Goal: Task Accomplishment & Management: Manage account settings

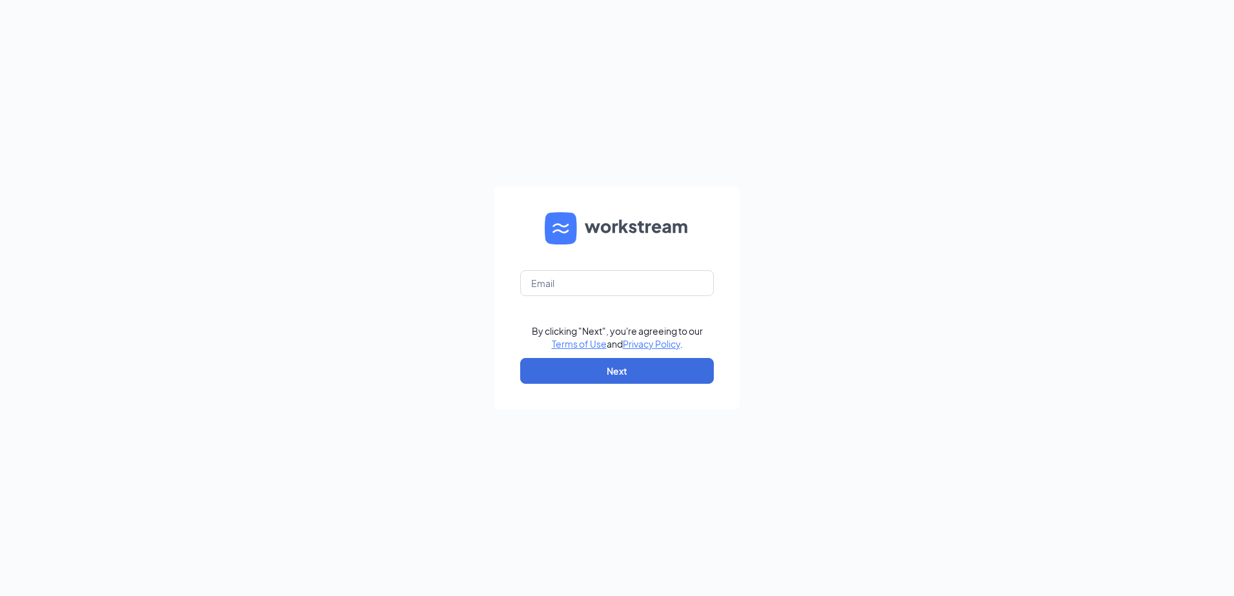
click at [626, 301] on form "By clicking "Next", you're agreeing to our Terms of Use and Privacy Policy . Ne…" at bounding box center [616, 298] width 245 height 223
click at [625, 297] on form "By clicking "Next", you're agreeing to our Terms of Use and Privacy Policy . Ne…" at bounding box center [616, 298] width 245 height 223
click at [624, 289] on input "text" at bounding box center [617, 283] width 194 height 26
type input "gmfonddulac@bleedblue.net"
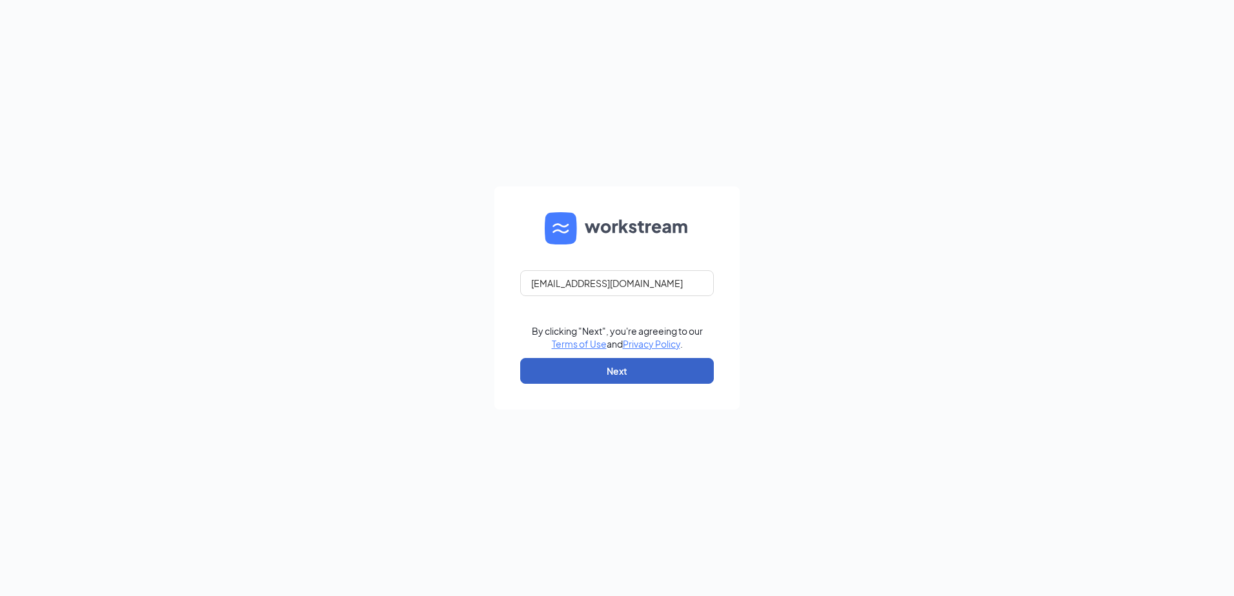
click at [600, 369] on button "Next" at bounding box center [617, 371] width 194 height 26
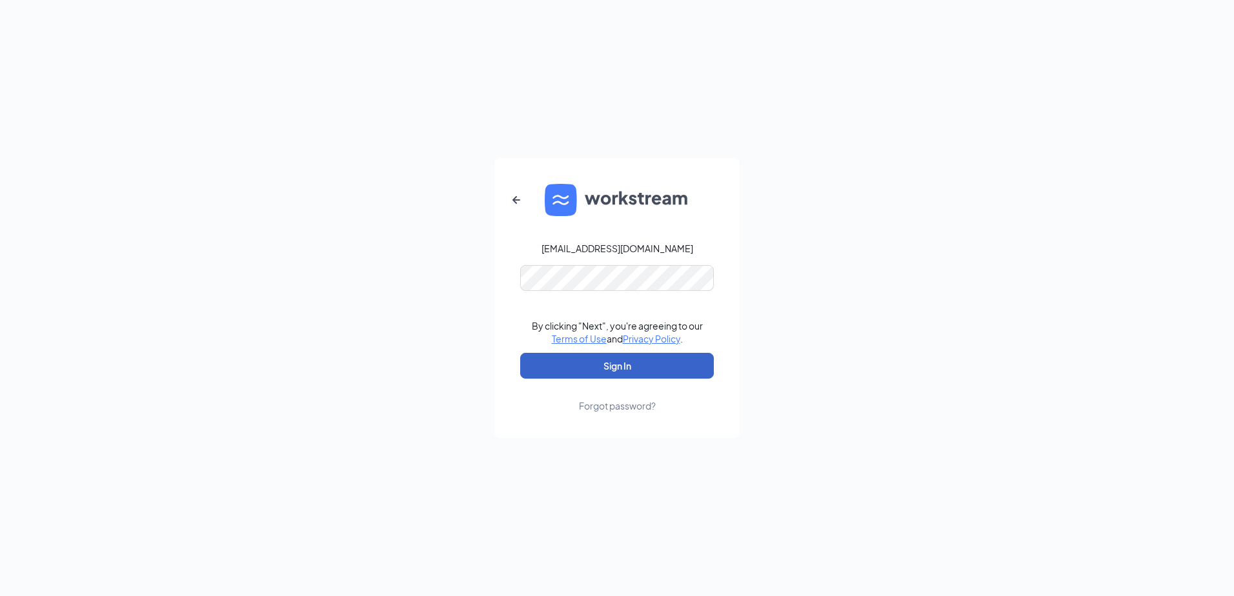
click at [588, 359] on button "Sign In" at bounding box center [617, 366] width 194 height 26
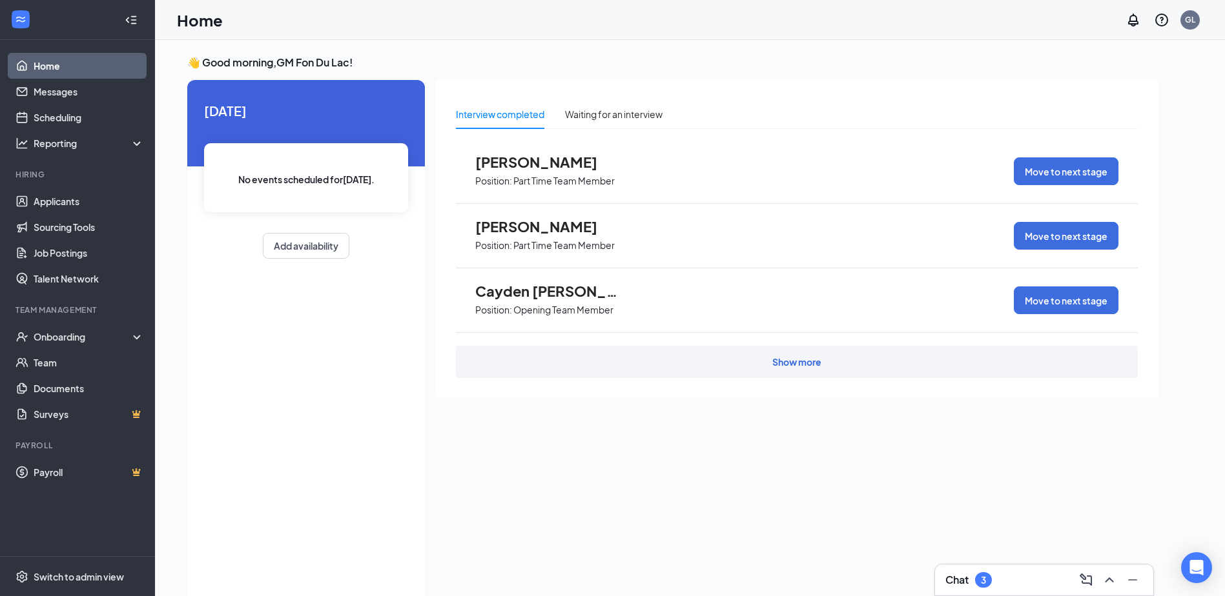
click at [986, 568] on div "Chat 3" at bounding box center [1044, 580] width 218 height 31
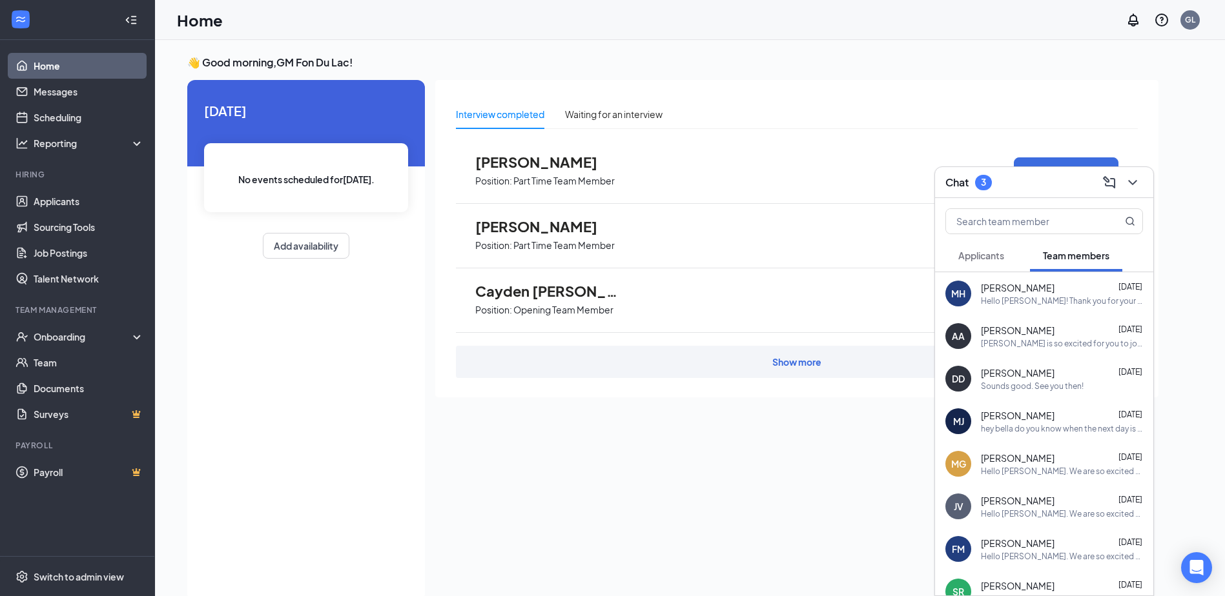
click at [990, 250] on span "Applicants" at bounding box center [981, 256] width 46 height 12
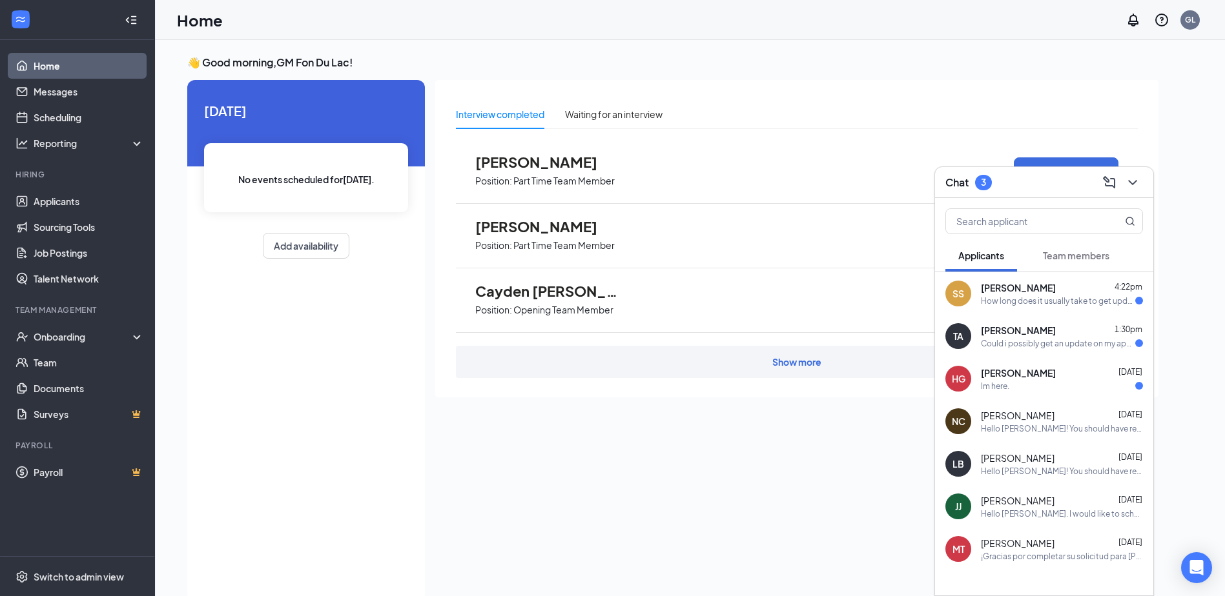
click at [1083, 292] on div "[PERSON_NAME] 4:22pm" at bounding box center [1062, 287] width 162 height 13
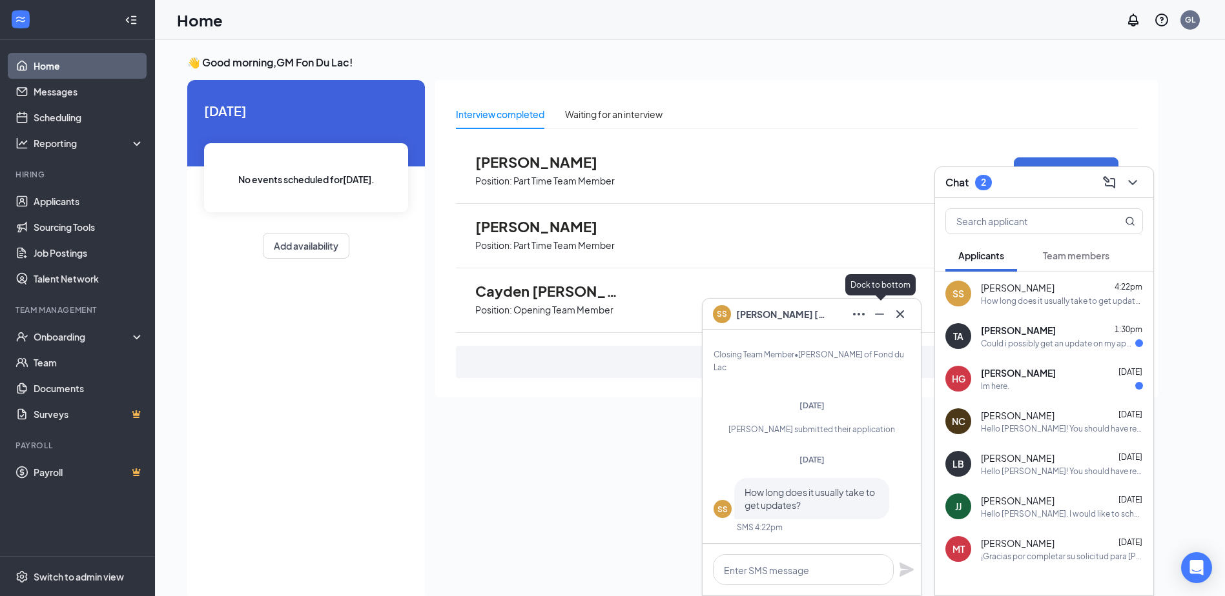
click at [871, 313] on icon "Minimize" at bounding box center [878, 314] width 15 height 15
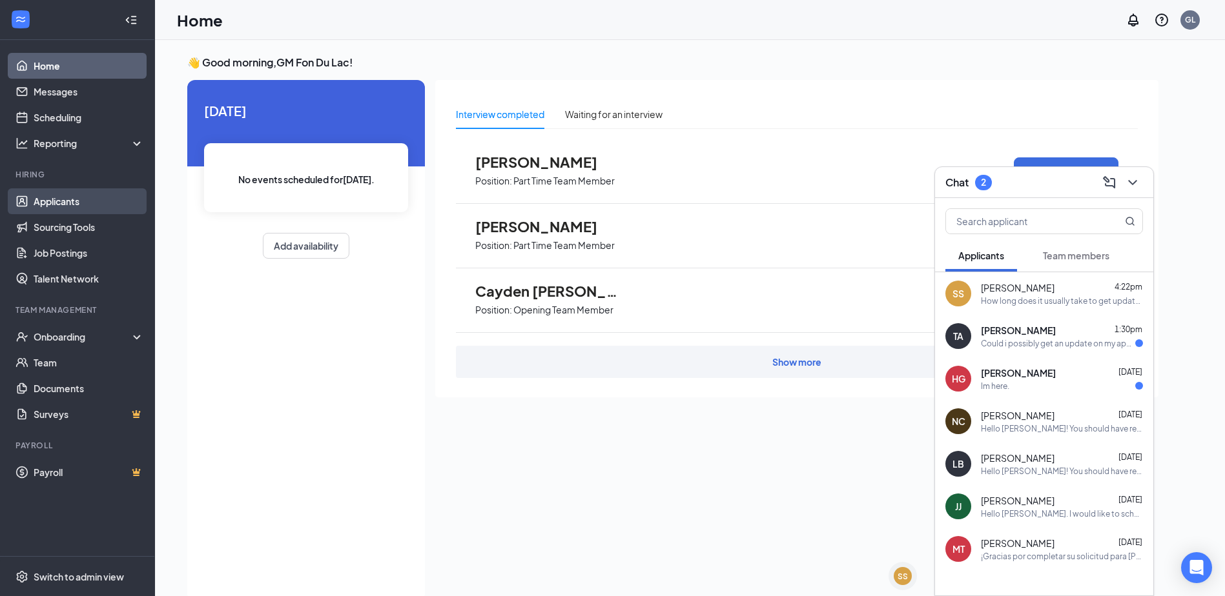
click at [80, 204] on link "Applicants" at bounding box center [89, 201] width 110 height 26
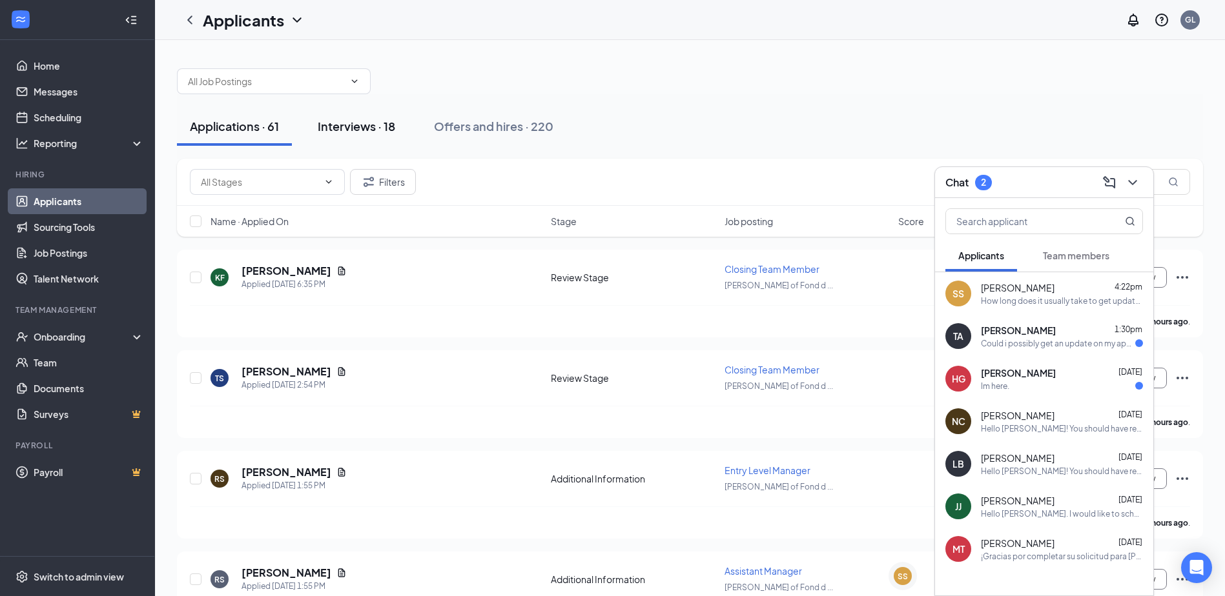
click at [366, 123] on div "Interviews · 18" at bounding box center [356, 126] width 77 height 16
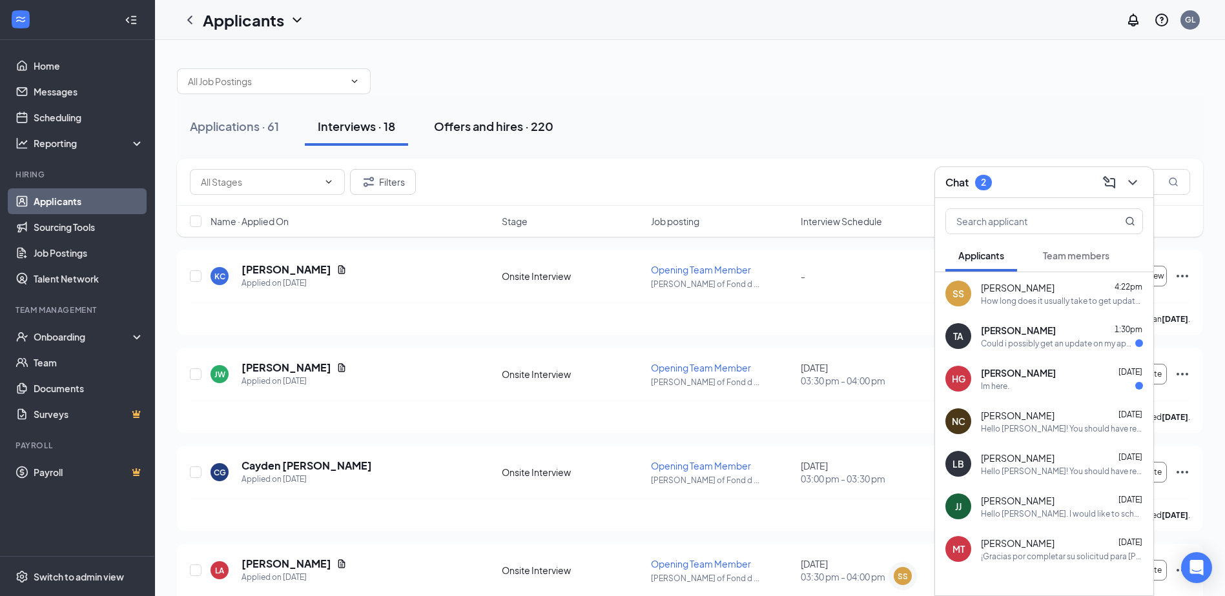
click at [490, 136] on button "Offers and hires · 220" at bounding box center [493, 126] width 145 height 39
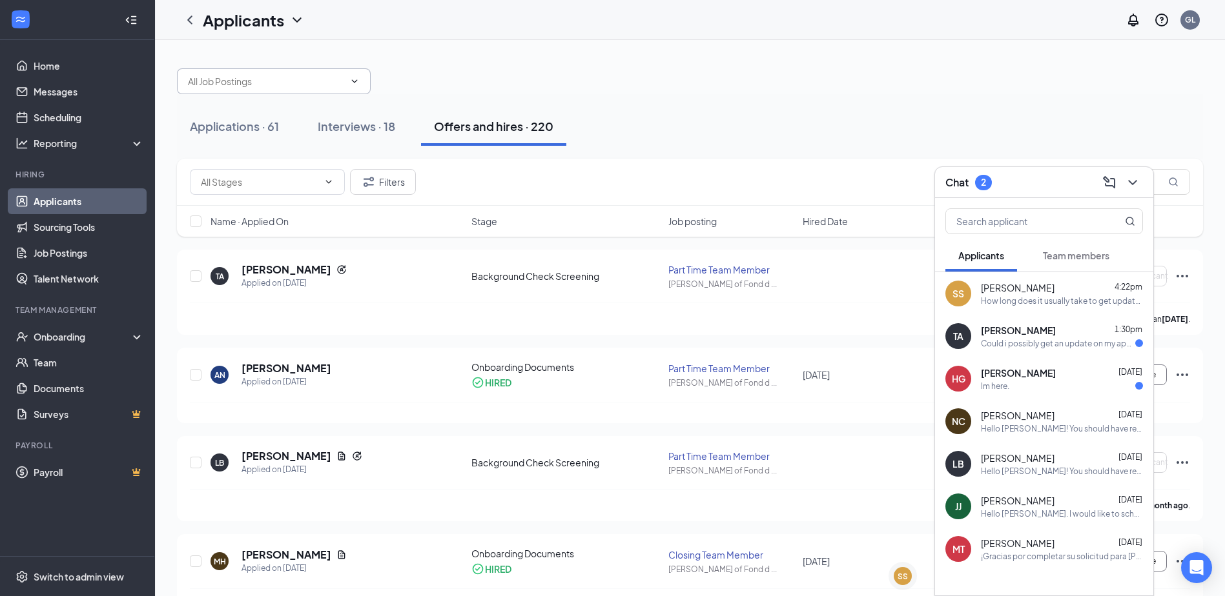
click at [269, 81] on input "text" at bounding box center [266, 81] width 156 height 14
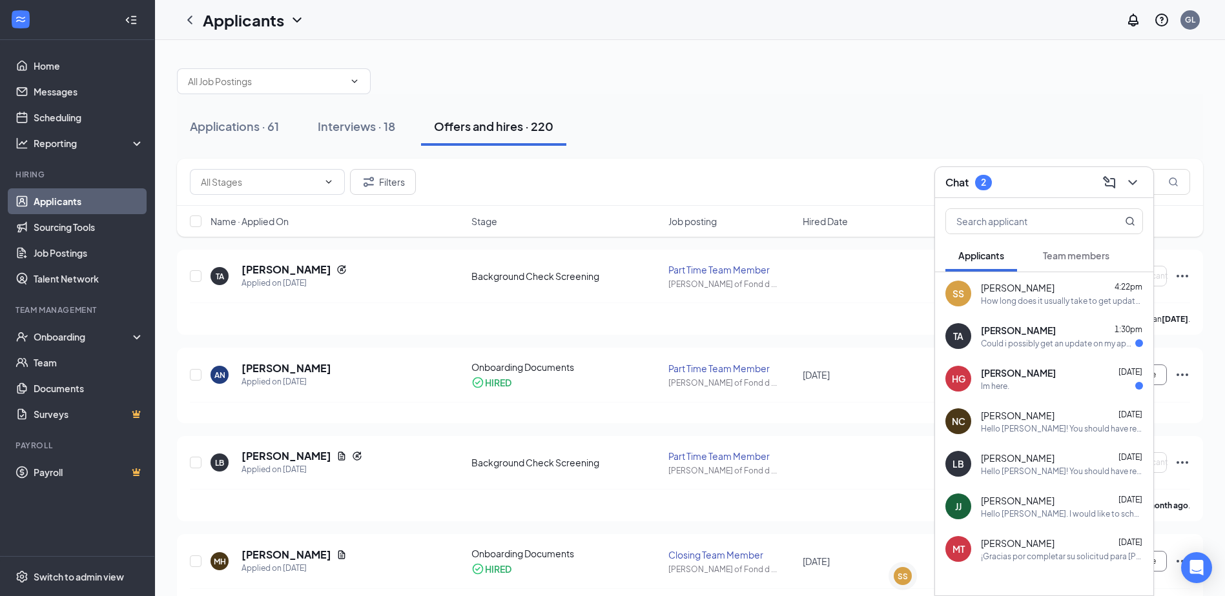
click at [295, 21] on icon "ChevronDown" at bounding box center [296, 19] width 15 height 15
click at [260, 52] on link "Applicants" at bounding box center [279, 56] width 139 height 13
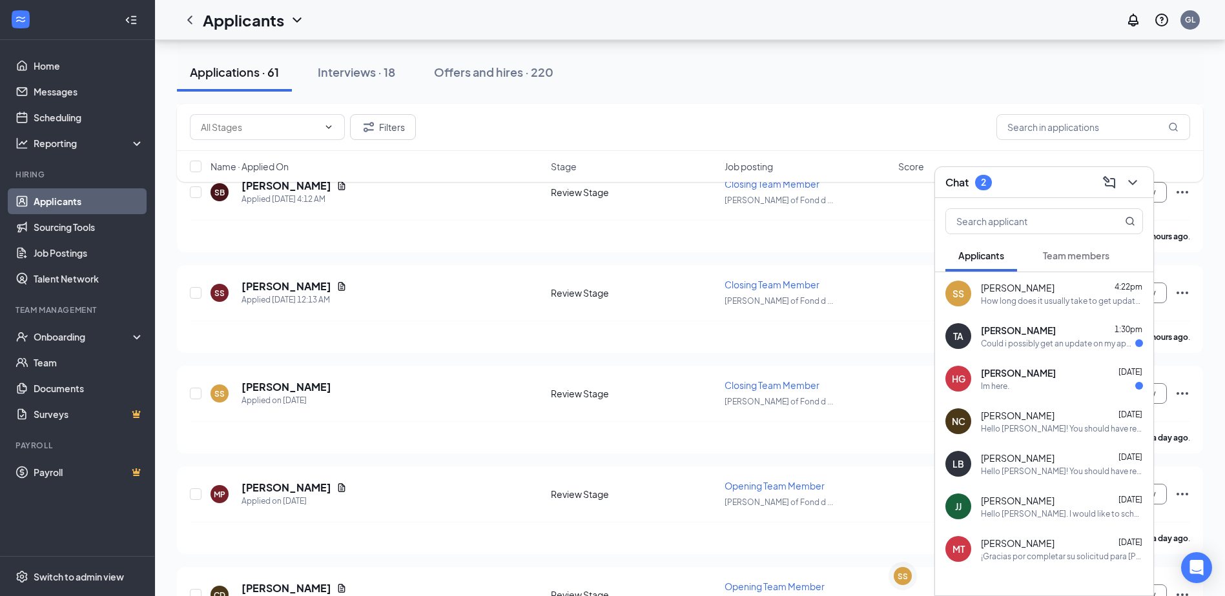
scroll to position [1097, 0]
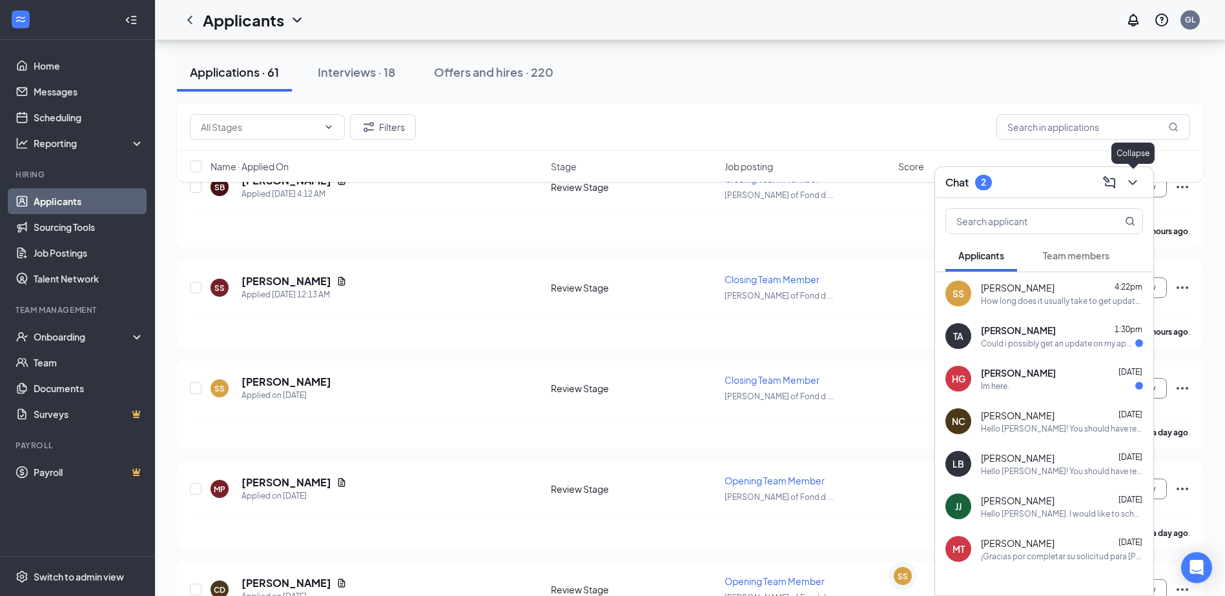
click at [1132, 183] on icon "ChevronDown" at bounding box center [1132, 182] width 8 height 5
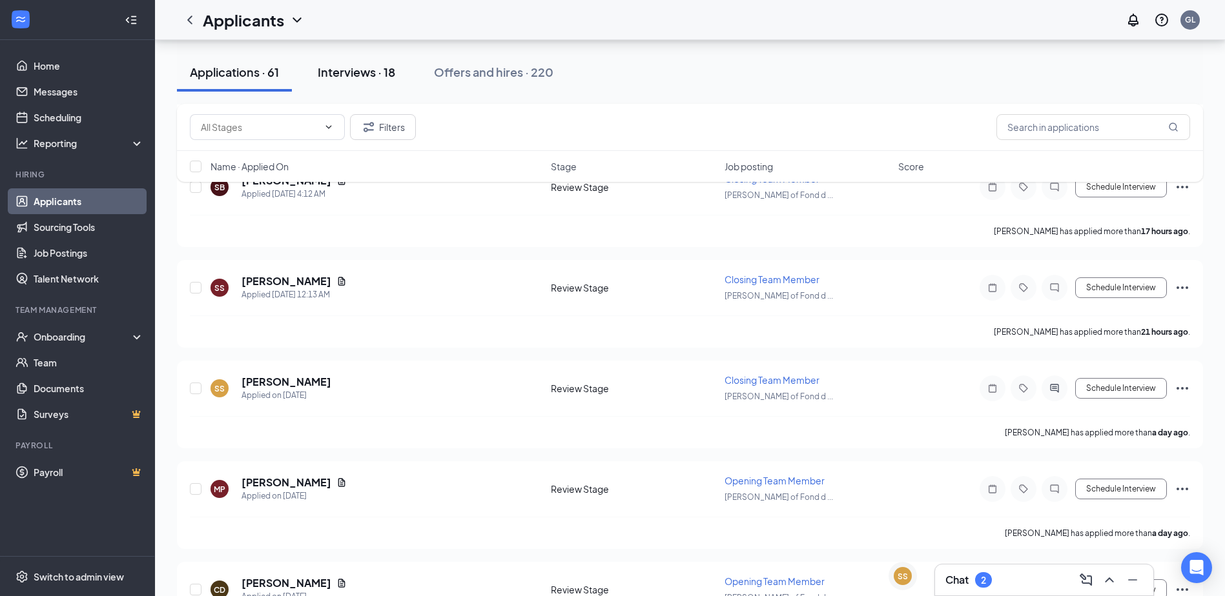
click at [345, 79] on div "Interviews · 18" at bounding box center [356, 72] width 77 height 16
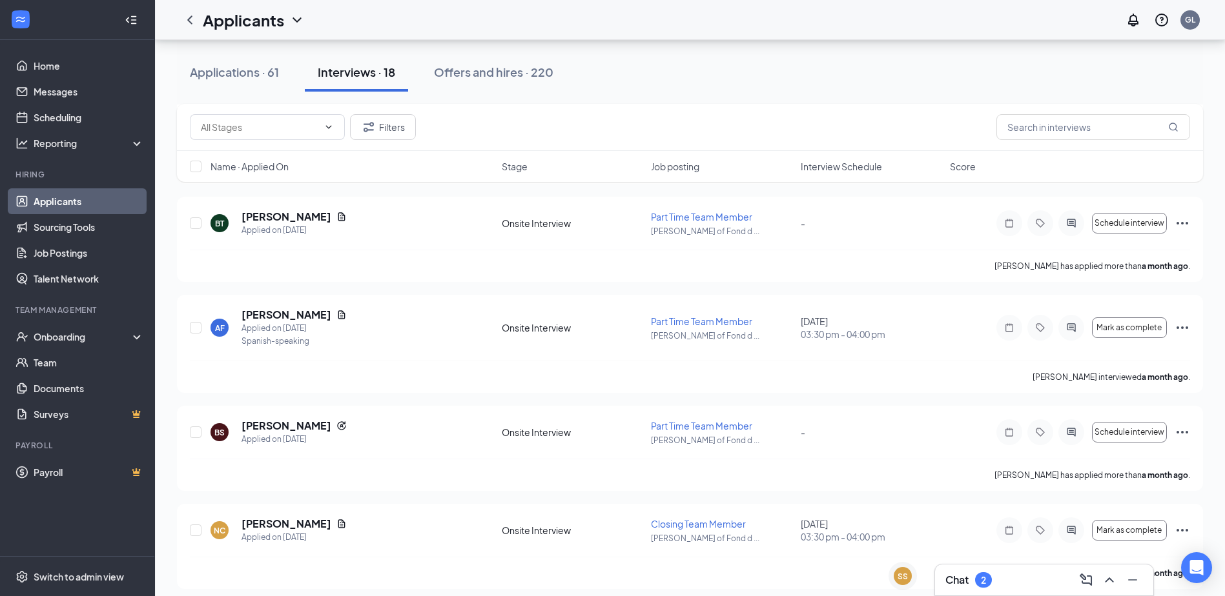
scroll to position [1435, 0]
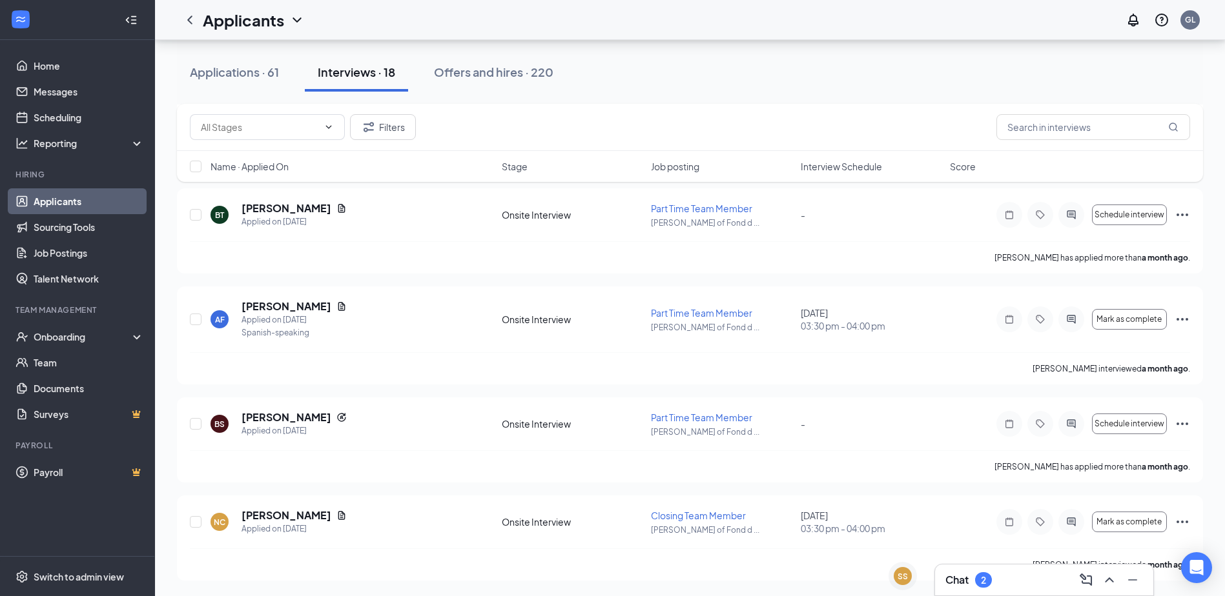
click at [971, 571] on div "Chat 2" at bounding box center [1044, 580] width 198 height 21
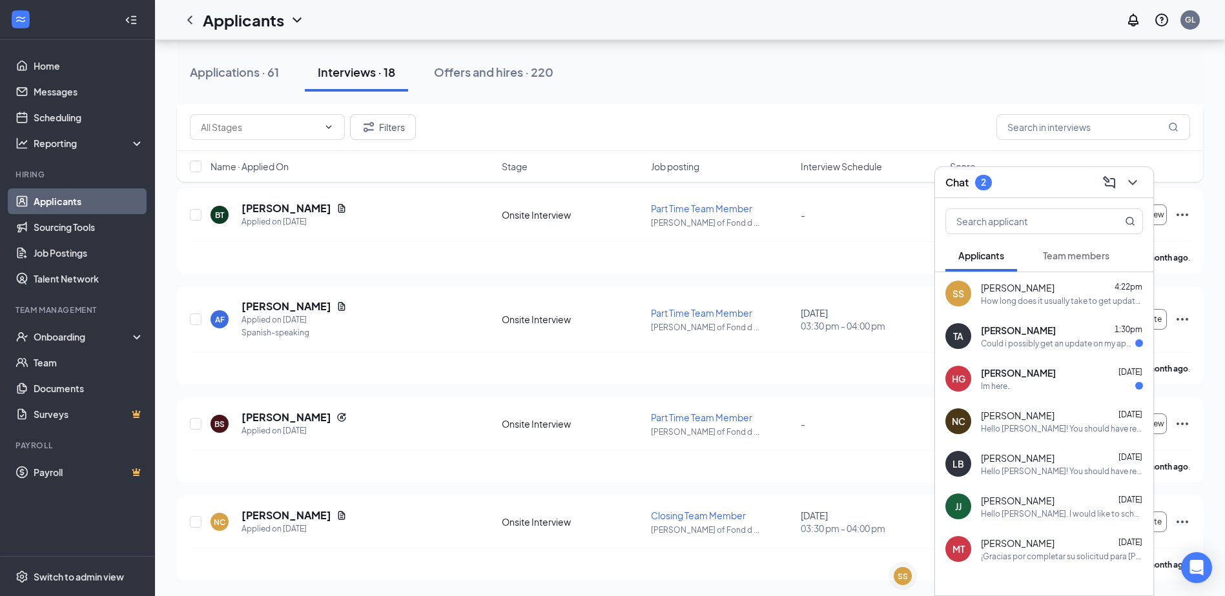
click at [1040, 339] on div "Could i possibly get an update on my application status" at bounding box center [1058, 343] width 154 height 11
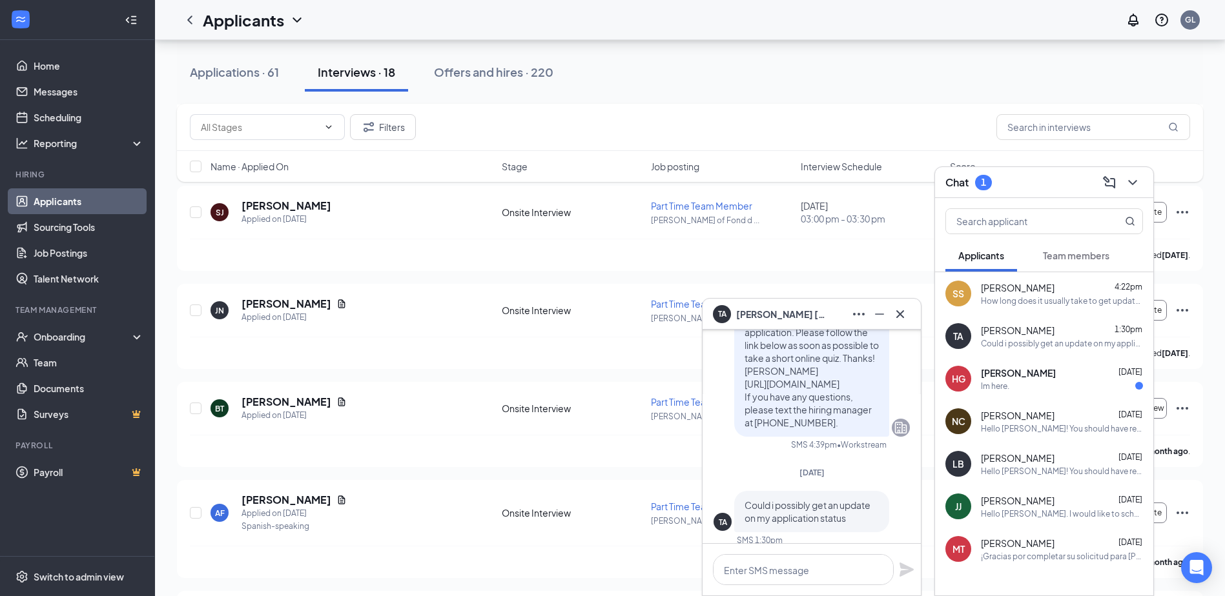
scroll to position [0, 0]
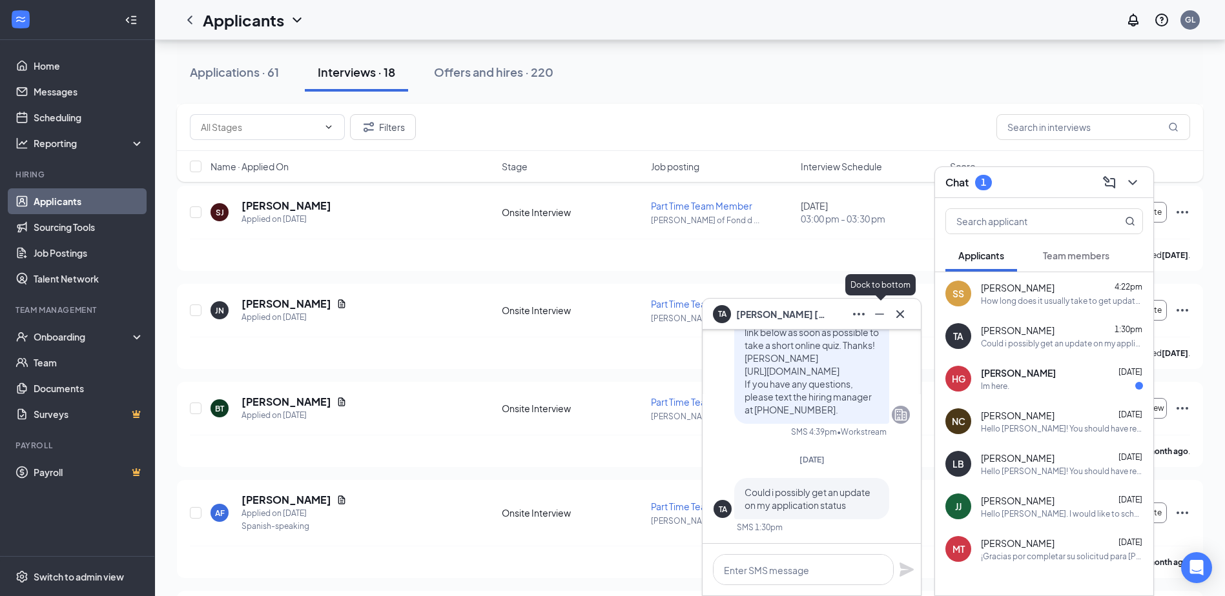
click at [873, 318] on icon "Minimize" at bounding box center [878, 314] width 15 height 15
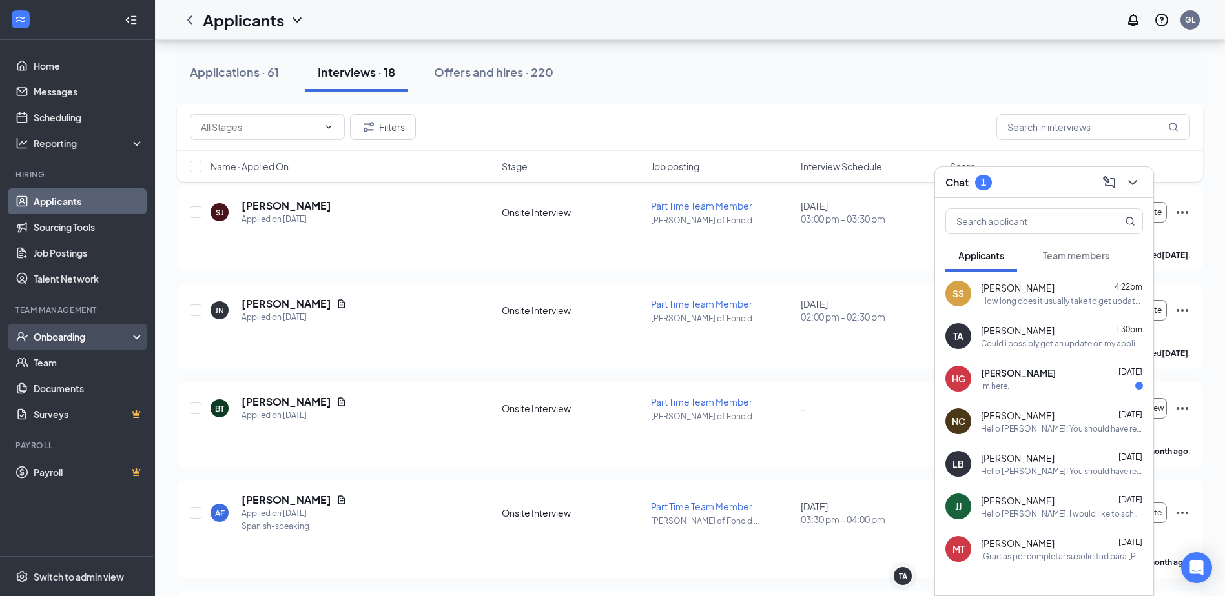
click at [93, 334] on div "Onboarding" at bounding box center [83, 336] width 99 height 13
click at [458, 91] on button "Offers and hires · 220" at bounding box center [493, 72] width 145 height 39
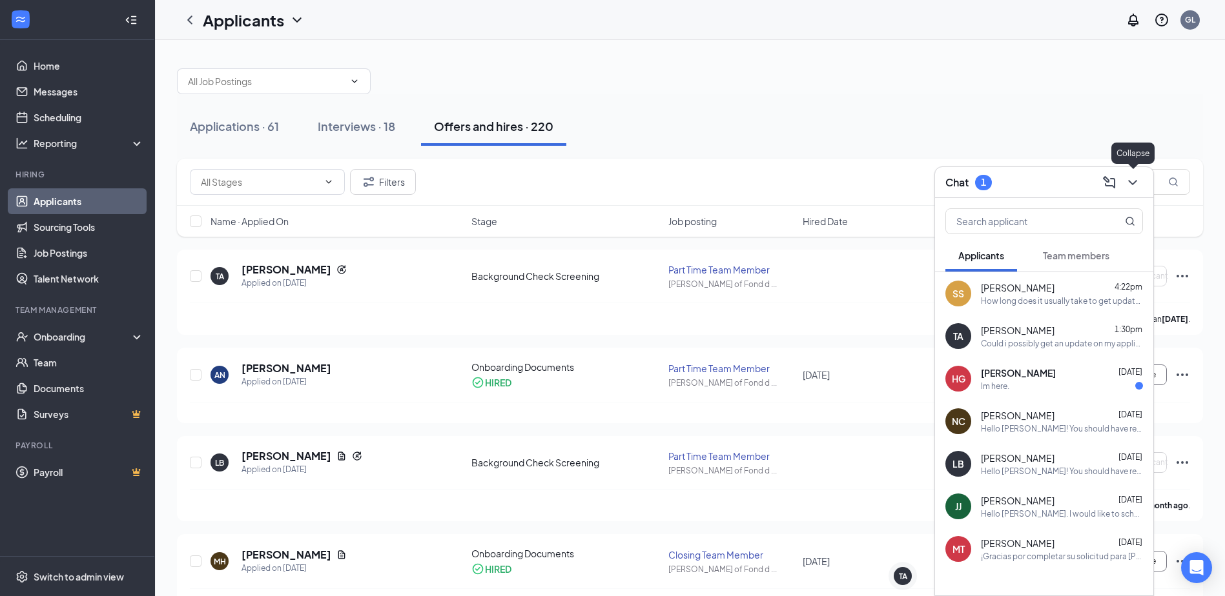
click at [1132, 179] on icon "ChevronDown" at bounding box center [1131, 182] width 15 height 15
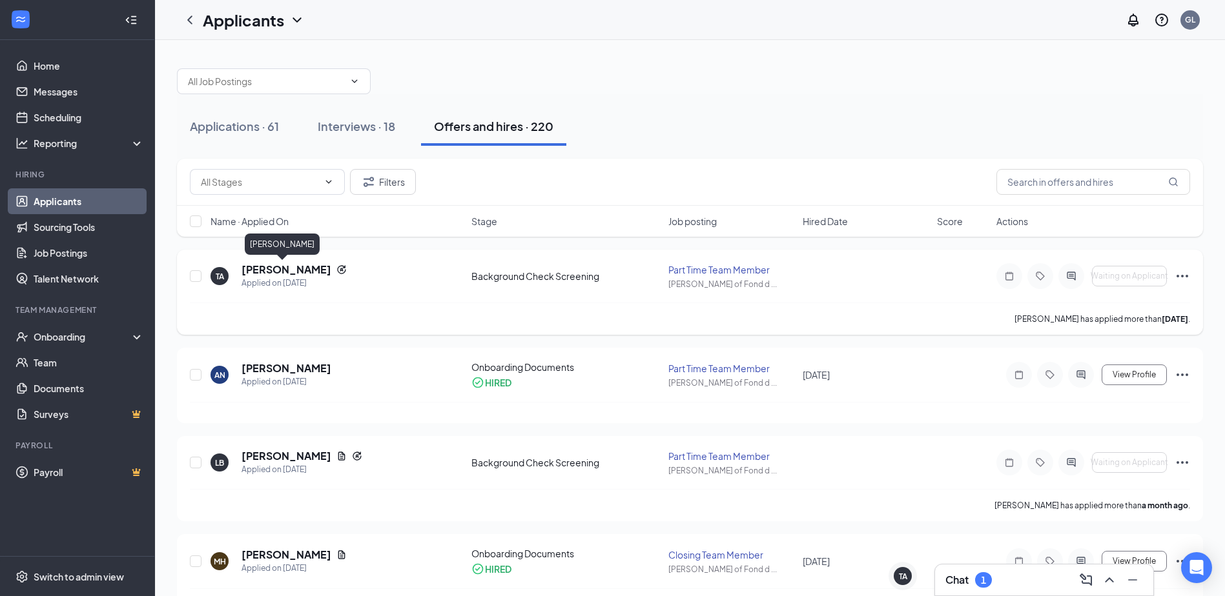
click at [289, 269] on h5 "[PERSON_NAME]" at bounding box center [286, 270] width 90 height 14
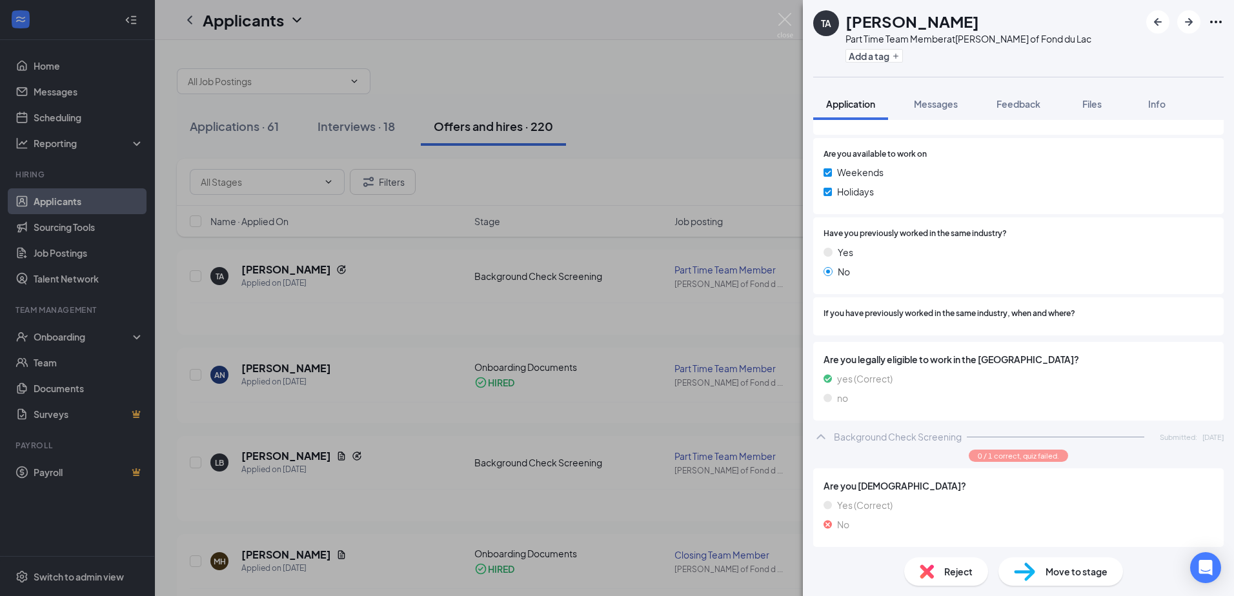
scroll to position [636, 0]
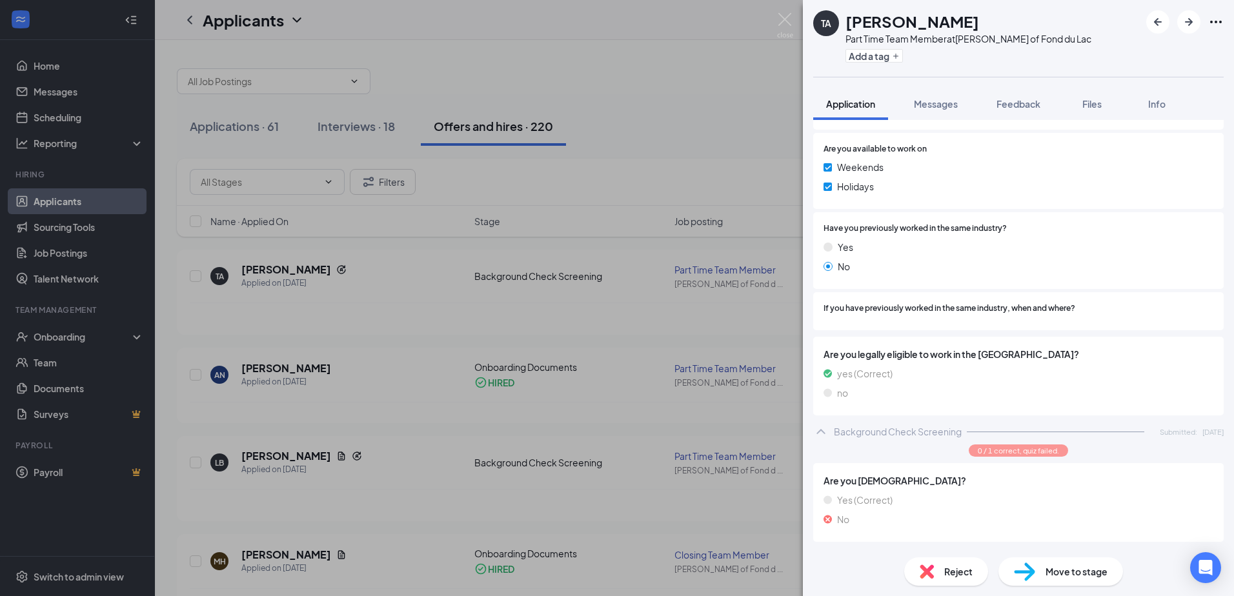
click at [1045, 582] on div "Move to stage" at bounding box center [1061, 572] width 125 height 28
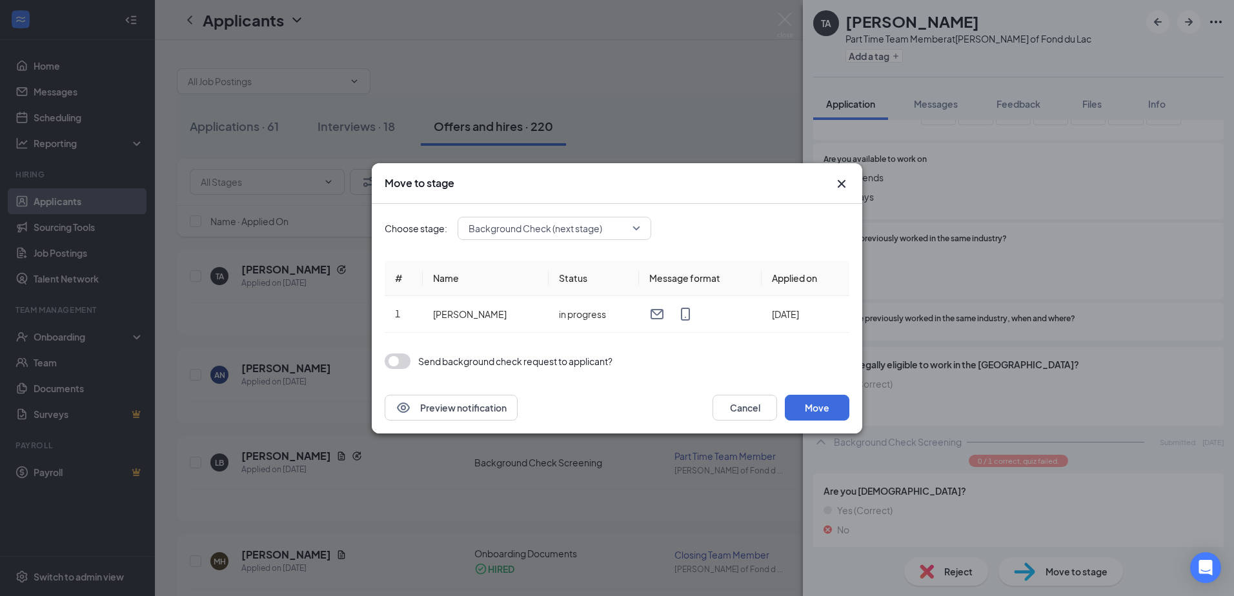
click at [605, 232] on span "Background Check (next stage)" at bounding box center [549, 228] width 160 height 19
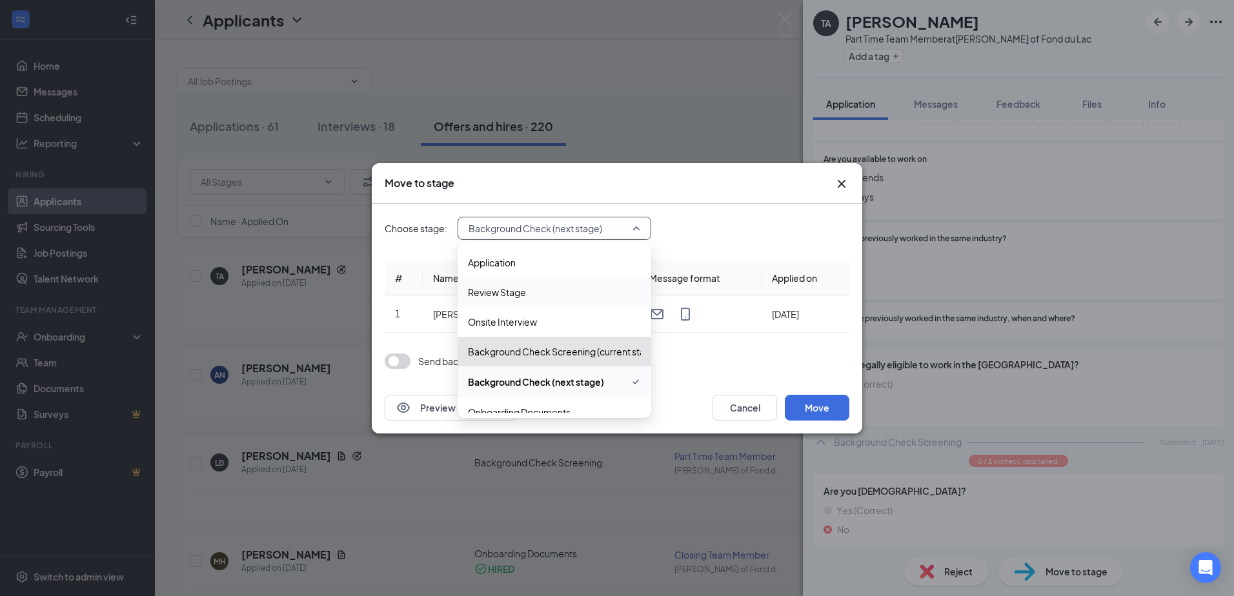
scroll to position [14, 0]
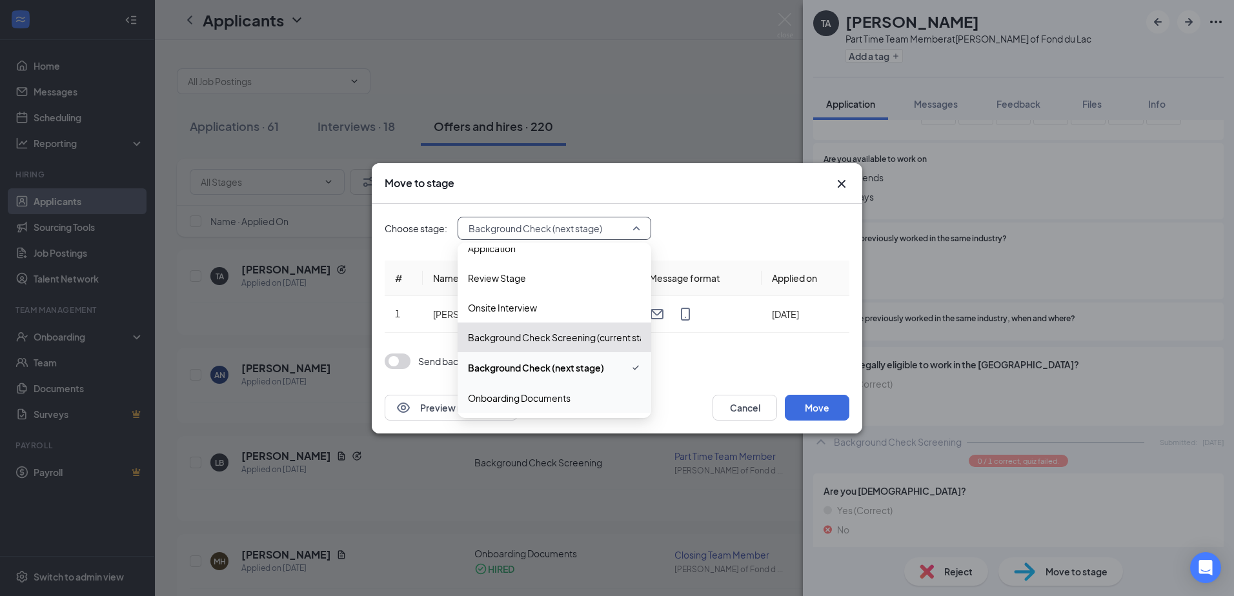
click at [566, 392] on span "Onboarding Documents" at bounding box center [519, 398] width 103 height 14
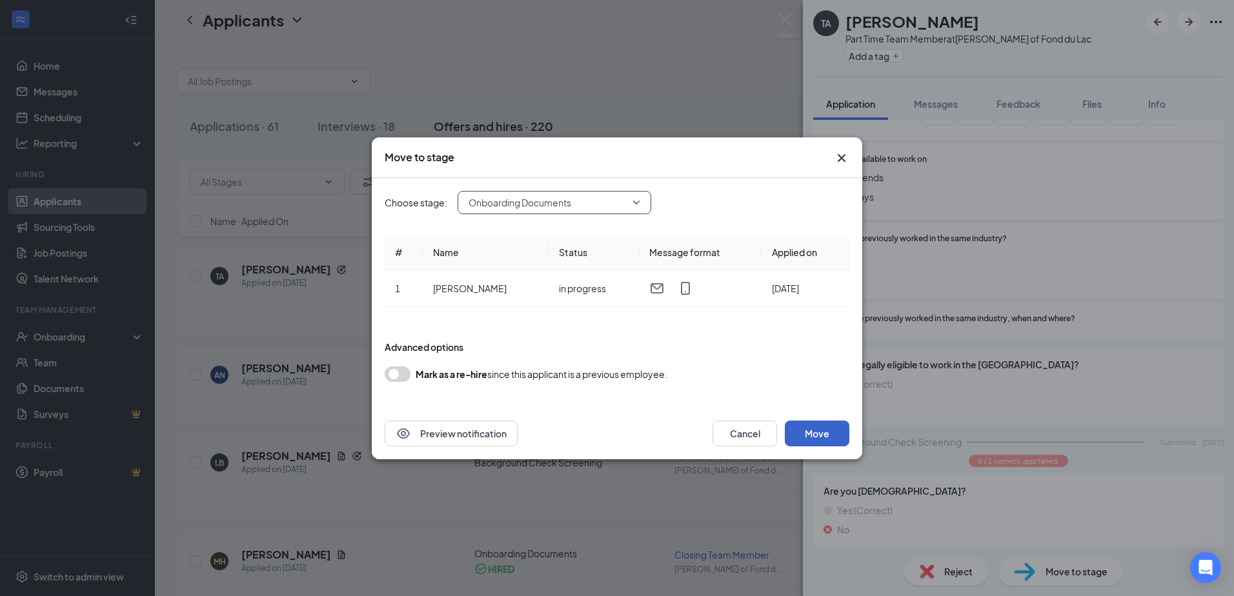
click at [810, 430] on button "Move" at bounding box center [817, 434] width 65 height 26
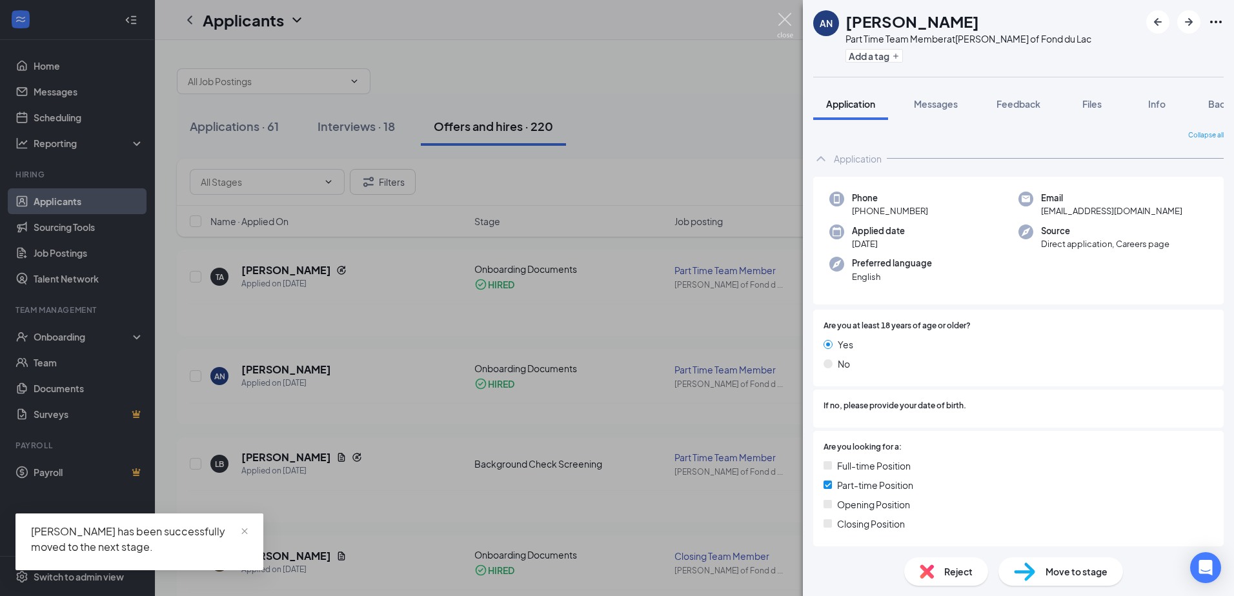
click at [782, 22] on img at bounding box center [785, 25] width 16 height 25
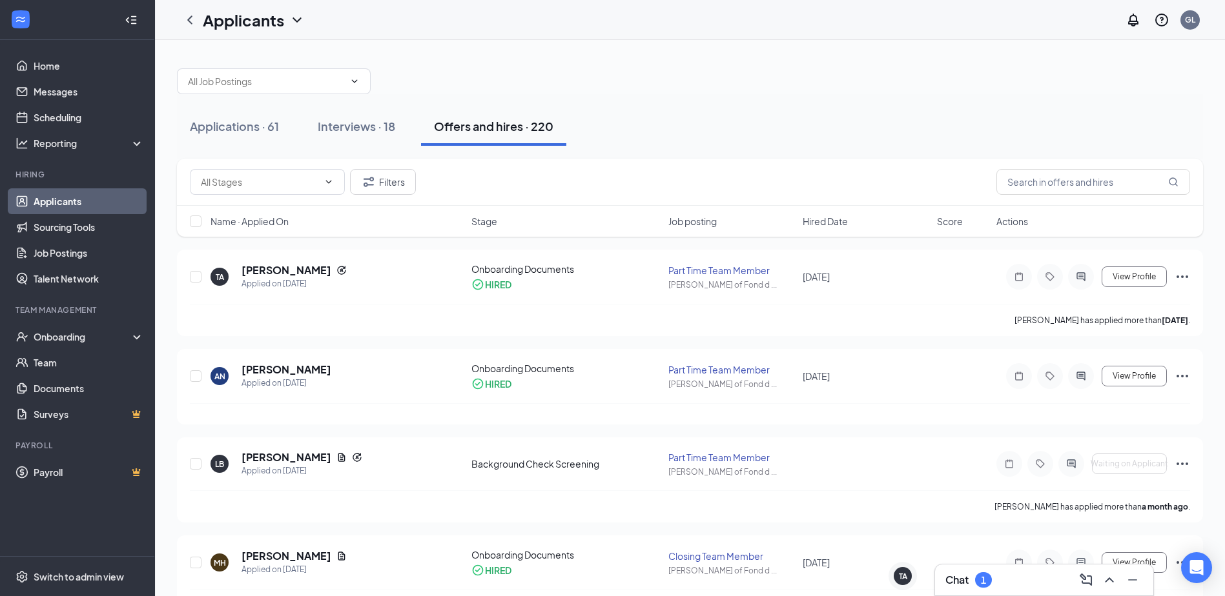
drag, startPoint x: 1055, startPoint y: 302, endPoint x: 1186, endPoint y: 242, distance: 144.1
click at [1186, 242] on div "Filters Name · Applied On Stage Job posting Hired Date Score Actions" at bounding box center [690, 204] width 1026 height 91
click at [100, 346] on div "Onboarding" at bounding box center [77, 337] width 155 height 26
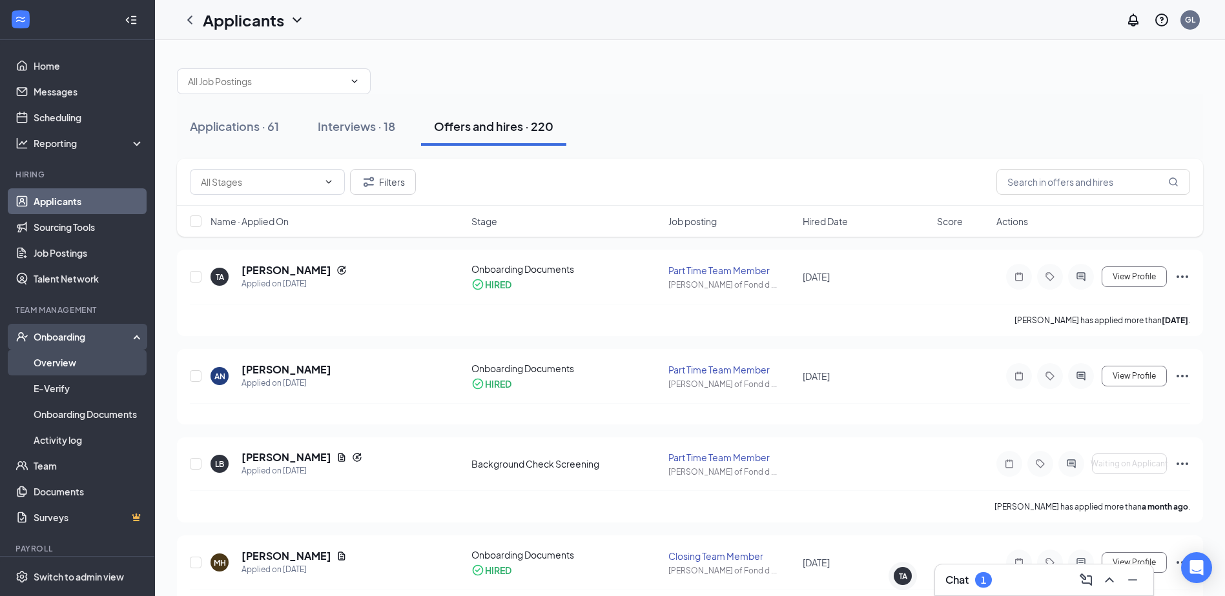
click at [101, 356] on link "Overview" at bounding box center [89, 363] width 110 height 26
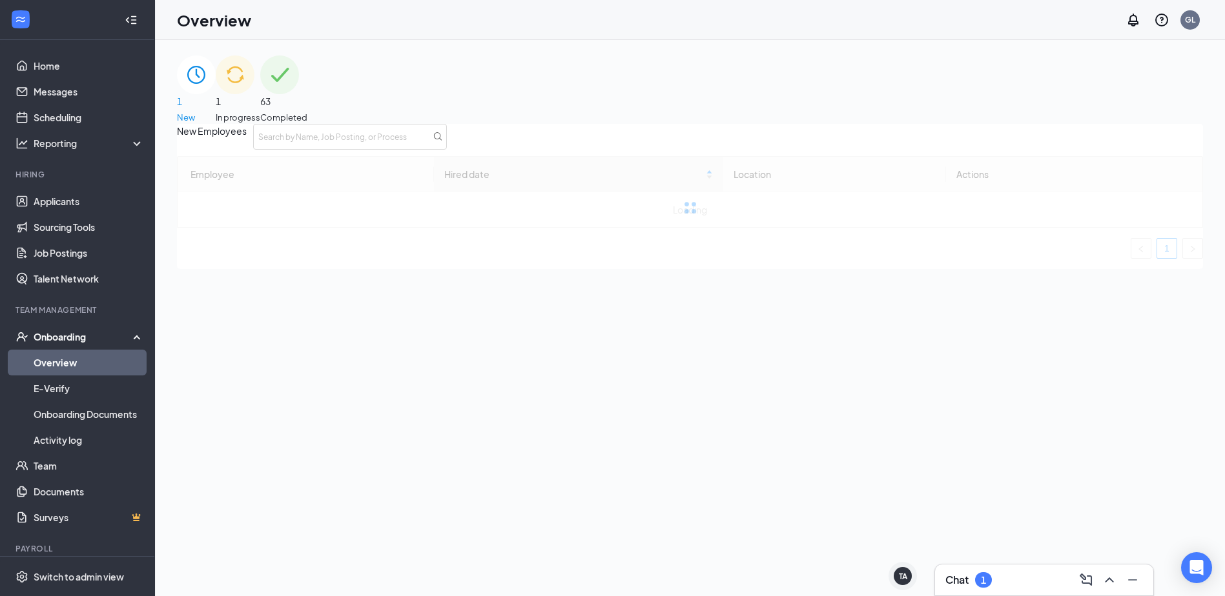
click at [260, 94] on span "1" at bounding box center [238, 101] width 45 height 14
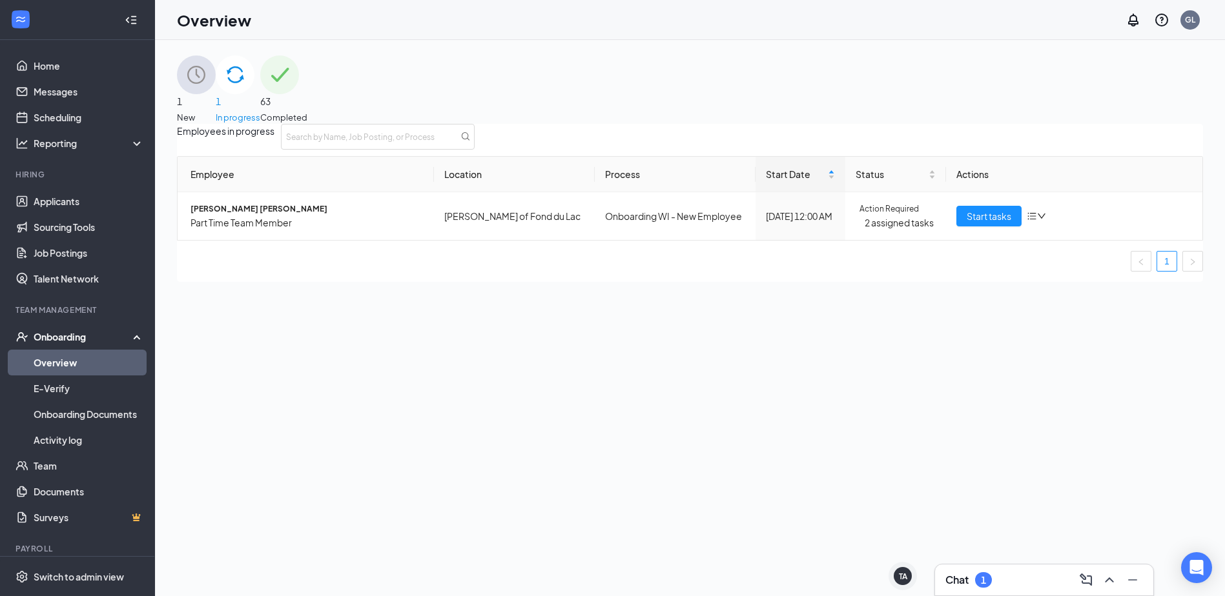
click at [216, 94] on span "1" at bounding box center [196, 101] width 39 height 14
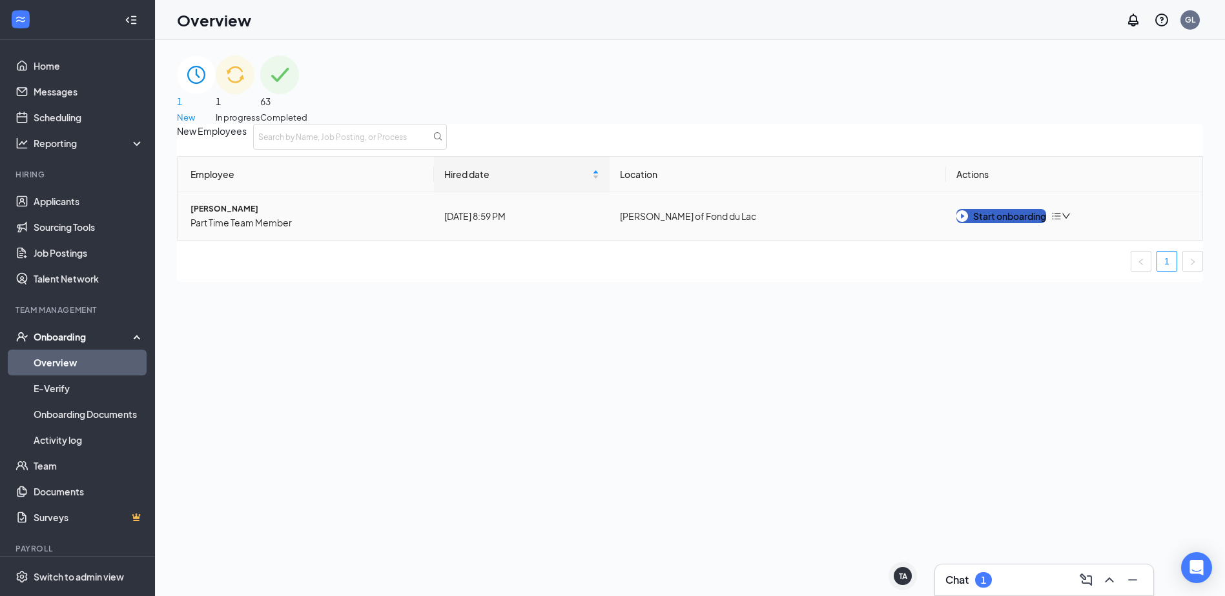
click at [1008, 223] on button "Start onboarding" at bounding box center [1001, 216] width 90 height 14
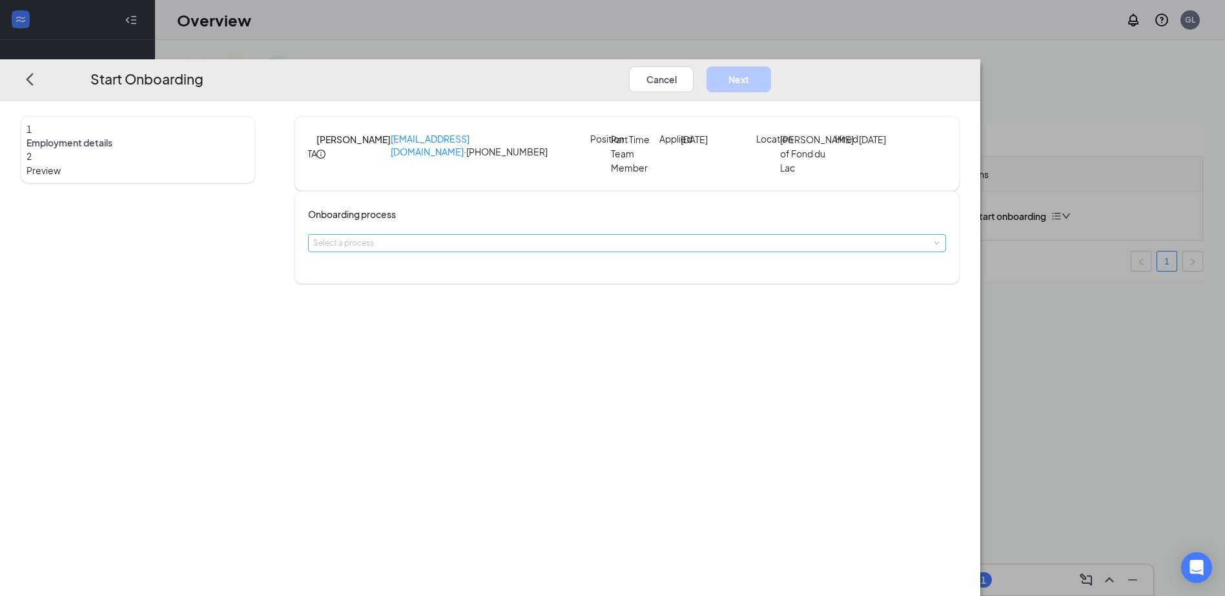
click at [522, 250] on div "Select a process" at bounding box center [624, 243] width 622 height 13
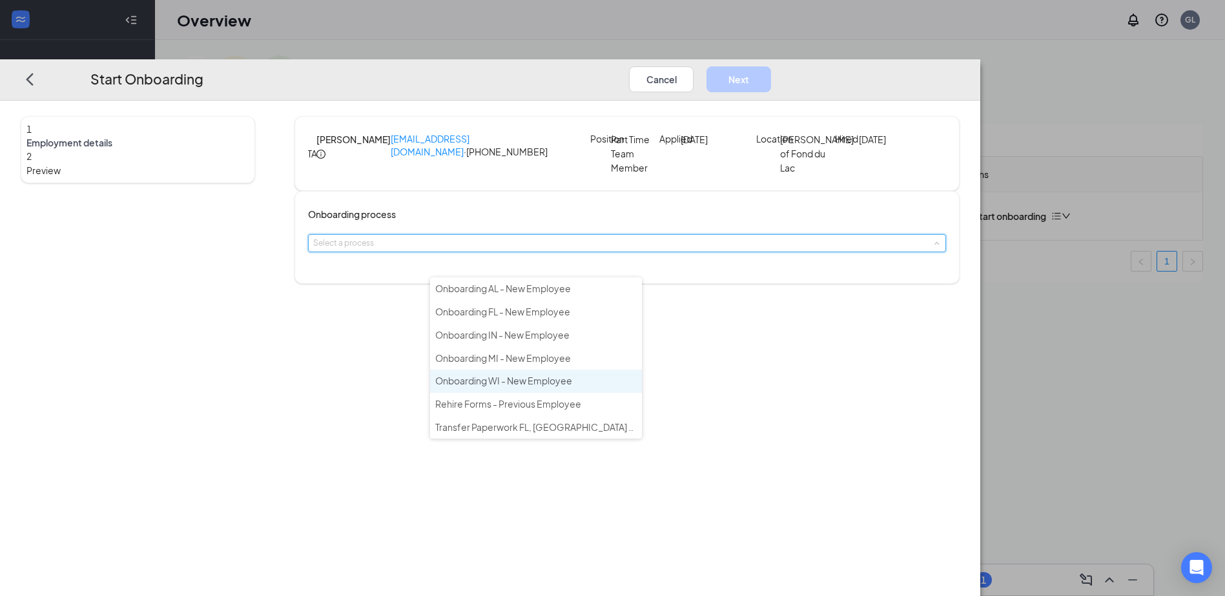
click at [531, 379] on span "Onboarding WI - New Employee" at bounding box center [503, 381] width 137 height 12
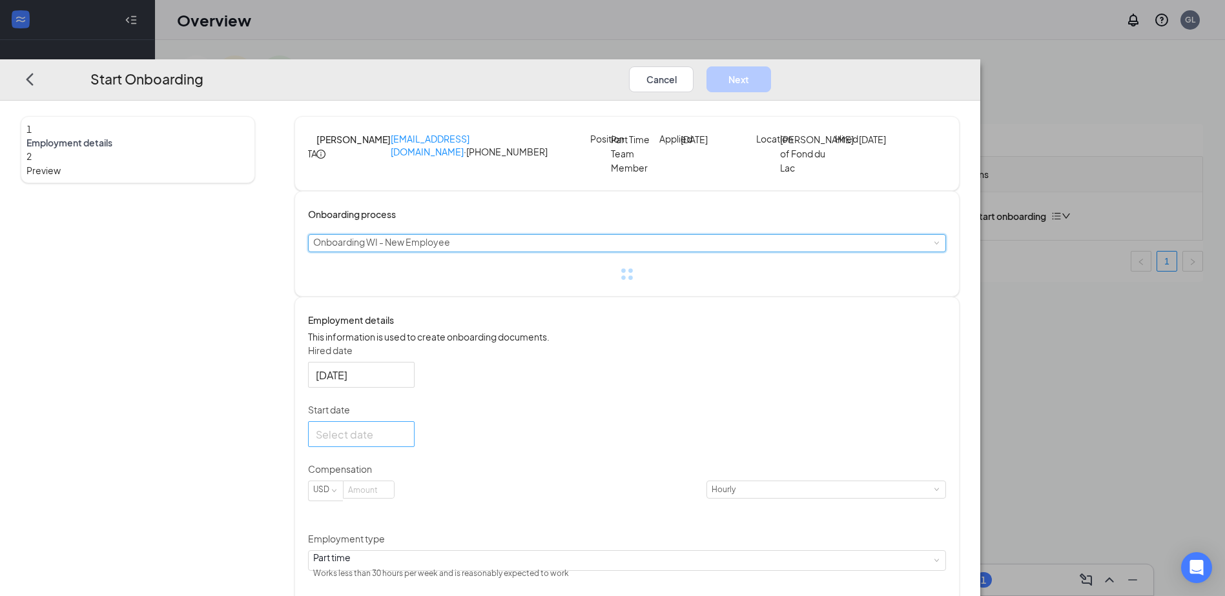
click at [407, 443] on div at bounding box center [361, 435] width 91 height 16
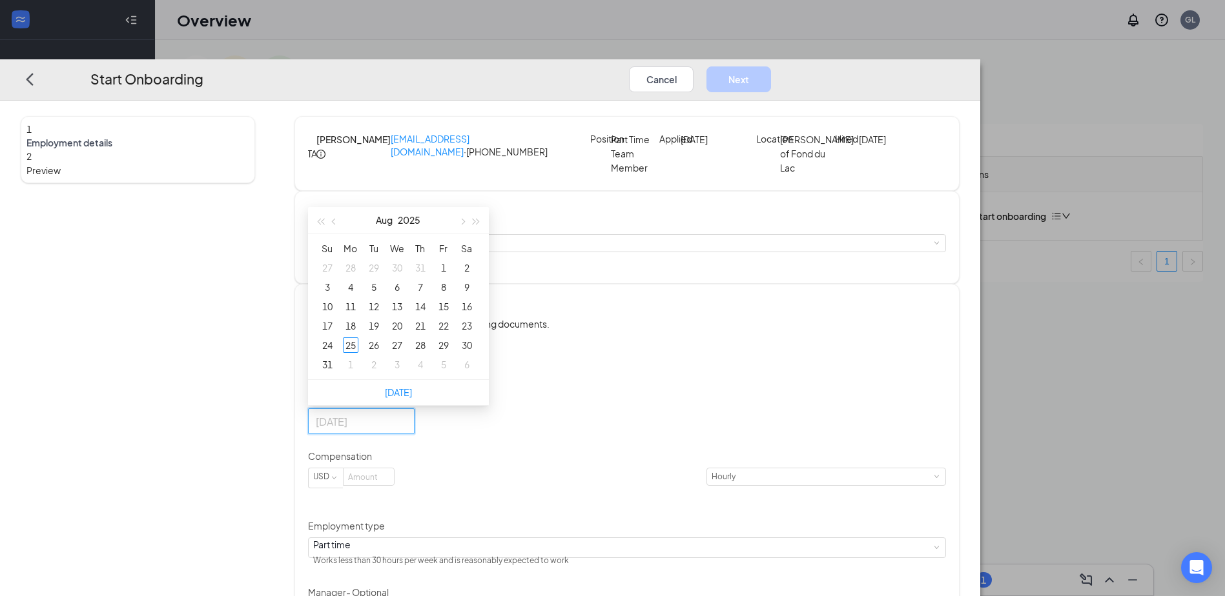
type input "[DATE]"
click at [469, 234] on button "button" at bounding box center [461, 221] width 14 height 26
type input "[DATE]"
click at [358, 296] on div "8" at bounding box center [350, 287] width 15 height 15
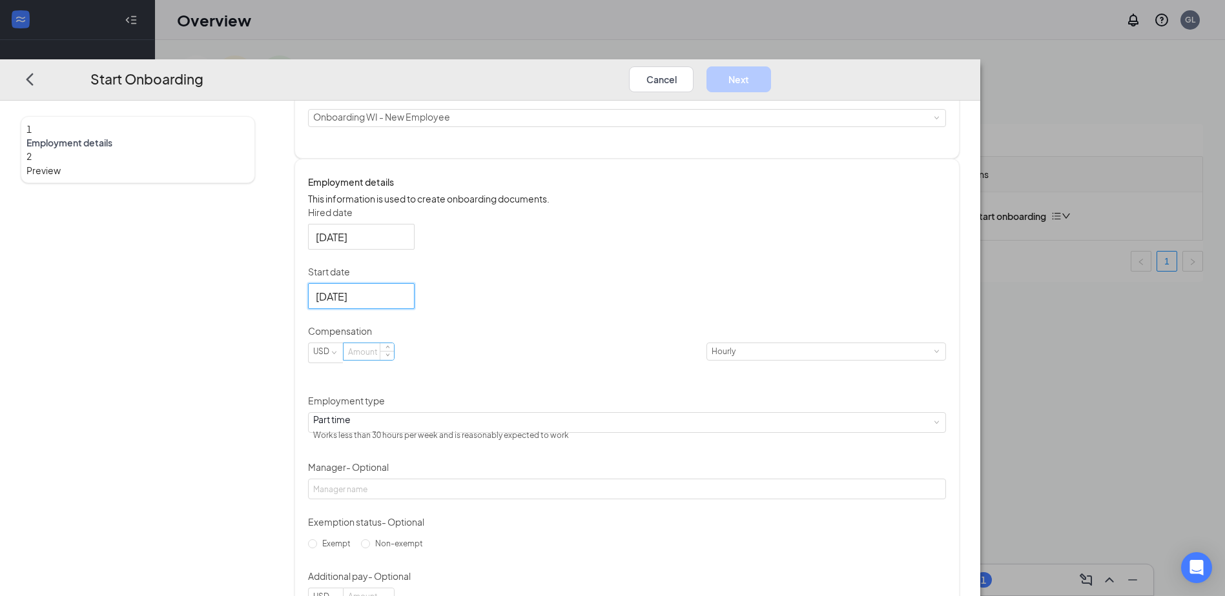
scroll to position [129, 0]
click at [394, 357] on input at bounding box center [368, 348] width 50 height 17
click at [722, 299] on div "Hired date [DATE] Start date [DATE] [DATE] Su Mo Tu We Th Fr Sa 31 1 2 3 4 5 6 …" at bounding box center [627, 403] width 638 height 403
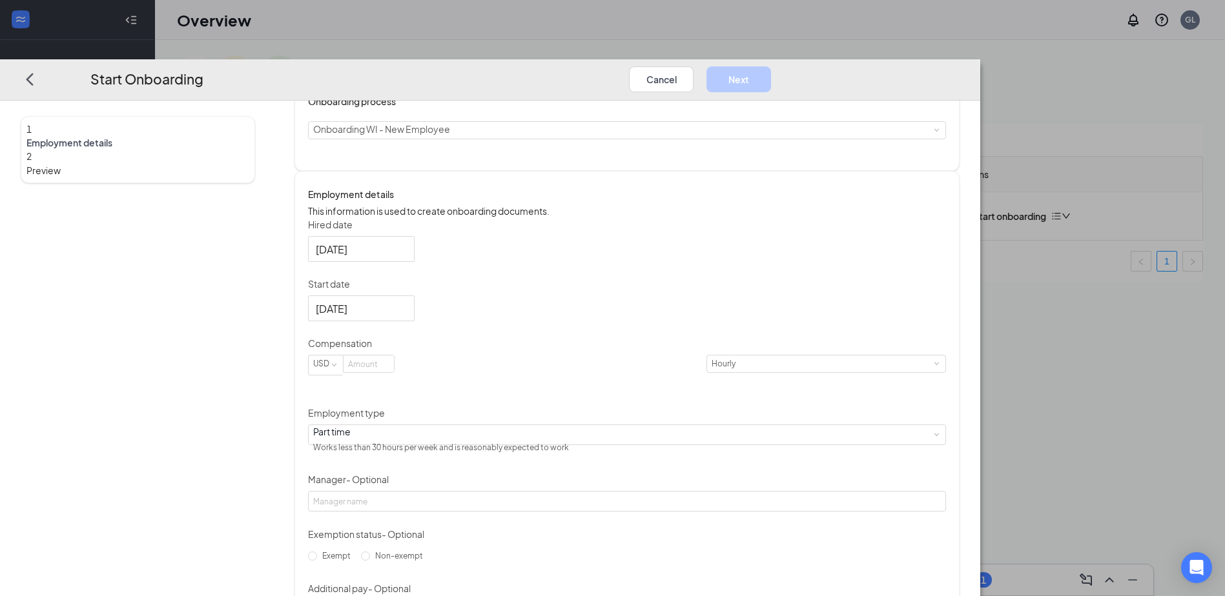
scroll to position [28, 0]
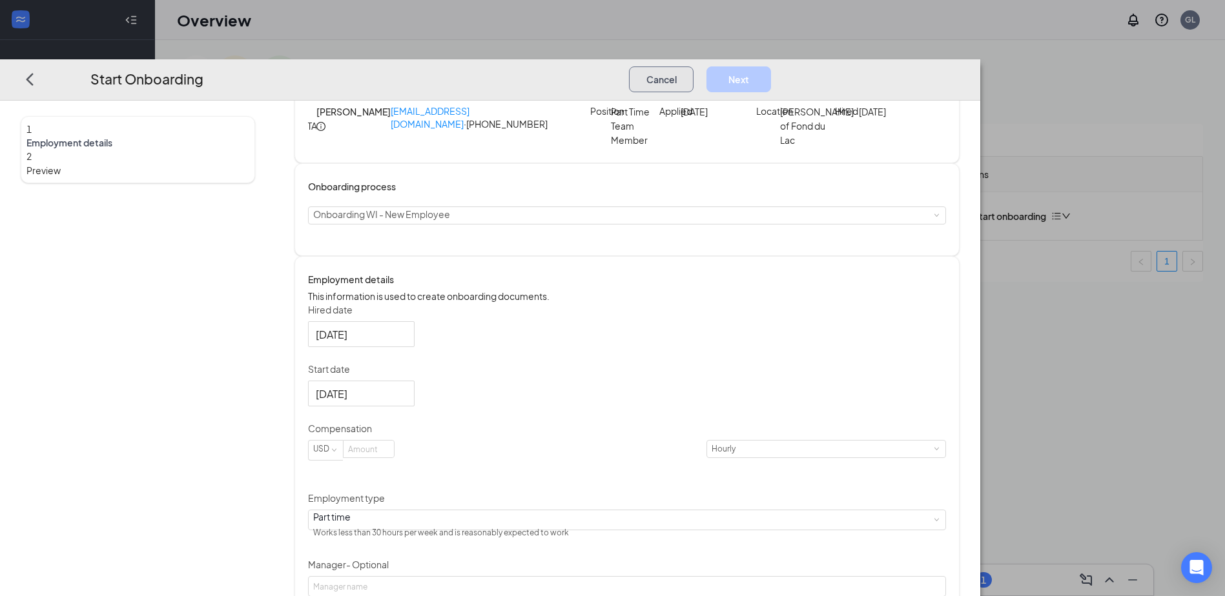
click at [693, 66] on button "Cancel" at bounding box center [661, 79] width 65 height 26
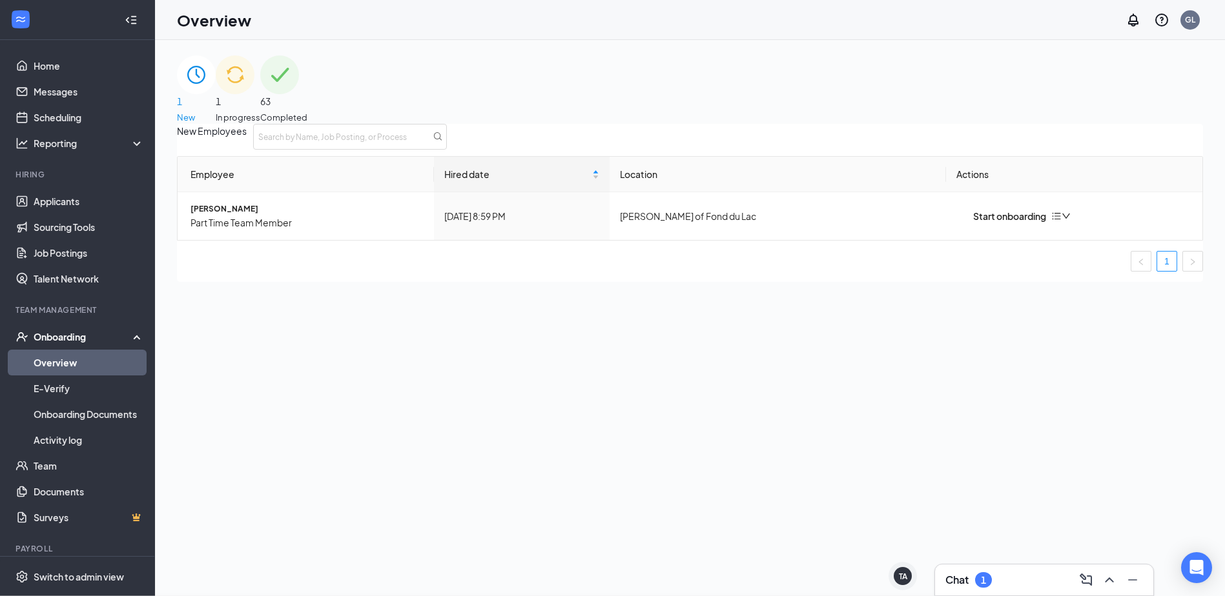
scroll to position [0, 0]
click at [62, 202] on link "Applicants" at bounding box center [89, 201] width 110 height 26
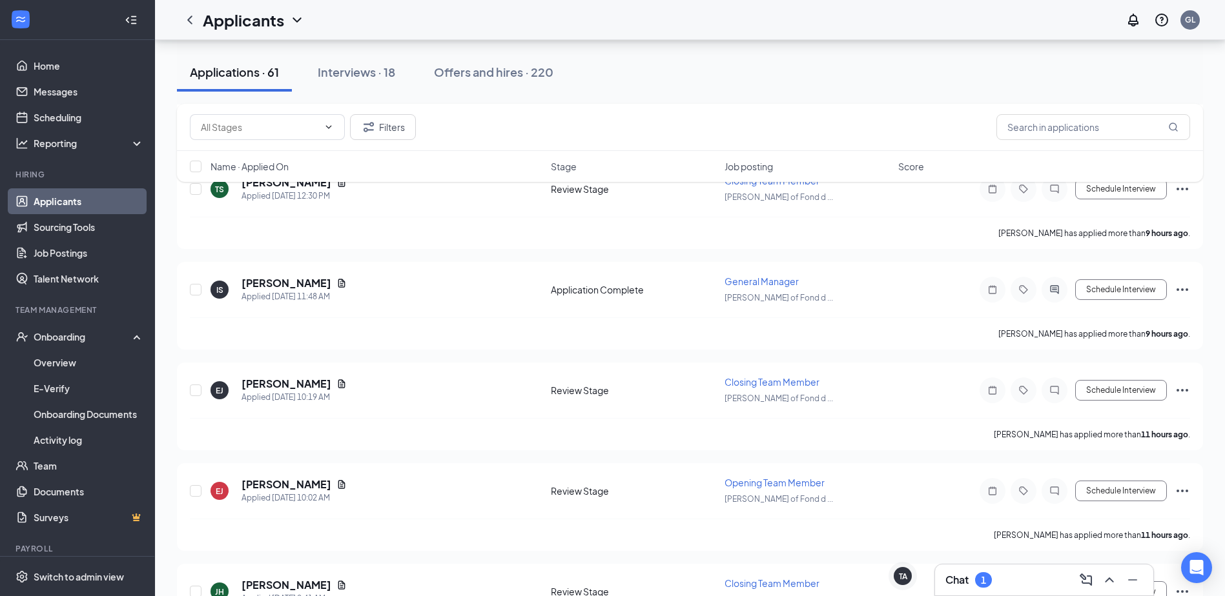
scroll to position [516, 0]
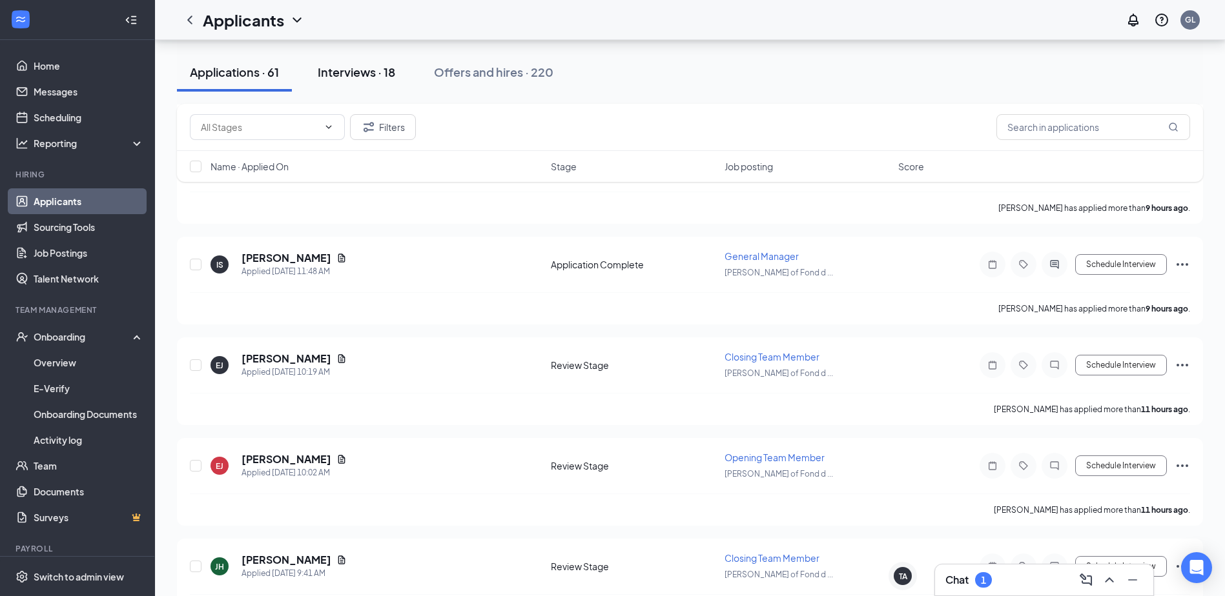
click at [336, 85] on button "Interviews · 18" at bounding box center [356, 72] width 103 height 39
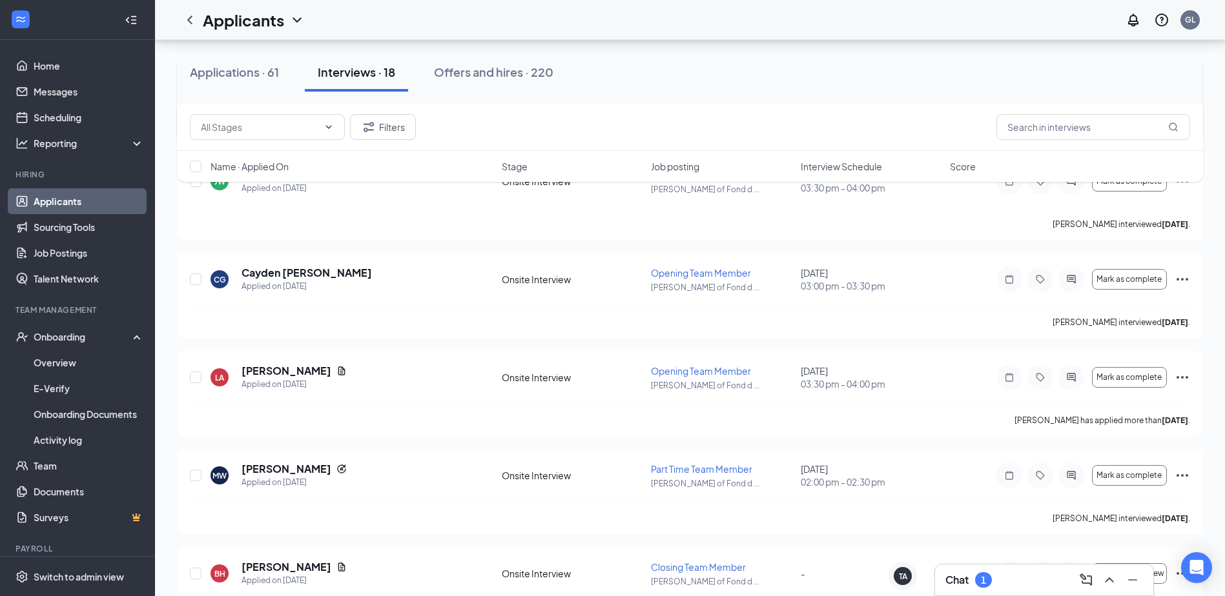
scroll to position [194, 0]
click at [1185, 278] on icon "Ellipses" at bounding box center [1181, 278] width 15 height 15
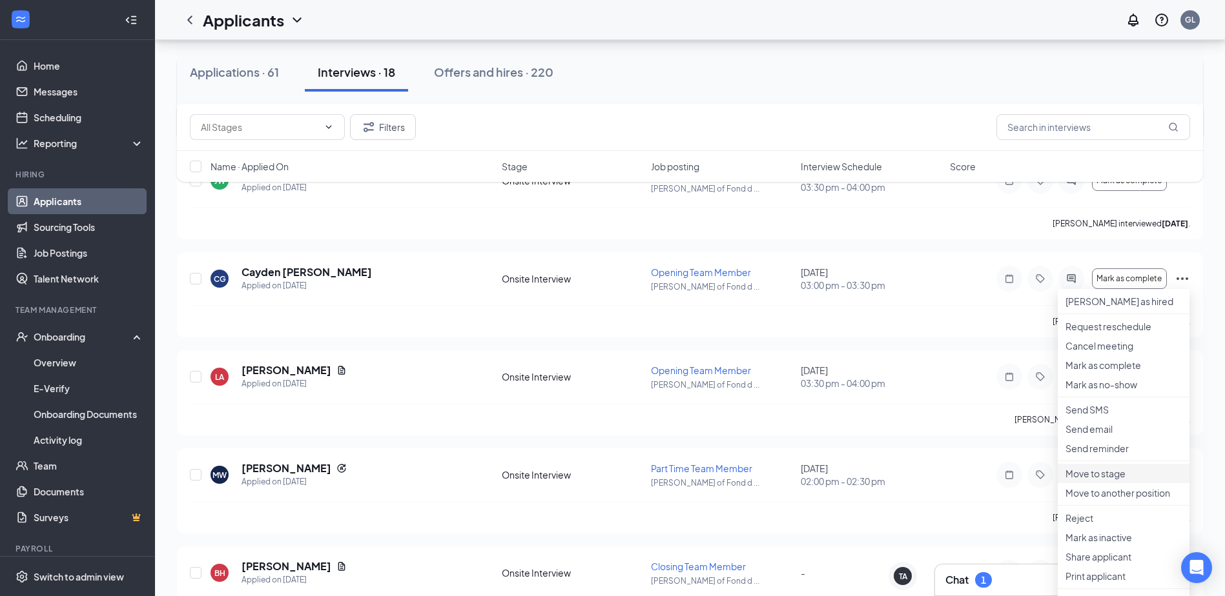
click at [1091, 483] on li "Move to stage" at bounding box center [1123, 473] width 132 height 19
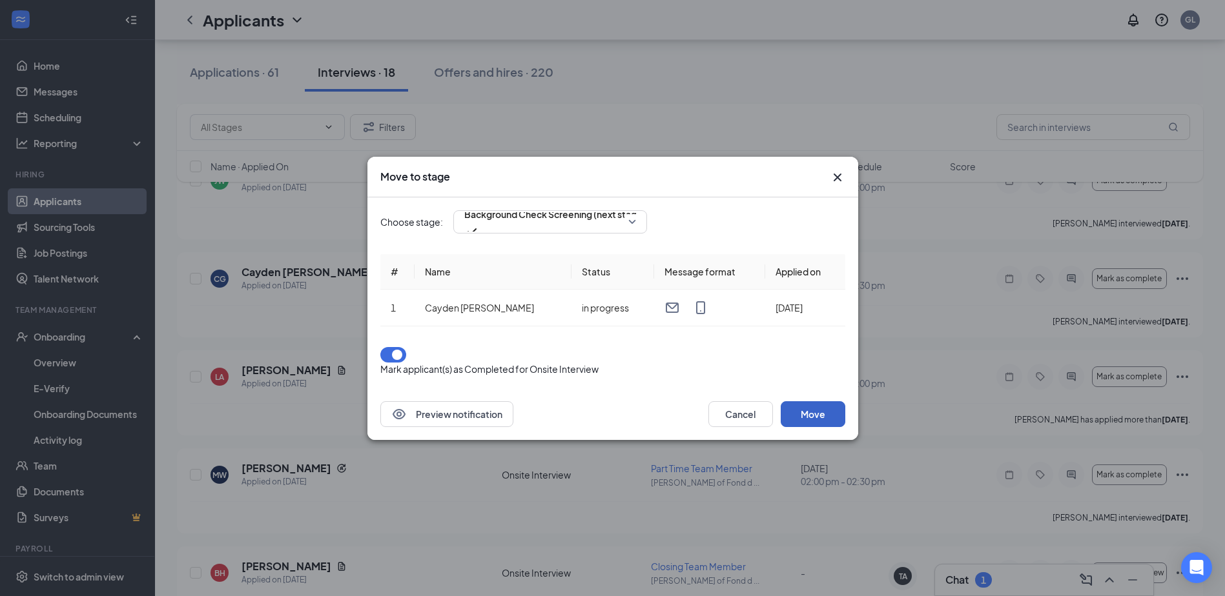
click at [825, 412] on button "Move" at bounding box center [812, 415] width 65 height 26
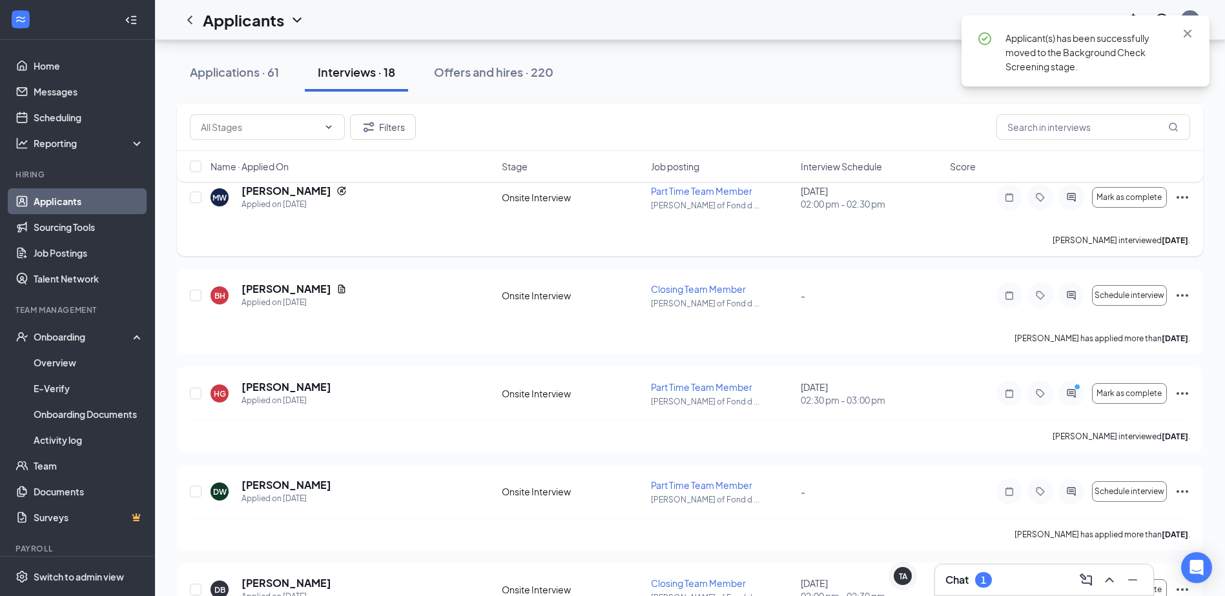
scroll to position [387, 0]
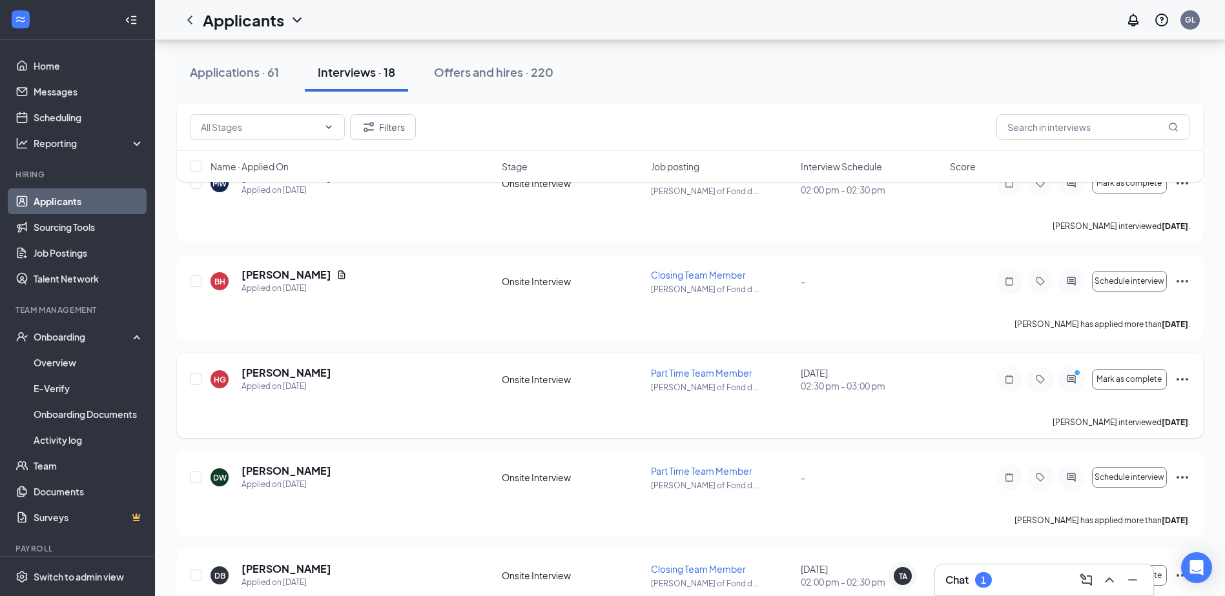
click at [1173, 378] on div "Mark as complete" at bounding box center [1093, 380] width 194 height 26
click at [1176, 379] on icon "Ellipses" at bounding box center [1181, 379] width 15 height 15
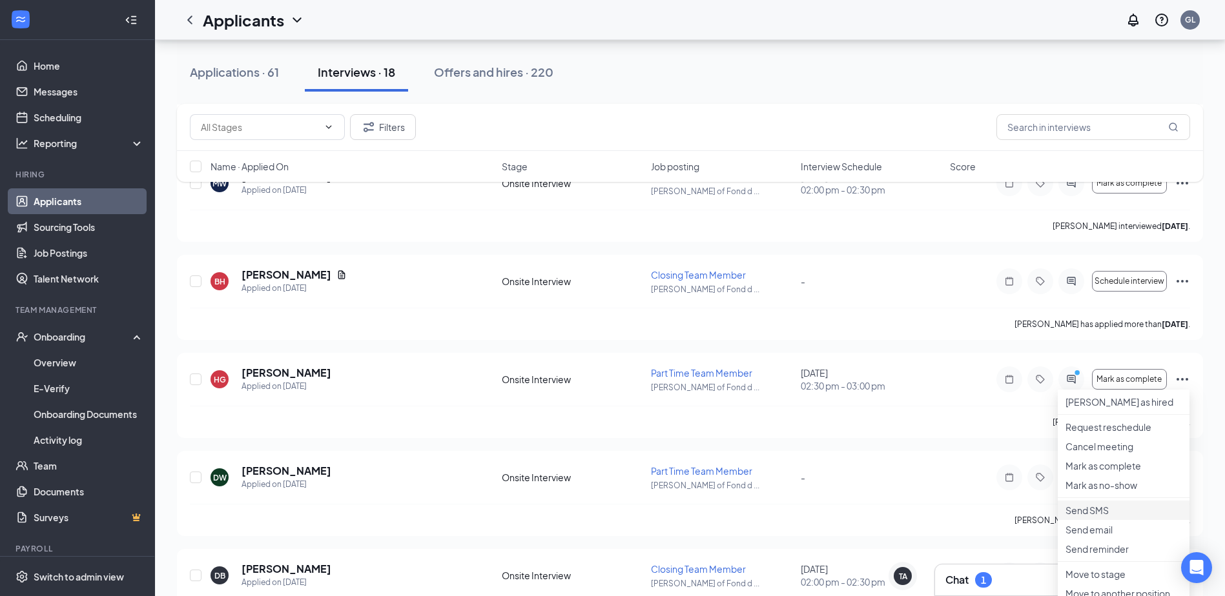
scroll to position [516, 0]
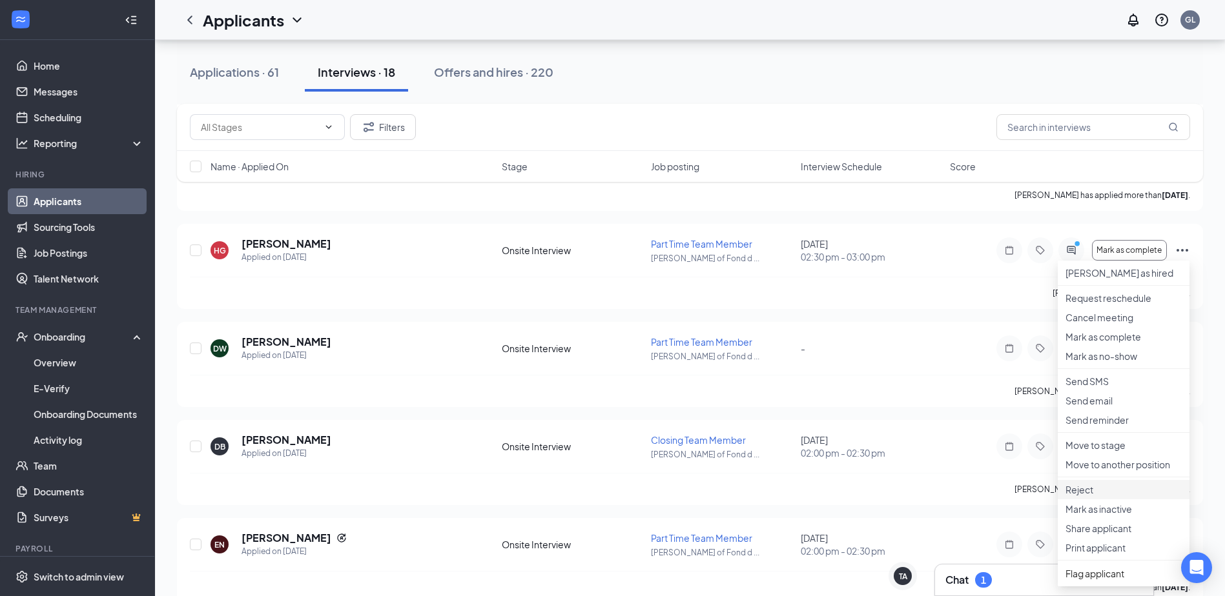
click at [1095, 496] on p "Reject" at bounding box center [1123, 489] width 116 height 13
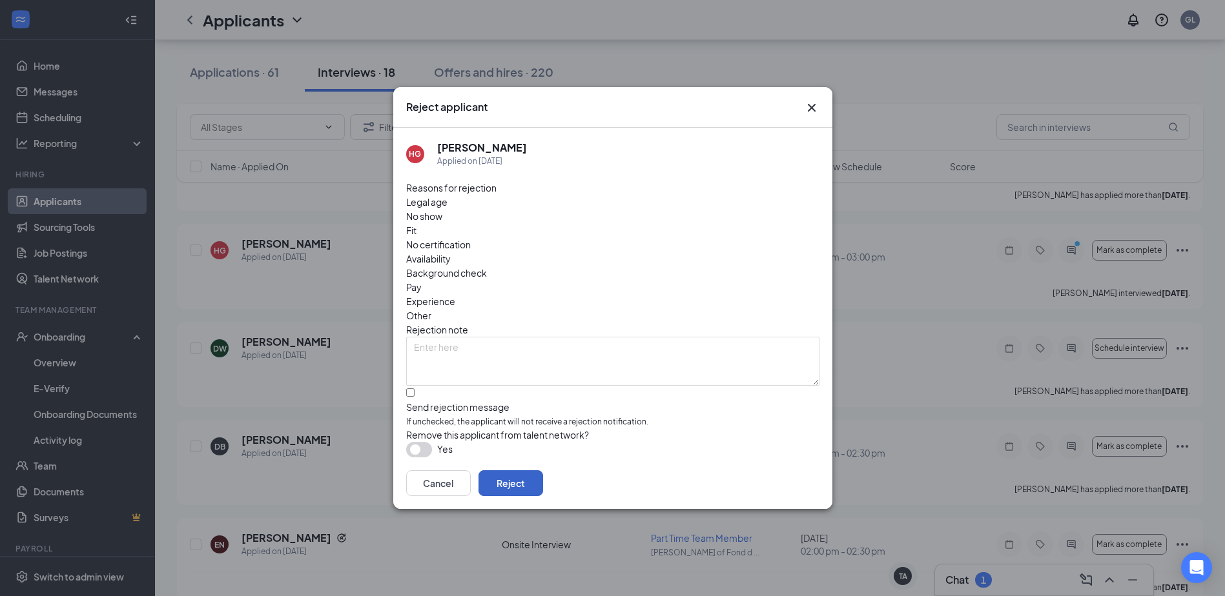
click at [543, 471] on button "Reject" at bounding box center [510, 484] width 65 height 26
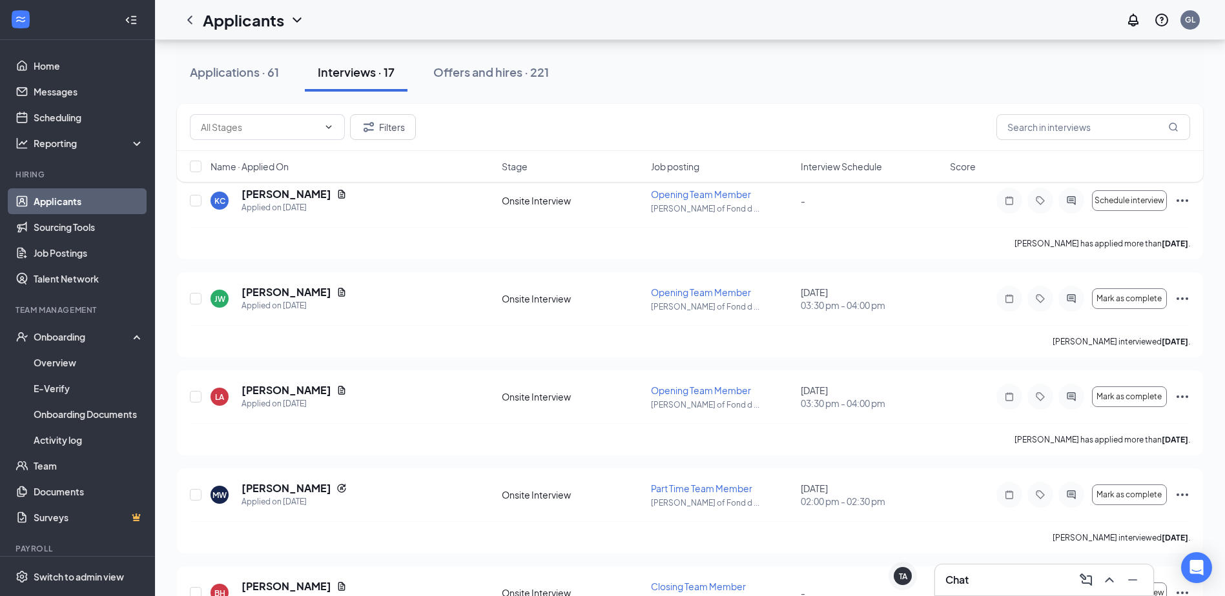
scroll to position [0, 0]
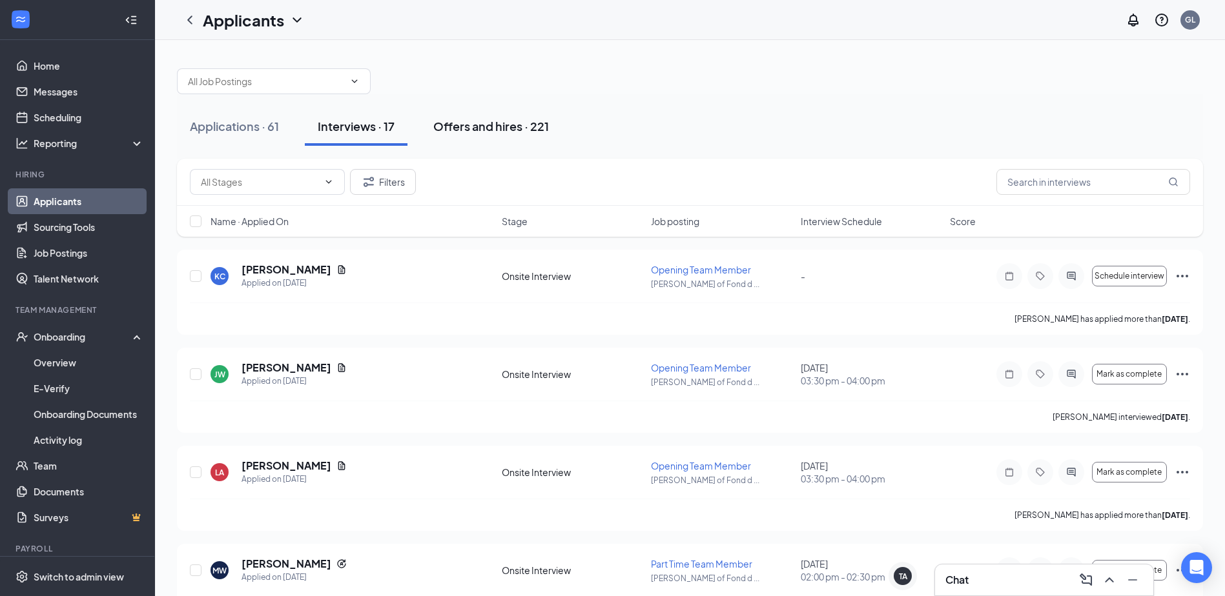
click at [447, 129] on div "Offers and hires · 221" at bounding box center [491, 126] width 116 height 16
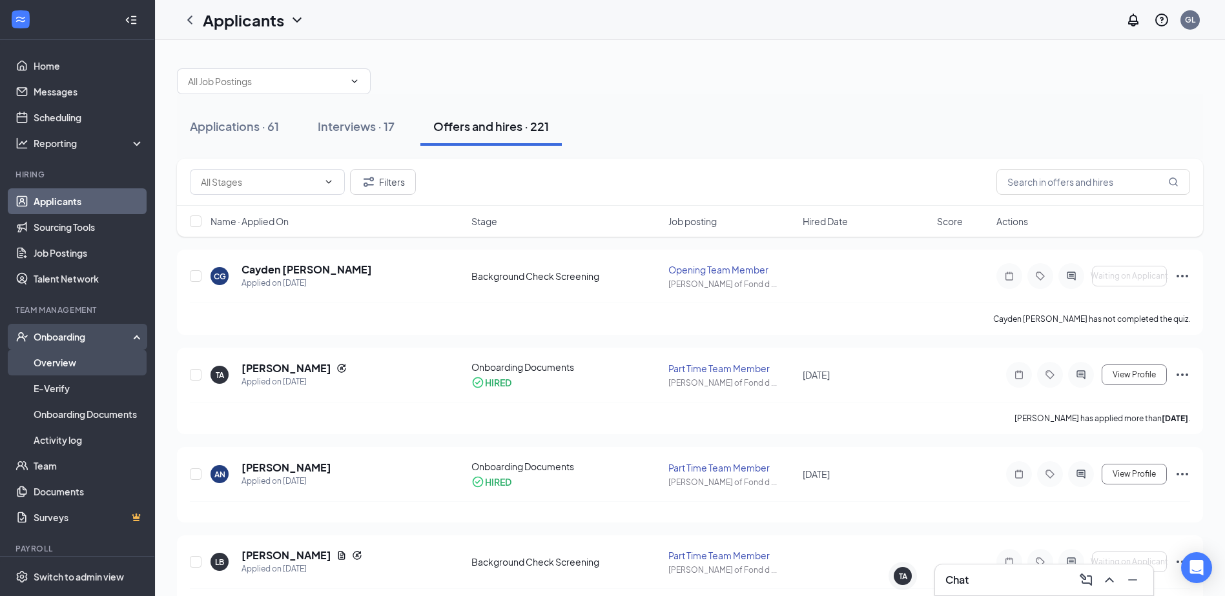
click at [81, 370] on link "Overview" at bounding box center [89, 363] width 110 height 26
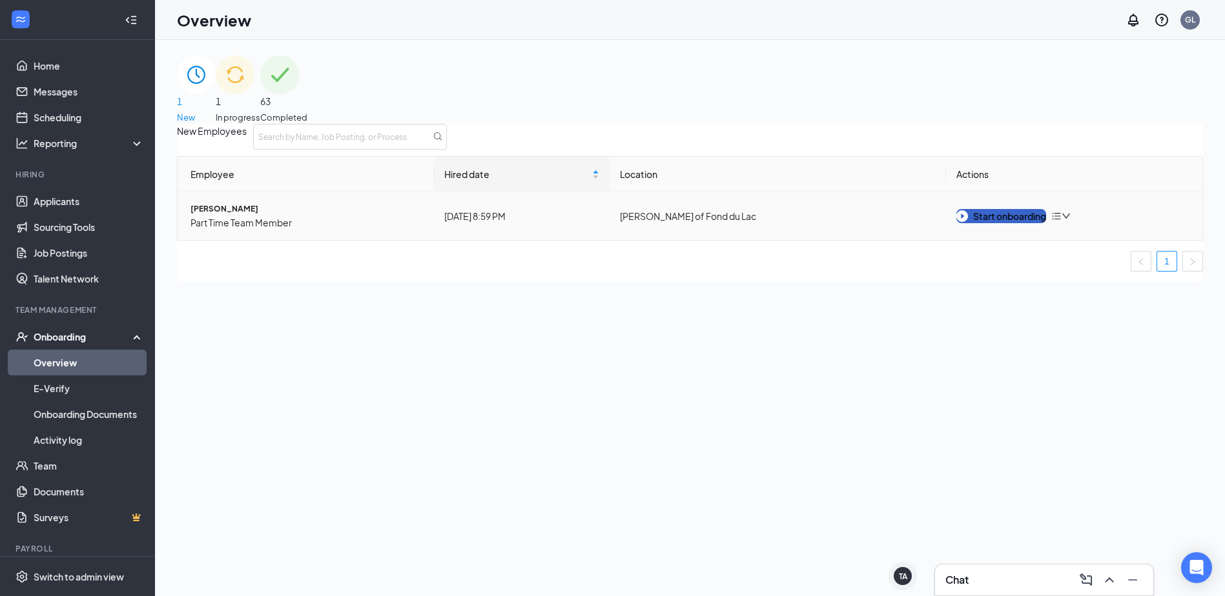
click at [963, 222] on img "button" at bounding box center [962, 216] width 12 height 12
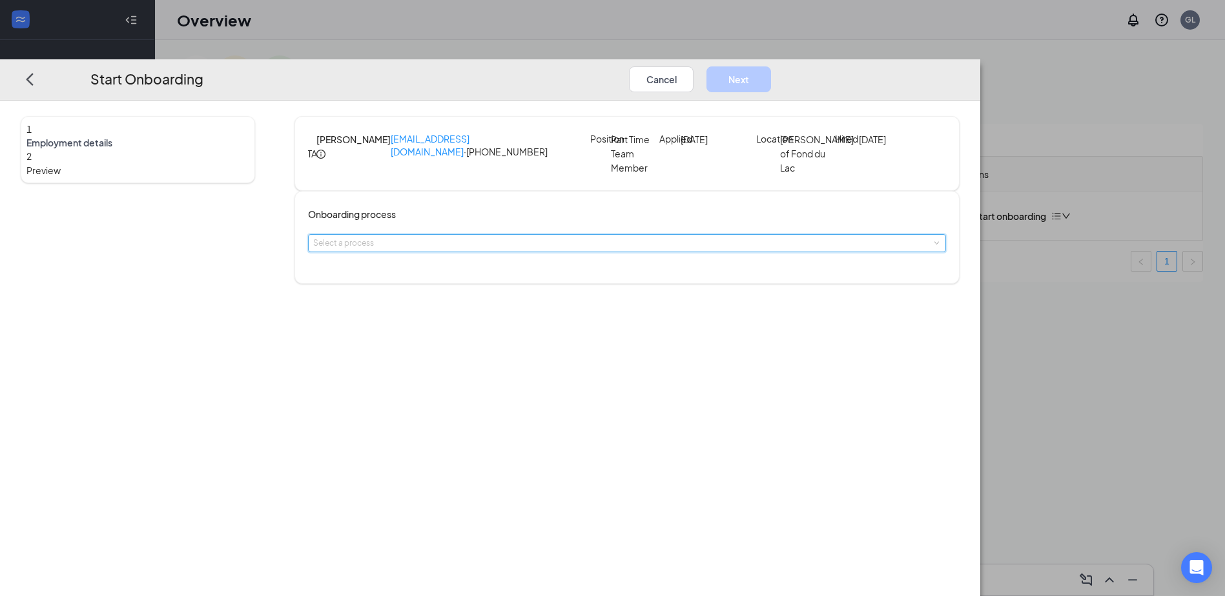
click at [628, 252] on div "Select a process" at bounding box center [626, 243] width 627 height 17
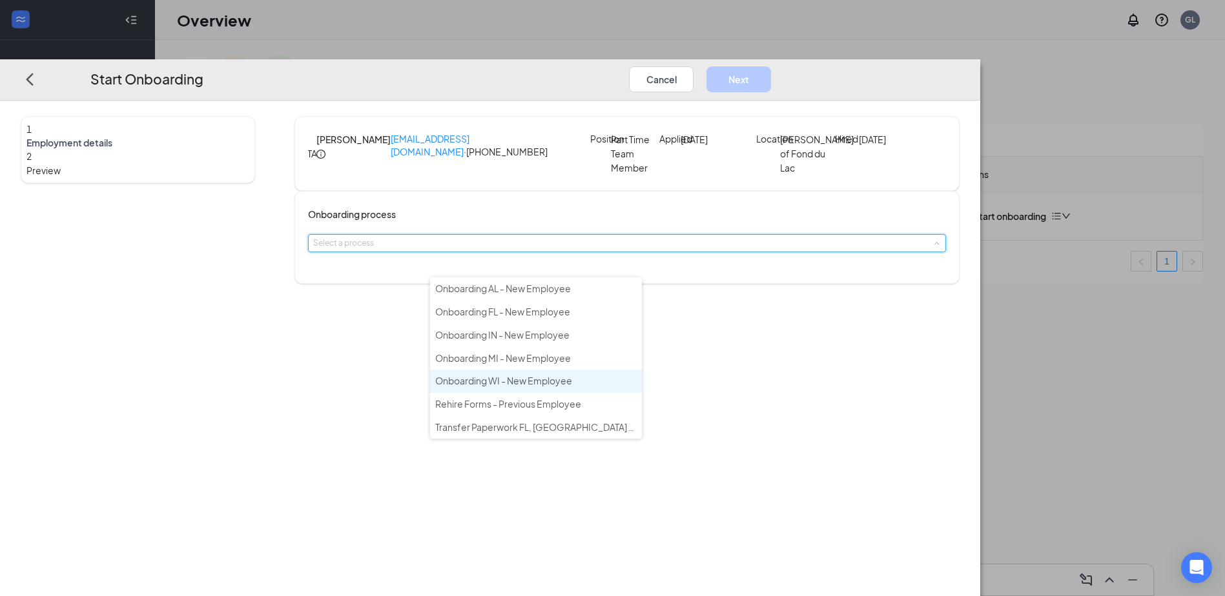
click at [527, 381] on span "Onboarding WI - New Employee" at bounding box center [503, 381] width 137 height 12
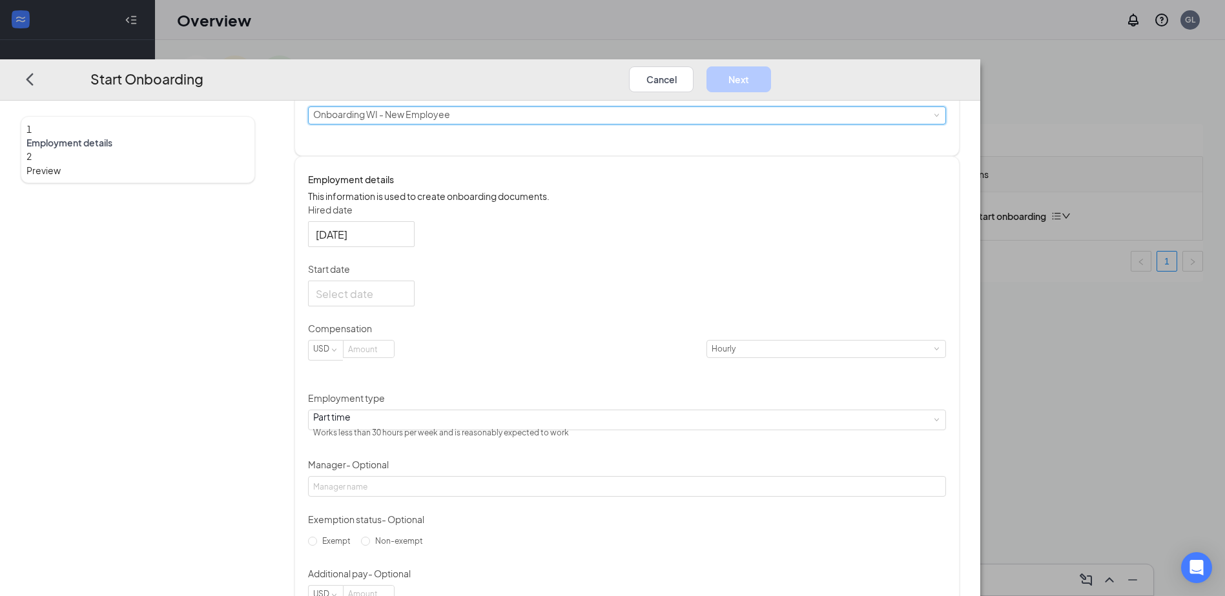
scroll to position [129, 0]
click at [414, 306] on div at bounding box center [361, 293] width 107 height 26
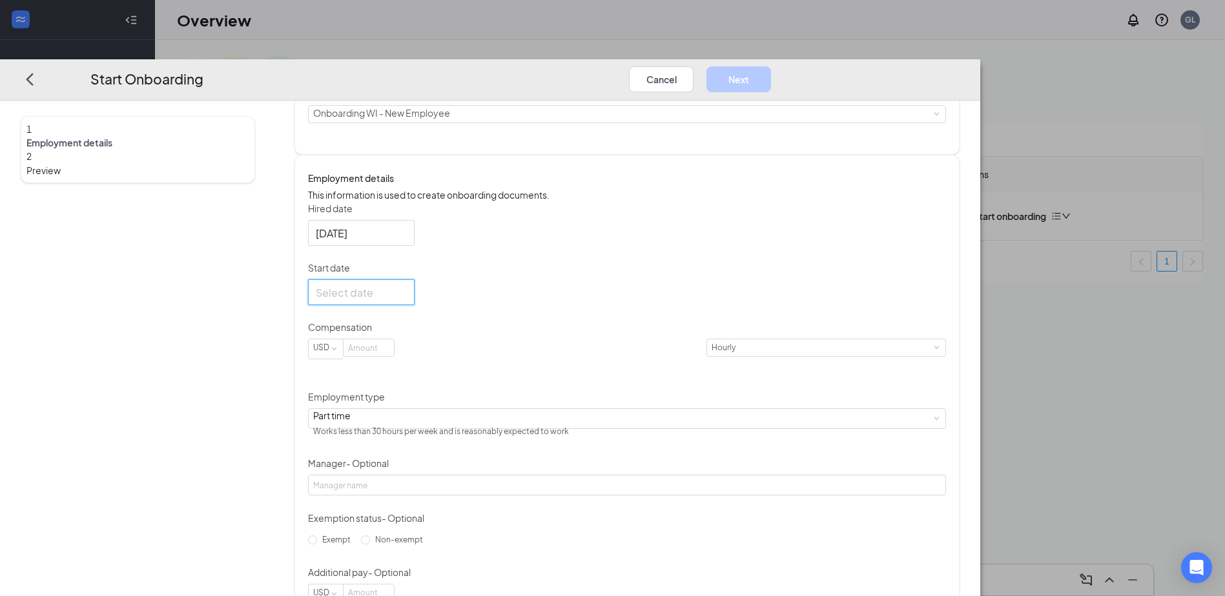
click at [407, 301] on div at bounding box center [361, 293] width 91 height 16
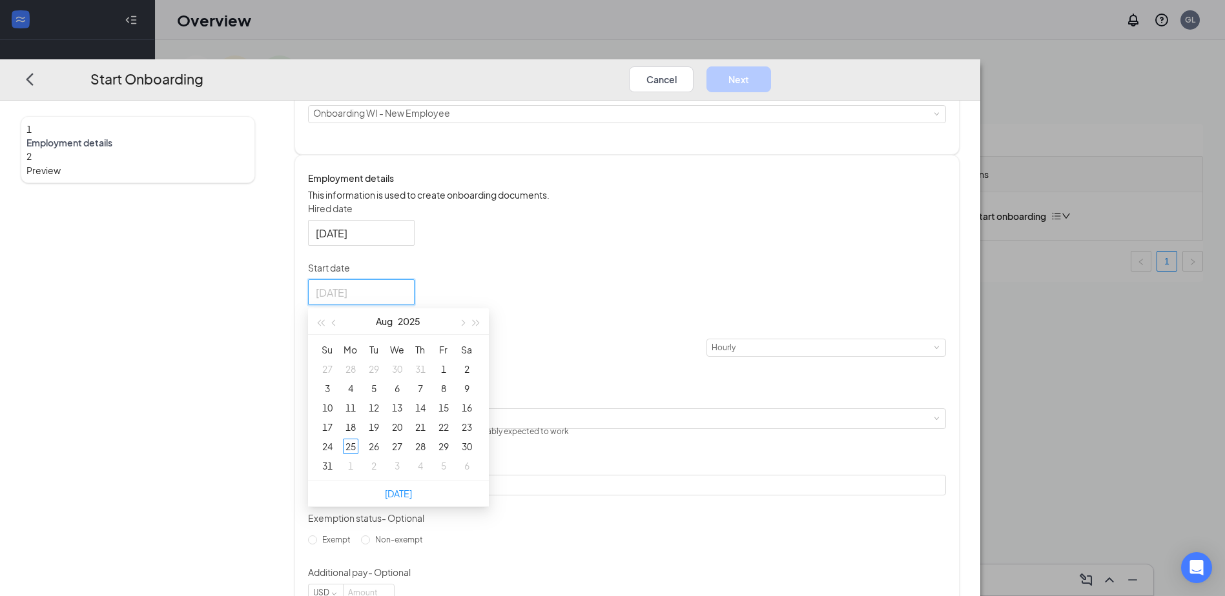
type input "[DATE]"
click at [469, 335] on button "button" at bounding box center [461, 322] width 14 height 26
type input "[DATE]"
click at [358, 397] on div "8" at bounding box center [350, 388] width 15 height 15
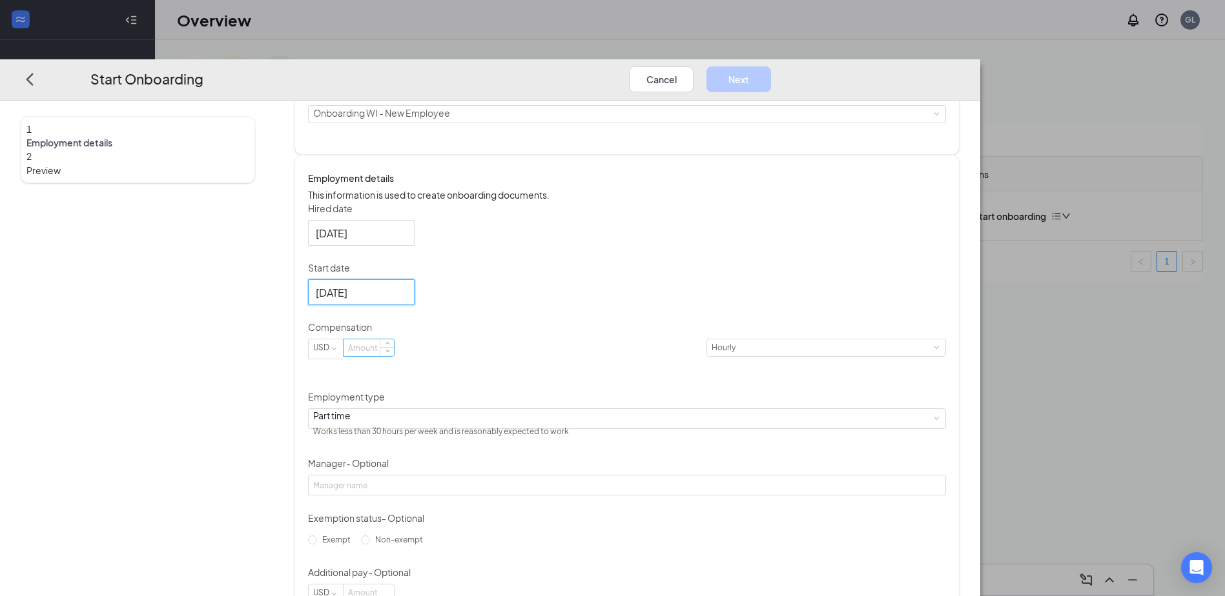
click at [394, 357] on input at bounding box center [368, 348] width 50 height 17
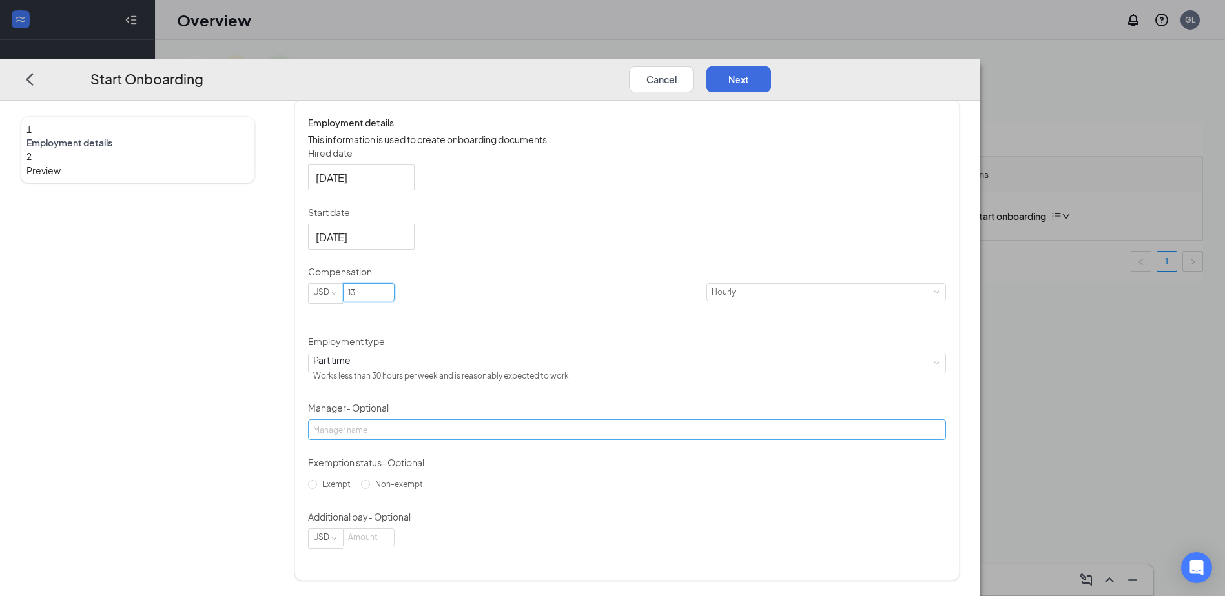
scroll to position [221, 0]
type input "13.5"
click at [771, 66] on button "Next" at bounding box center [738, 79] width 65 height 26
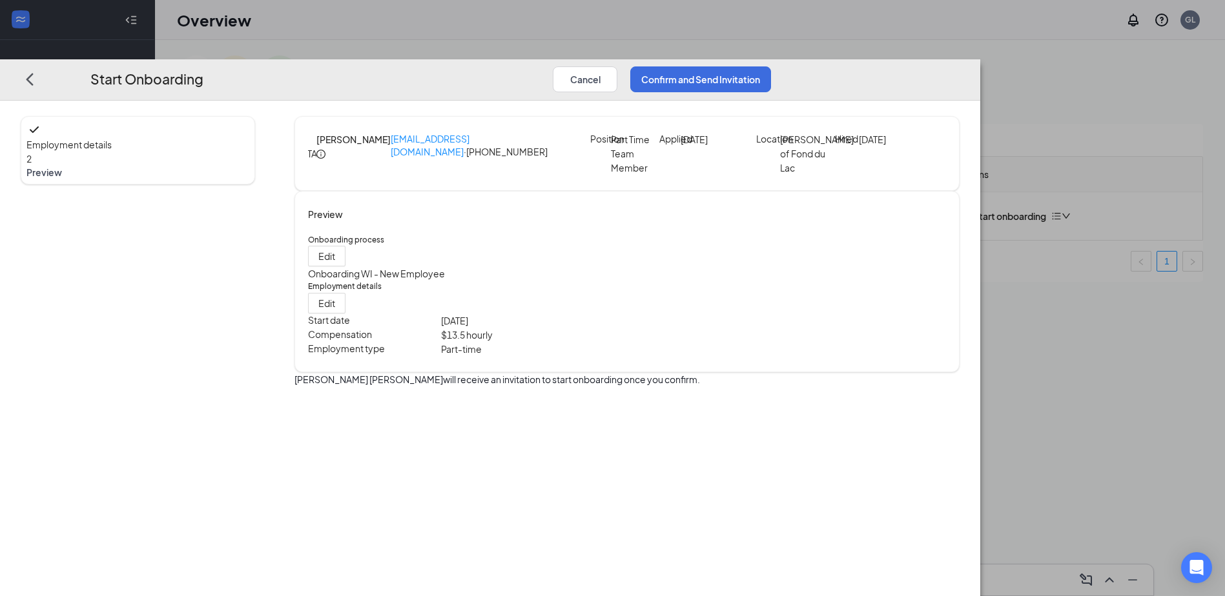
click at [249, 137] on span "Employment details" at bounding box center [137, 144] width 223 height 14
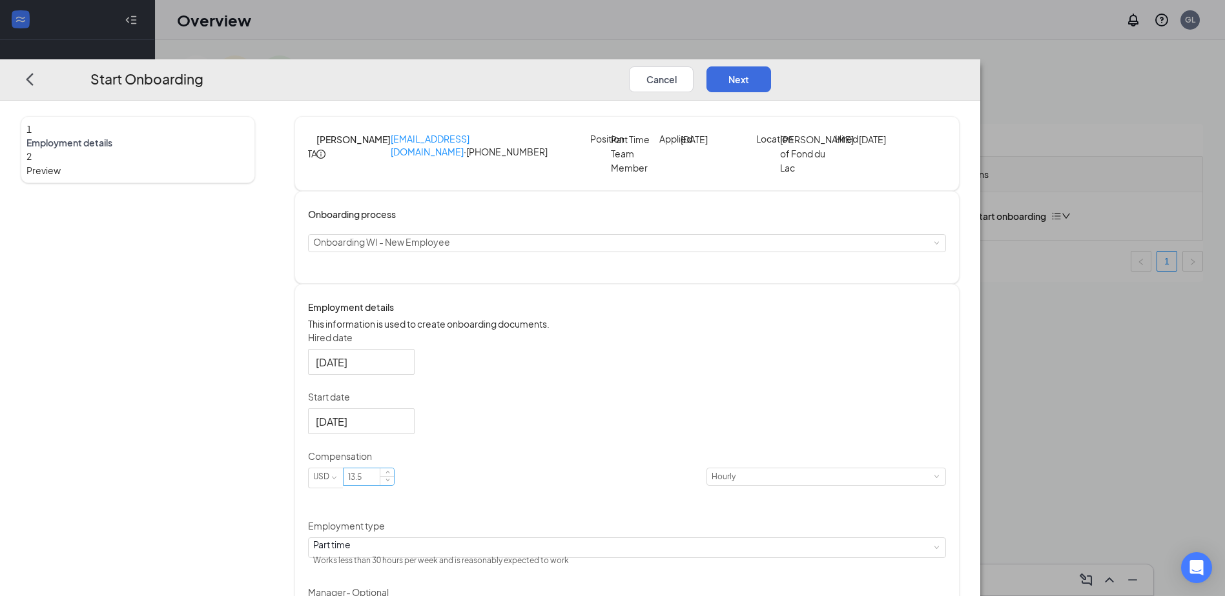
click at [394, 486] on input "13.5" at bounding box center [368, 477] width 50 height 17
type input "13.25"
click at [771, 66] on button "Next" at bounding box center [738, 79] width 65 height 26
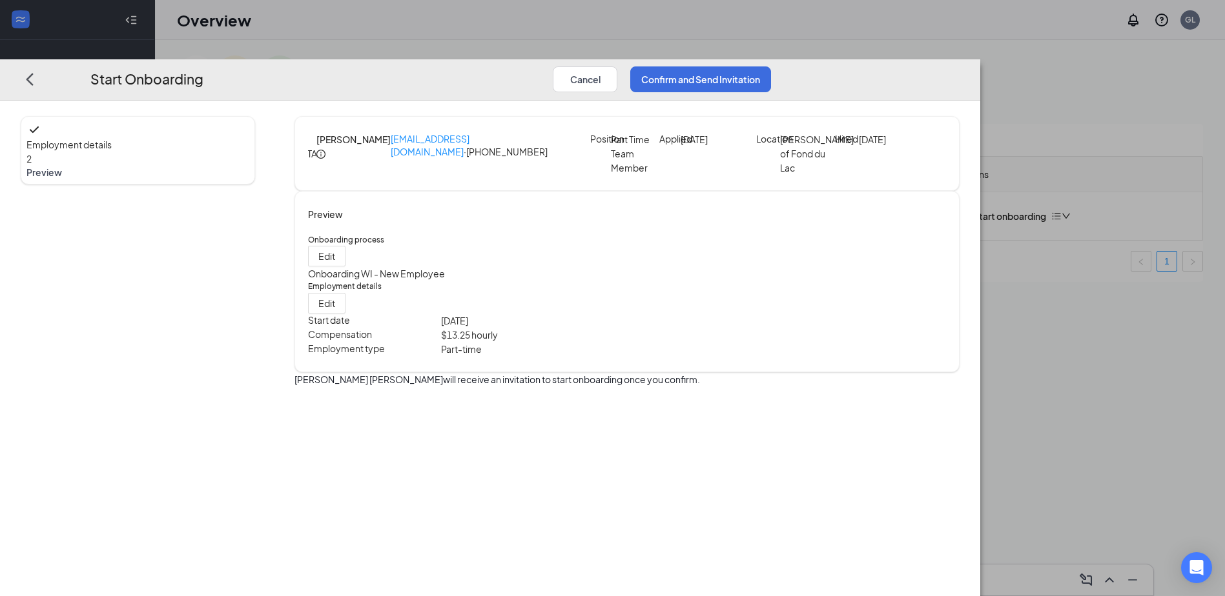
click at [980, 59] on div "Start Onboarding Cancel Confirm and Send Invitation" at bounding box center [490, 79] width 980 height 41
click at [771, 66] on button "Confirm and Send Invitation" at bounding box center [700, 79] width 141 height 26
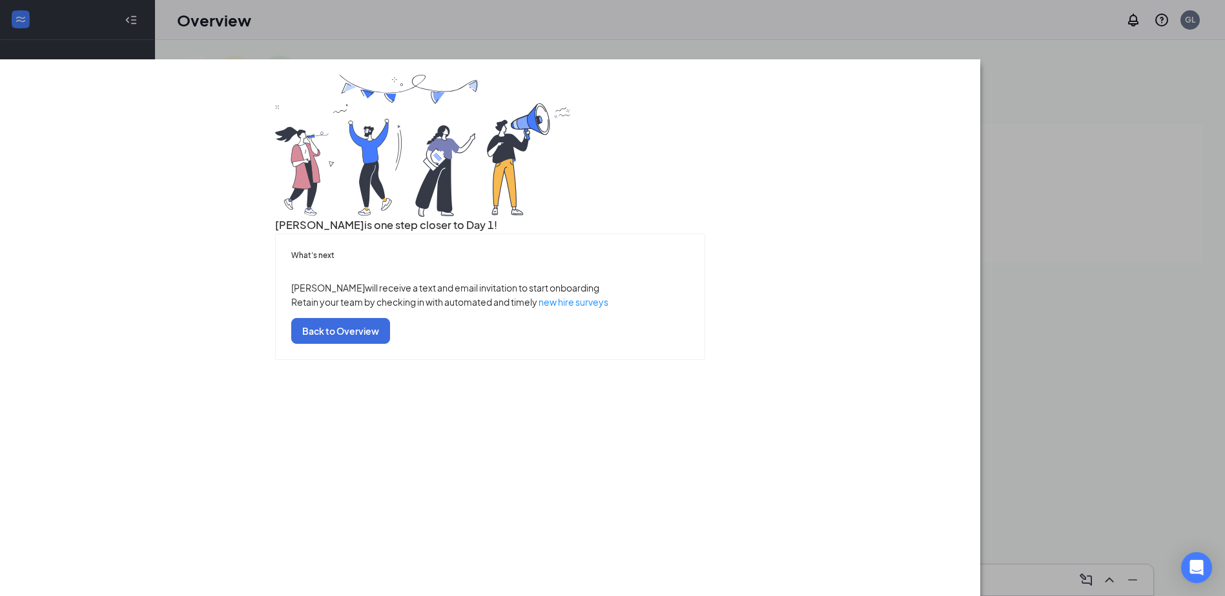
drag, startPoint x: 999, startPoint y: 38, endPoint x: 902, endPoint y: 139, distance: 140.2
drag, startPoint x: 902, startPoint y: 139, endPoint x: 638, endPoint y: 480, distance: 431.5
click at [390, 344] on button "Back to Overview" at bounding box center [340, 331] width 99 height 26
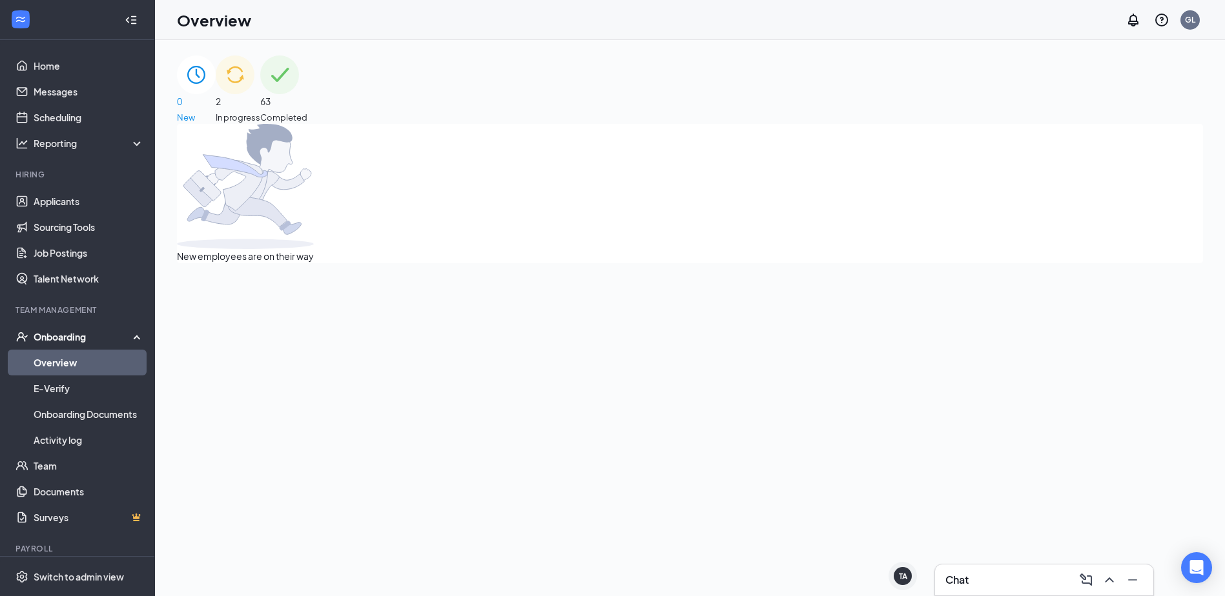
drag, startPoint x: 427, startPoint y: 327, endPoint x: 499, endPoint y: 247, distance: 108.3
click at [254, 94] on img at bounding box center [235, 75] width 39 height 39
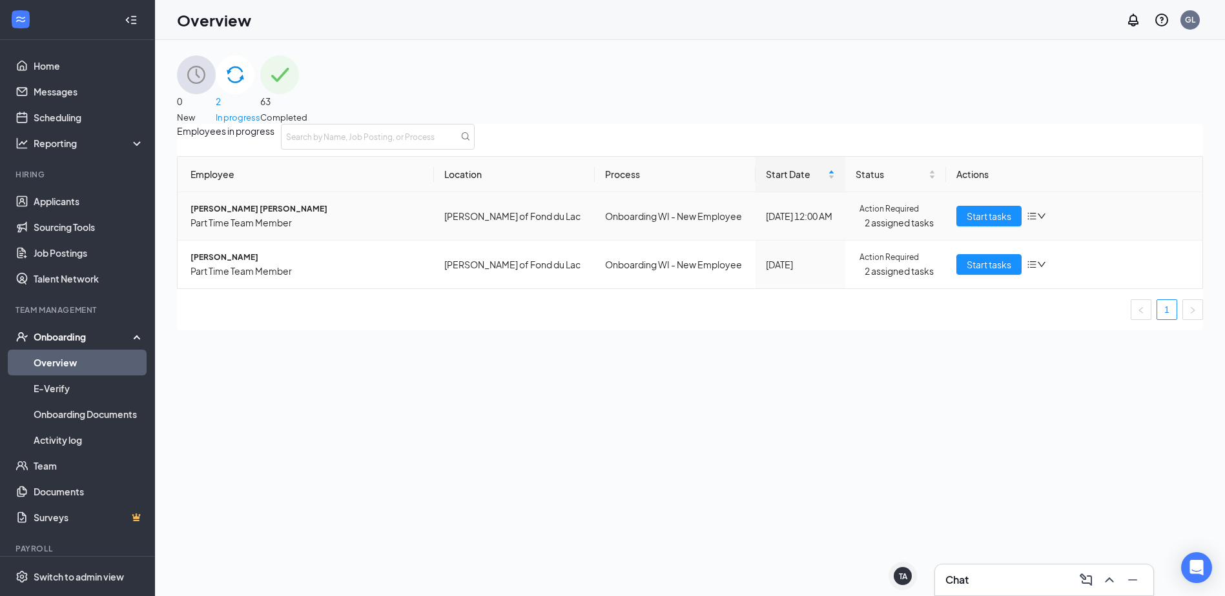
click at [238, 216] on span "[PERSON_NAME] [PERSON_NAME]" at bounding box center [306, 209] width 233 height 13
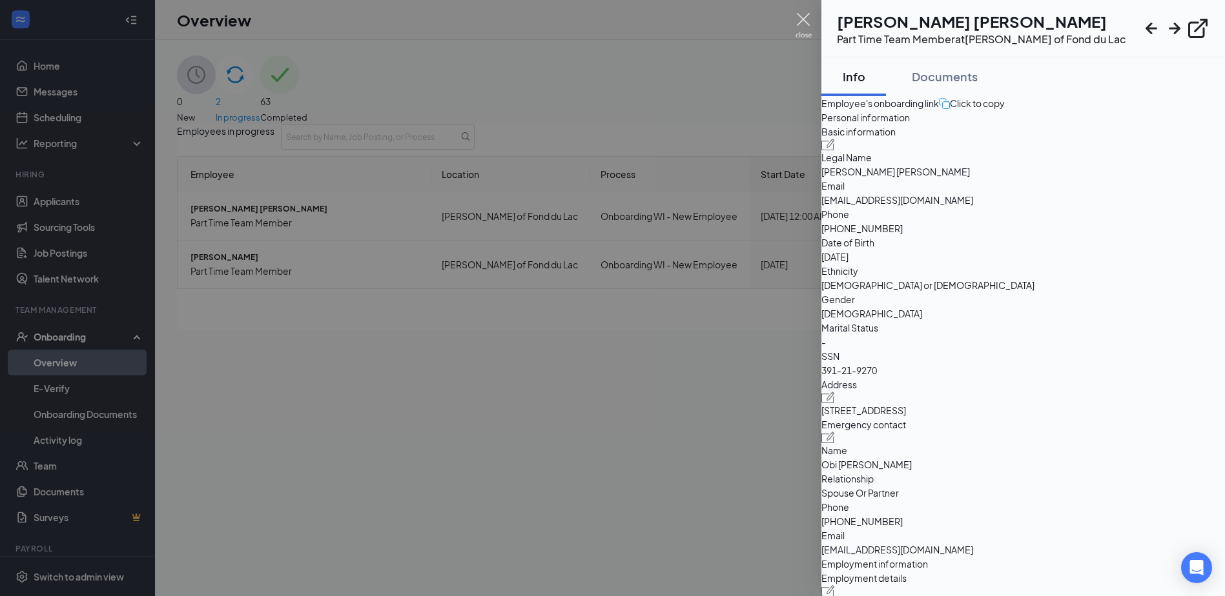
click at [805, 21] on img at bounding box center [803, 25] width 16 height 25
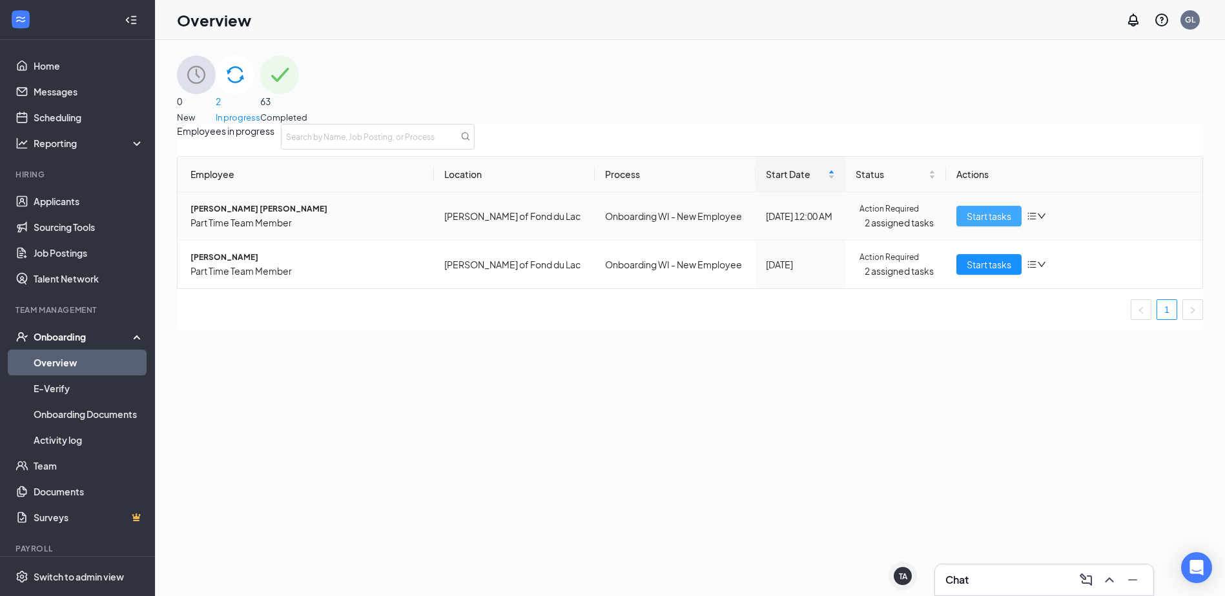
click at [980, 223] on span "Start tasks" at bounding box center [988, 216] width 45 height 14
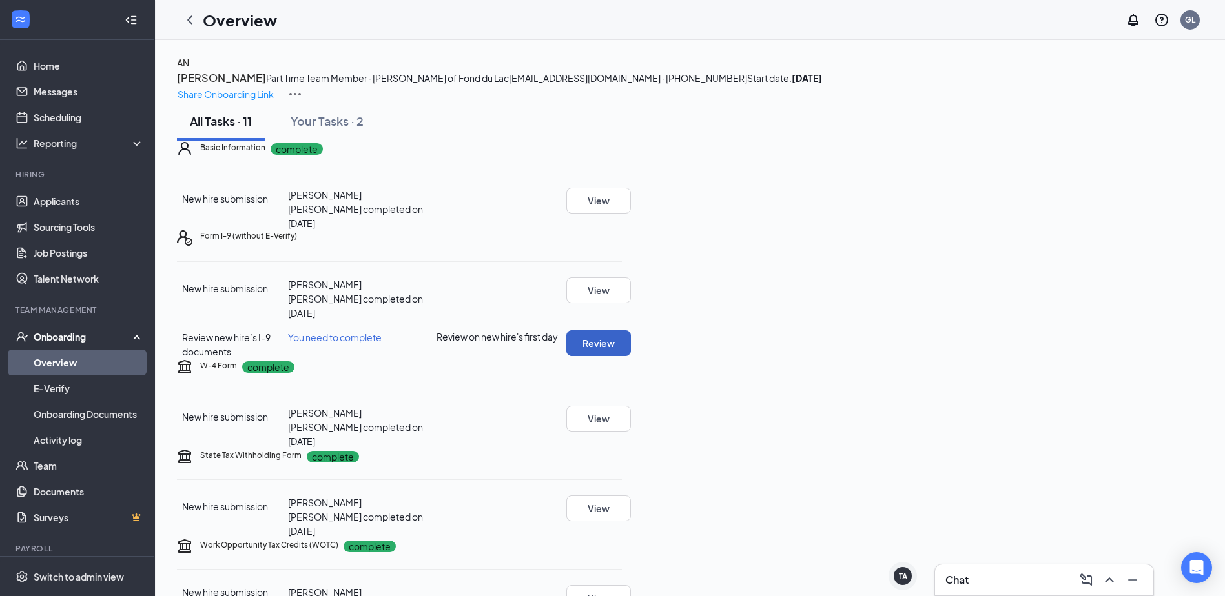
click at [631, 356] on button "Review" at bounding box center [598, 343] width 65 height 26
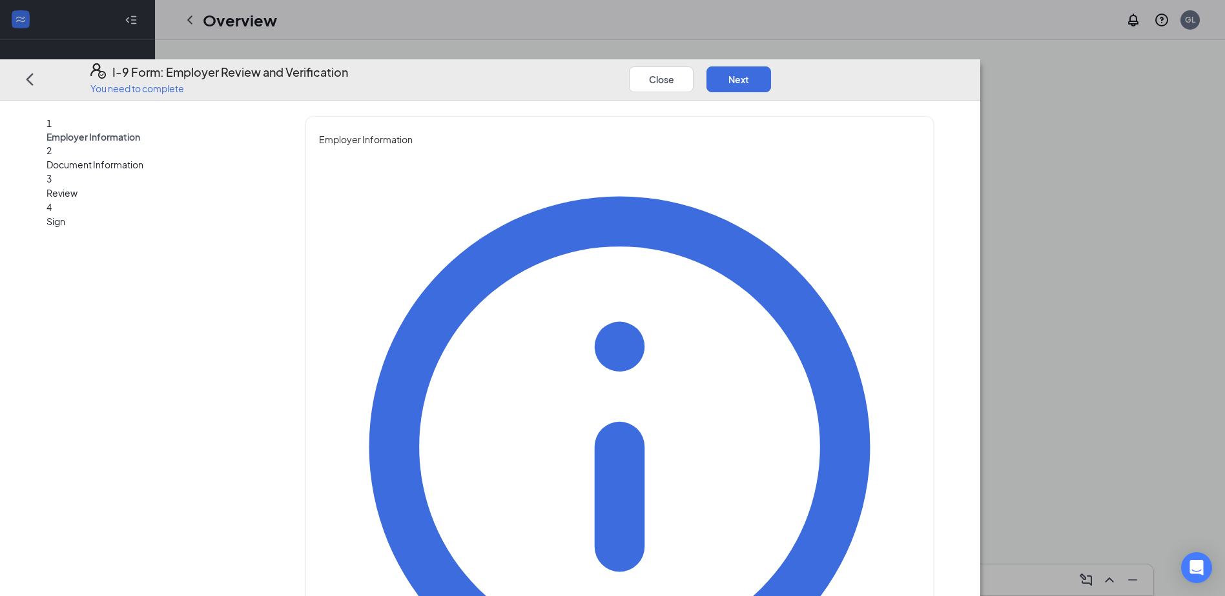
type input "[PERSON_NAME]"
type input "Rust"
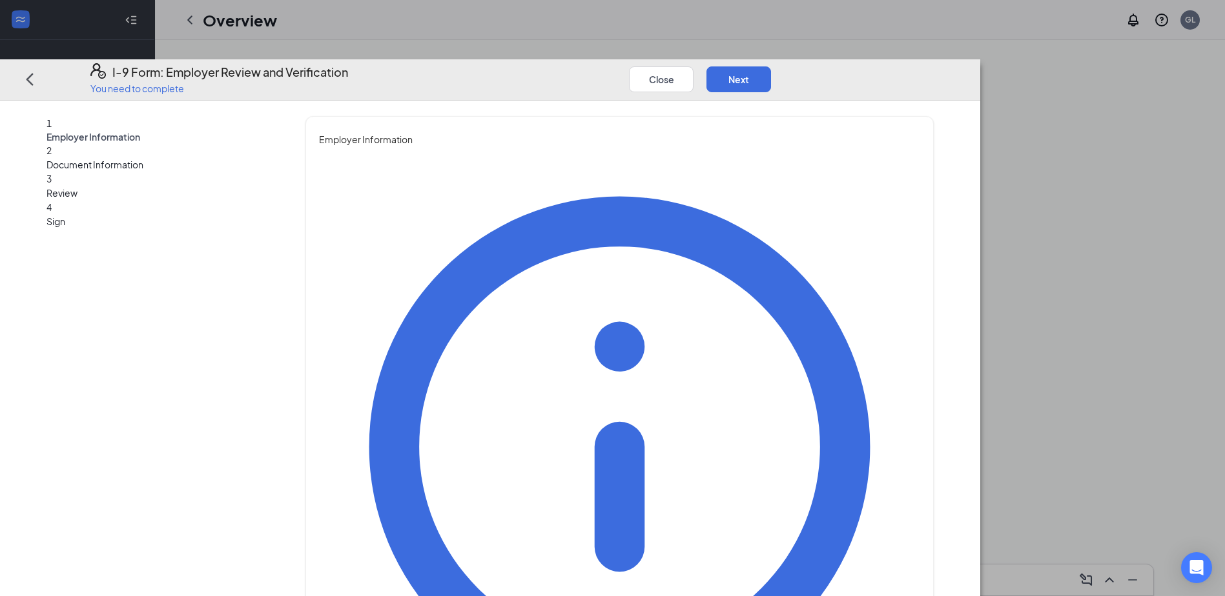
type input "General Manager"
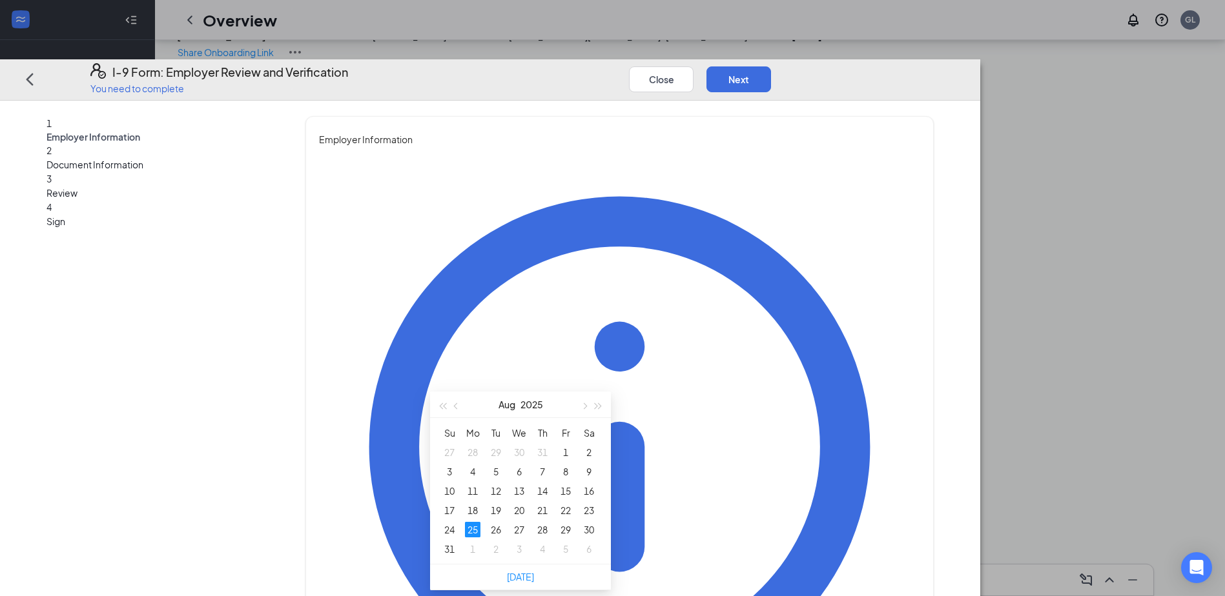
scroll to position [65, 0]
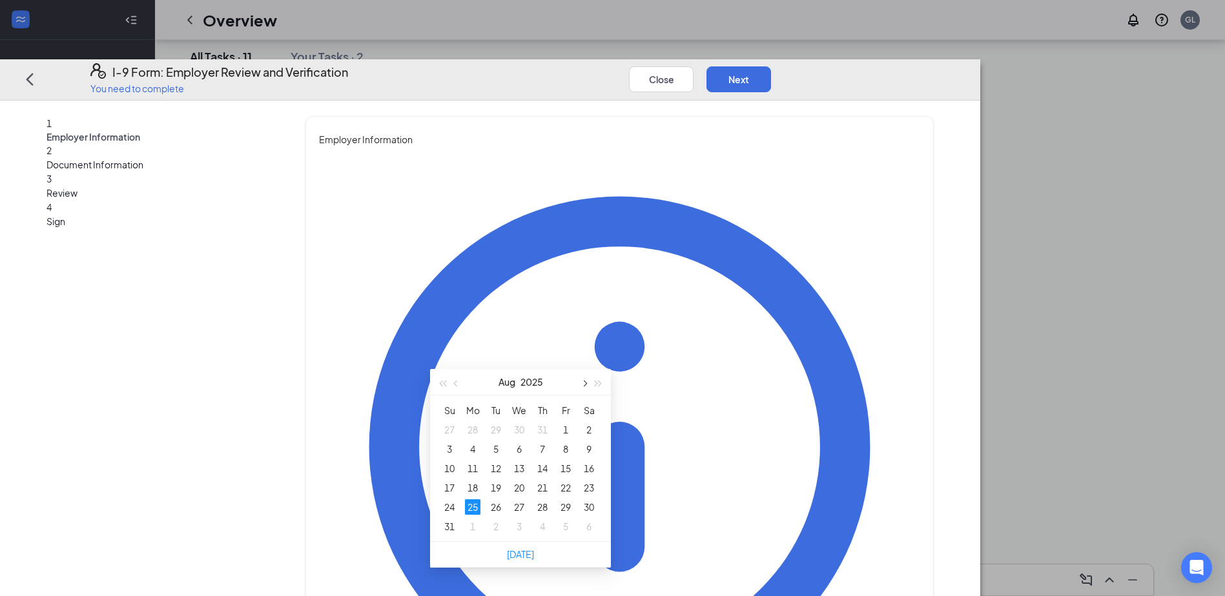
click at [584, 383] on span "button" at bounding box center [583, 384] width 6 height 6
type input "[DATE]"
click at [472, 451] on div "8" at bounding box center [472, 449] width 15 height 15
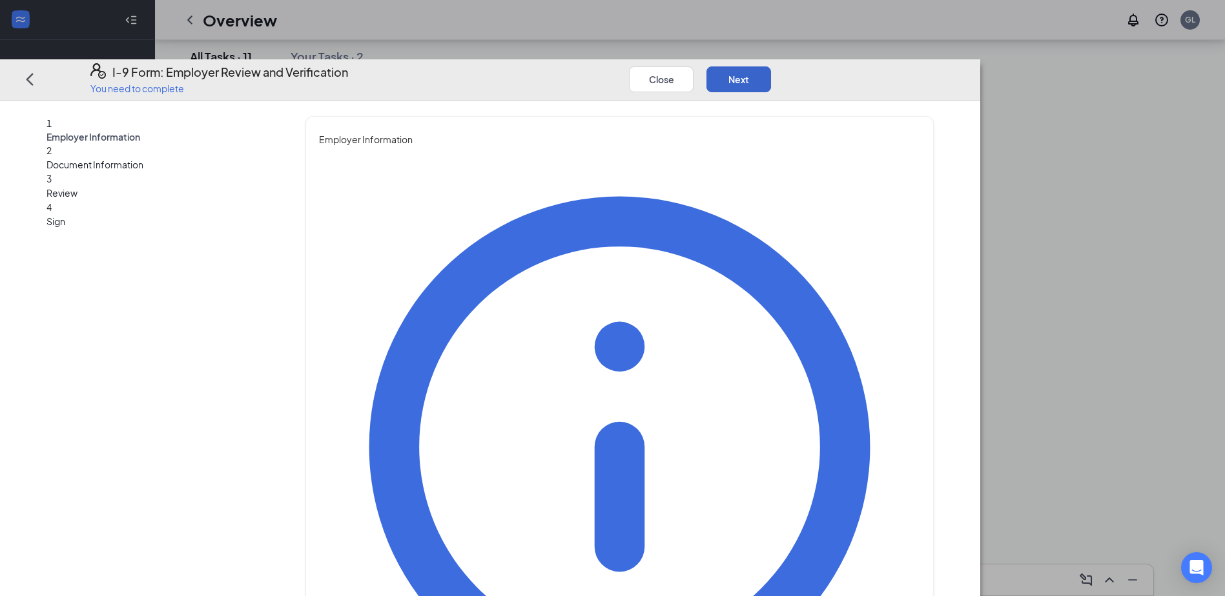
click at [771, 66] on button "Next" at bounding box center [738, 79] width 65 height 26
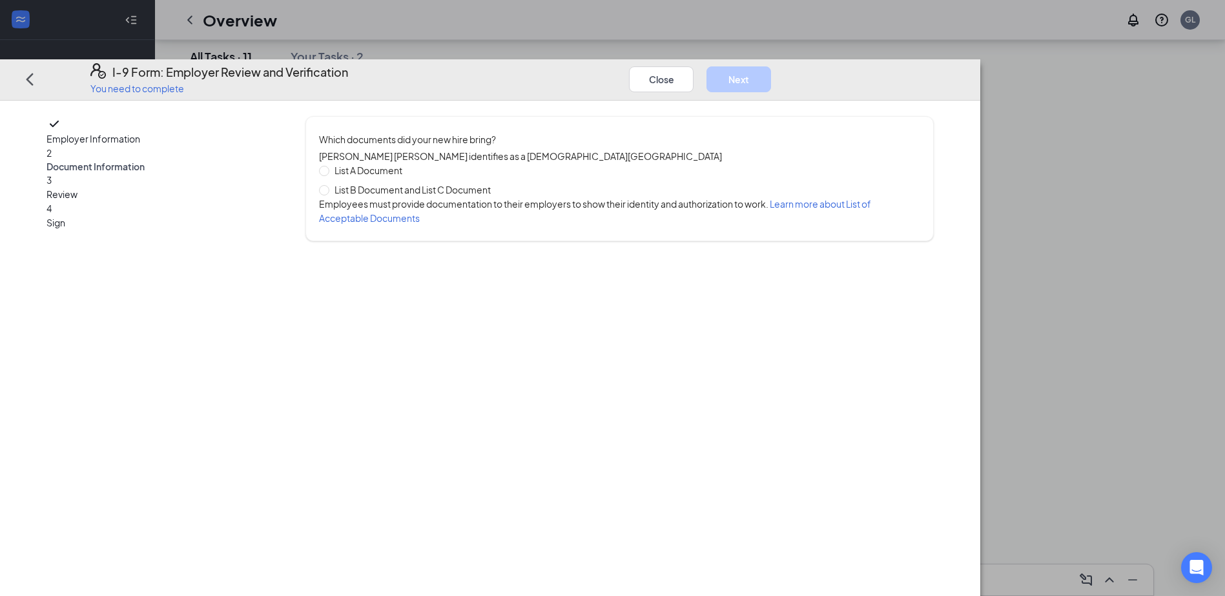
click at [457, 163] on div "List A Document List B Document and List C Document" at bounding box center [410, 180] width 182 height 34
click at [407, 163] on span "List A Document" at bounding box center [368, 170] width 78 height 14
click at [328, 166] on input "List A Document" at bounding box center [323, 170] width 9 height 9
radio input "true"
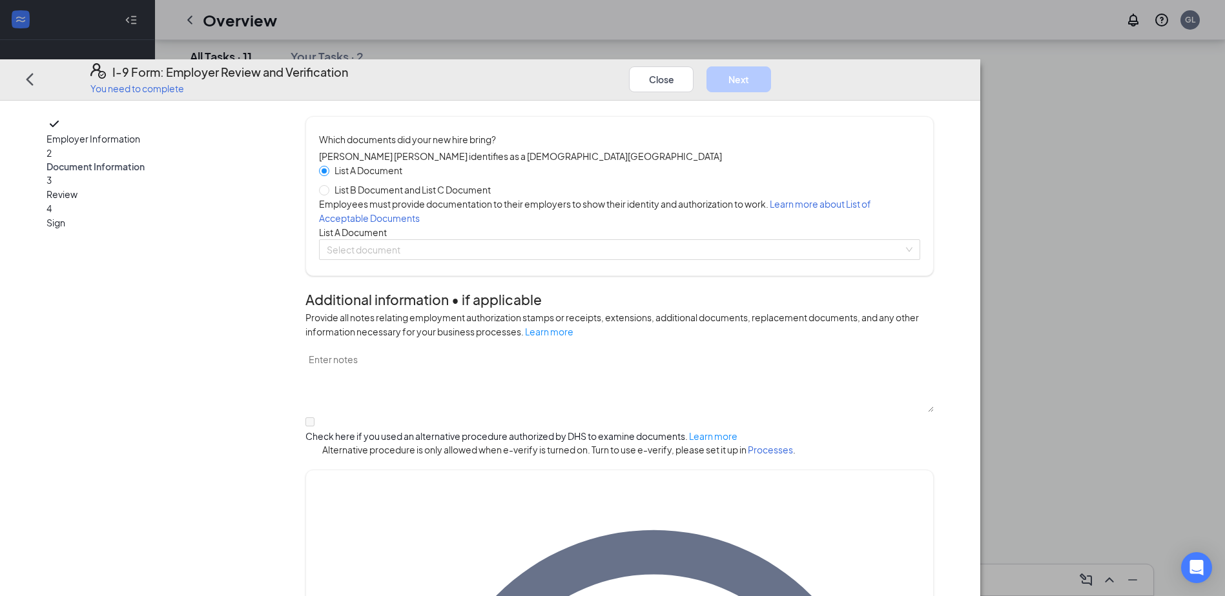
click at [464, 183] on span "List B Document and List C Document" at bounding box center [412, 190] width 167 height 14
click at [328, 185] on input "List B Document and List C Document" at bounding box center [323, 189] width 9 height 9
radio input "true"
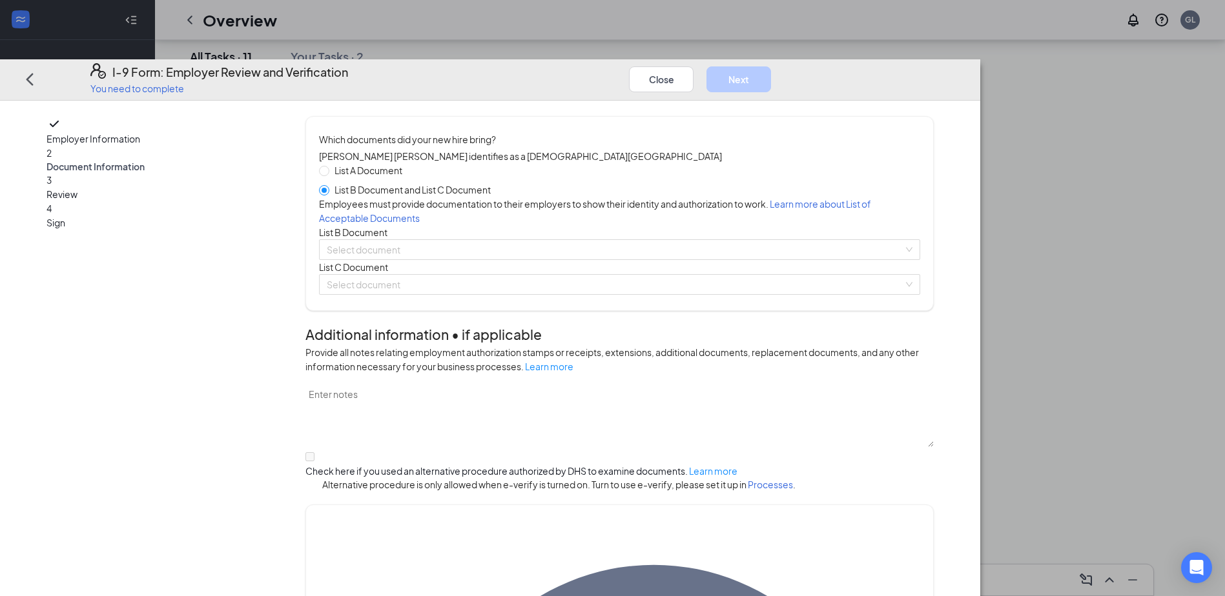
click at [490, 268] on div "List A Document List B Document and List C Document Employees must provide docu…" at bounding box center [619, 229] width 601 height 132
click at [492, 259] on input "search" at bounding box center [615, 249] width 576 height 19
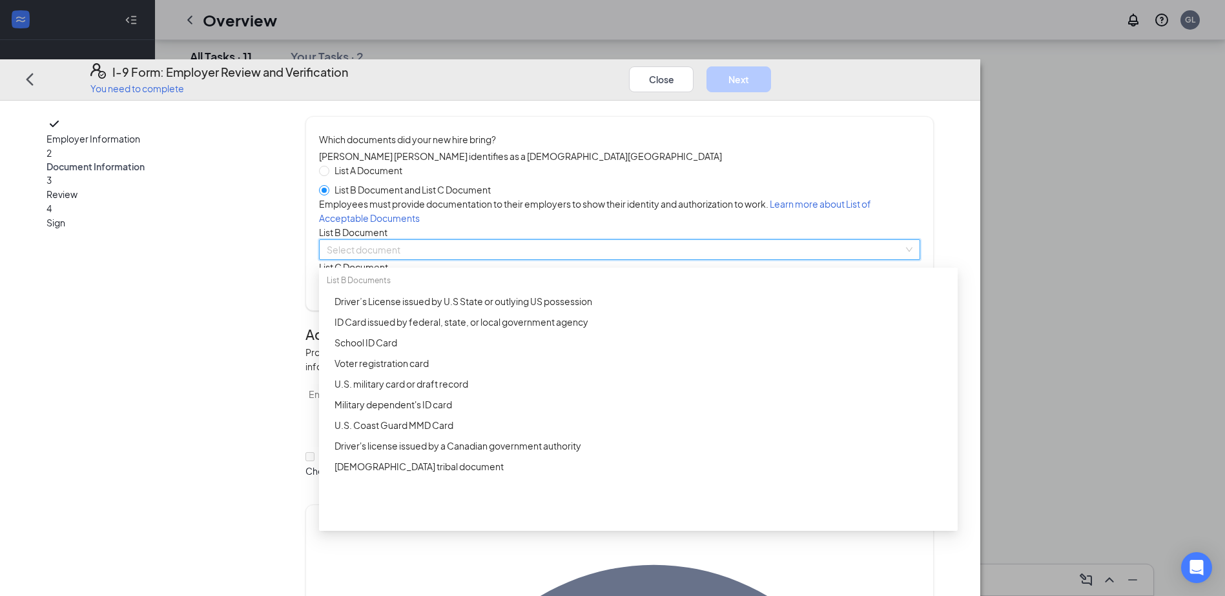
click at [407, 163] on span "List A Document" at bounding box center [368, 170] width 78 height 14
click at [328, 166] on input "List A Document" at bounding box center [323, 170] width 9 height 9
radio input "true"
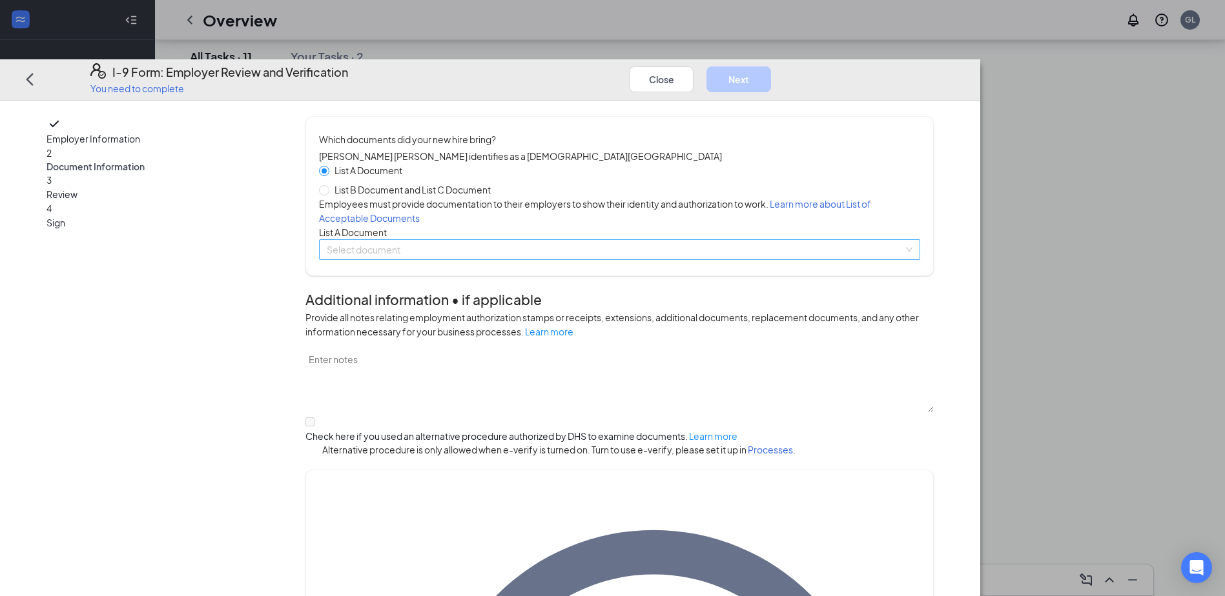
click at [470, 260] on div "List A Document List B Document and List C Document Employees must provide docu…" at bounding box center [619, 211] width 601 height 97
click at [474, 259] on input "search" at bounding box center [615, 249] width 576 height 19
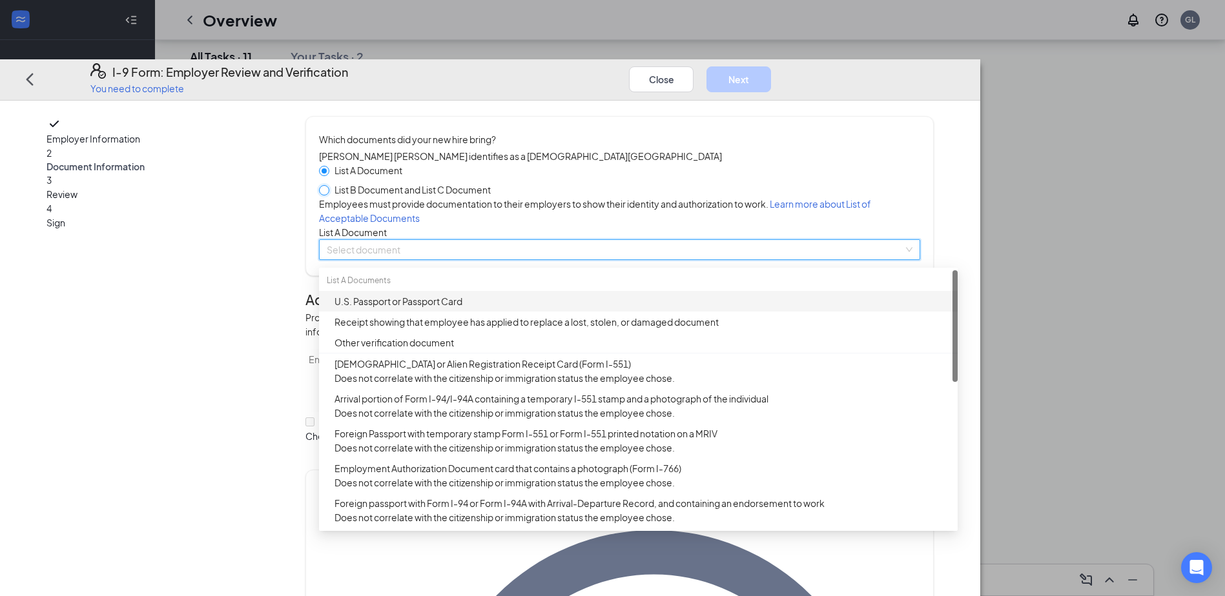
click at [328, 185] on input "List B Document and List C Document" at bounding box center [323, 189] width 9 height 9
radio input "true"
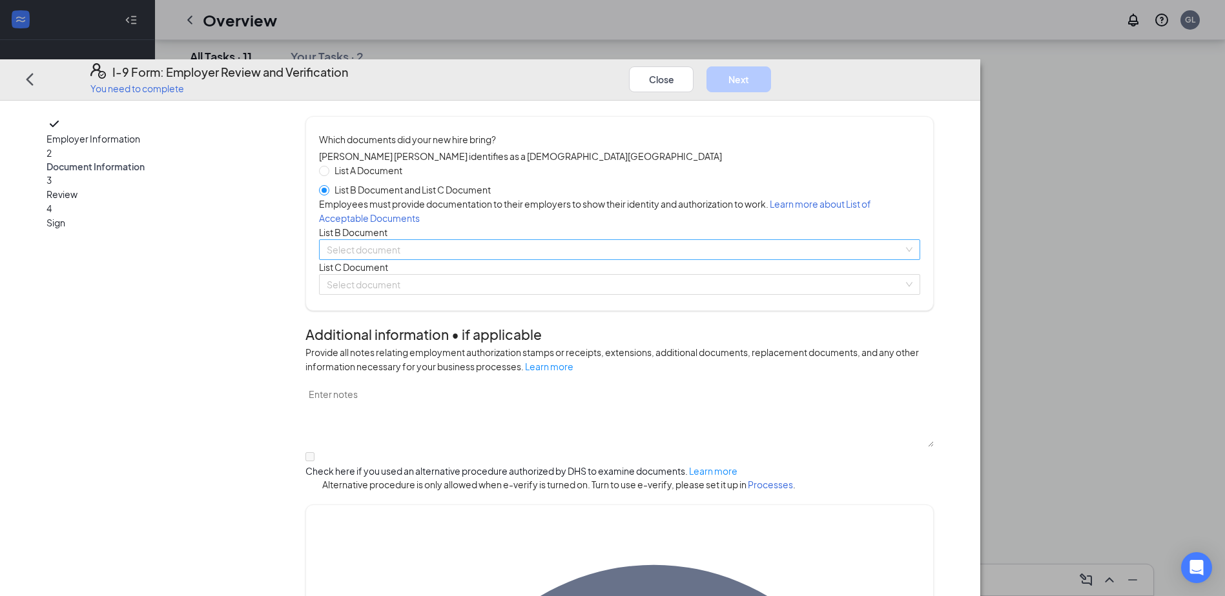
click at [496, 259] on input "search" at bounding box center [615, 249] width 576 height 19
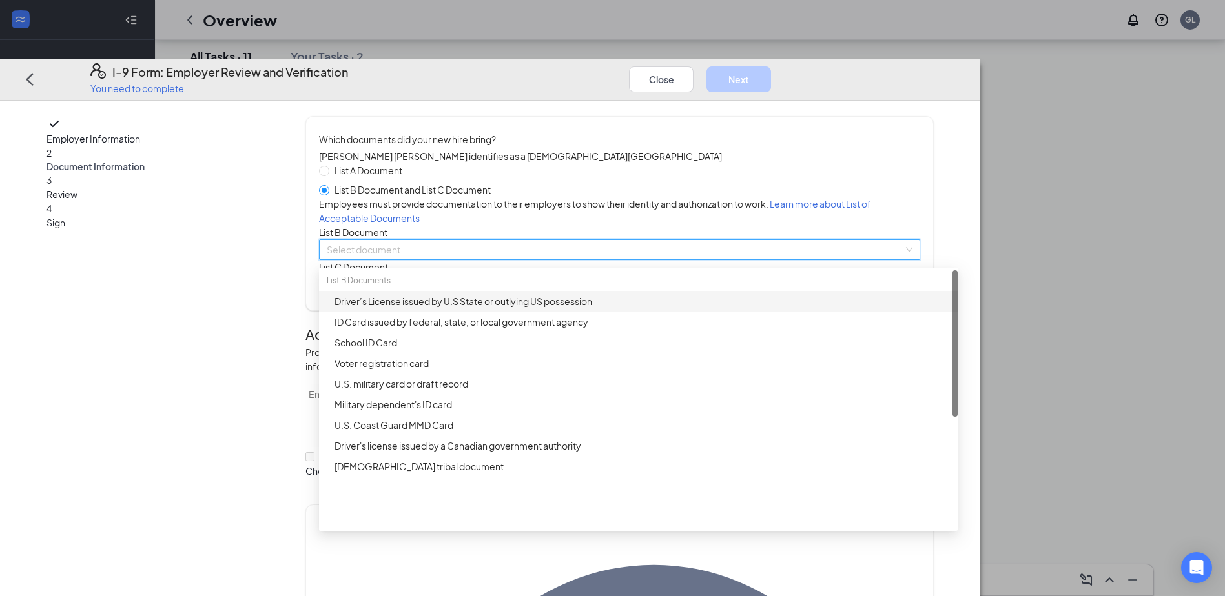
click at [647, 309] on div "Driver’s License issued by U.S State or outlying US possession" at bounding box center [641, 301] width 615 height 14
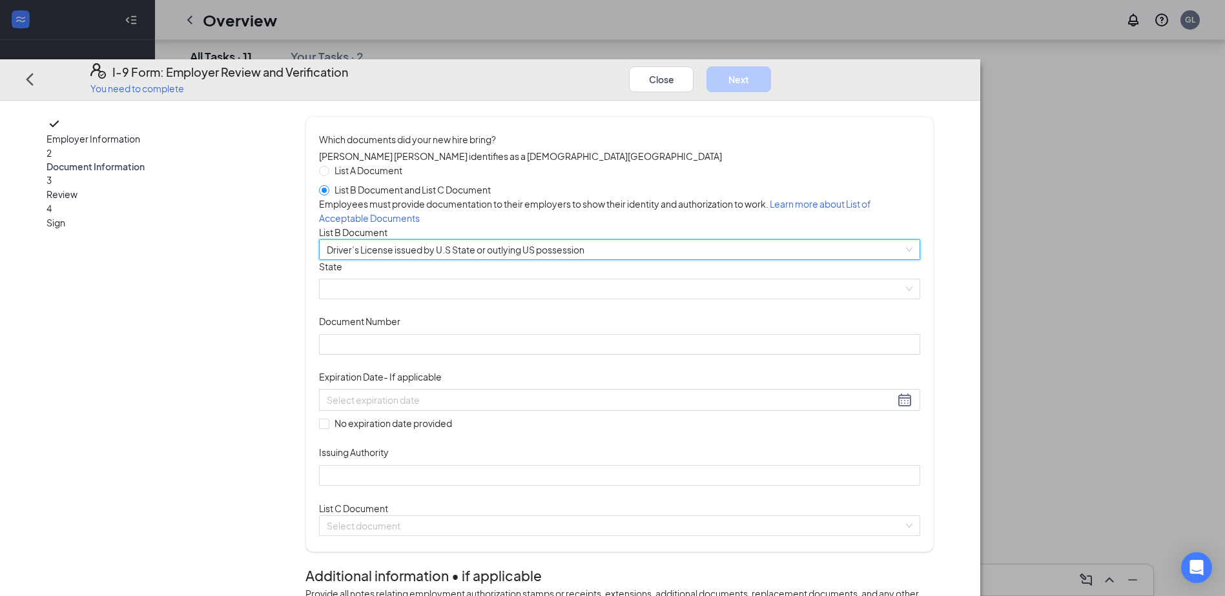
click at [621, 259] on span "Driver’s License issued by U.S State or outlying US possession" at bounding box center [619, 249] width 585 height 19
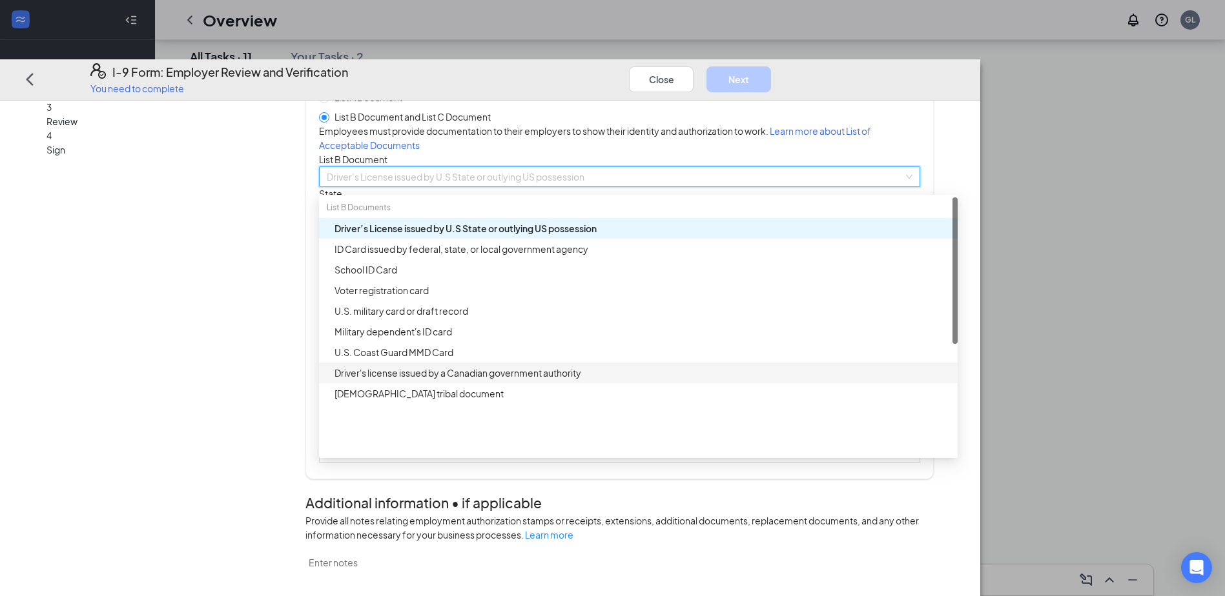
scroll to position [0, 0]
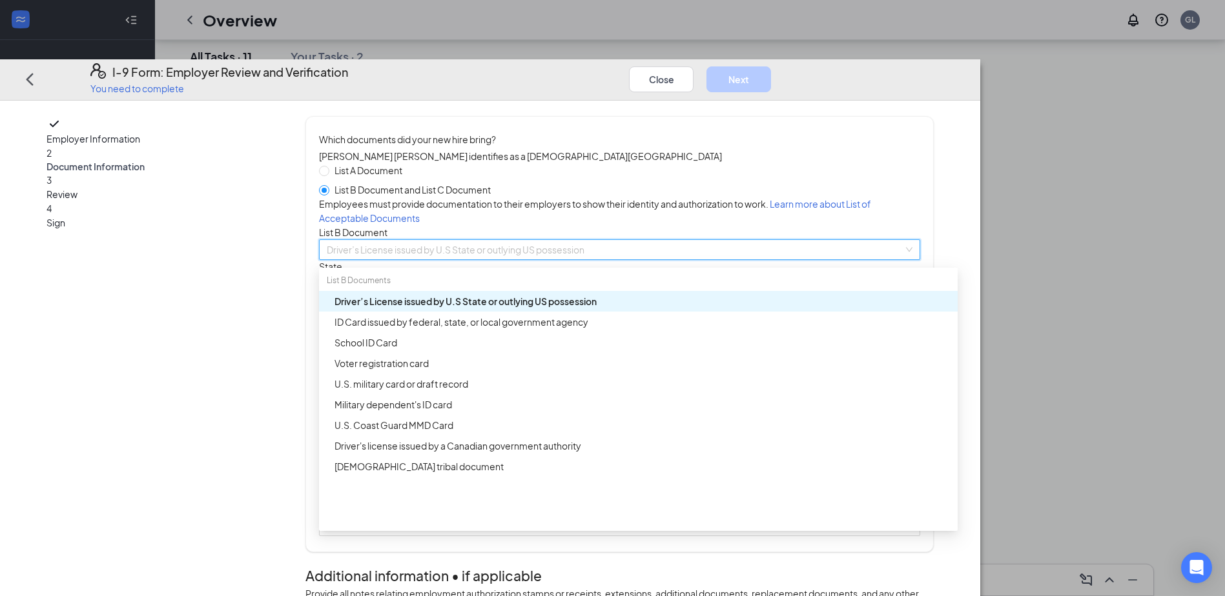
click at [576, 259] on span "Driver’s License issued by U.S State or outlying US possession" at bounding box center [619, 249] width 585 height 19
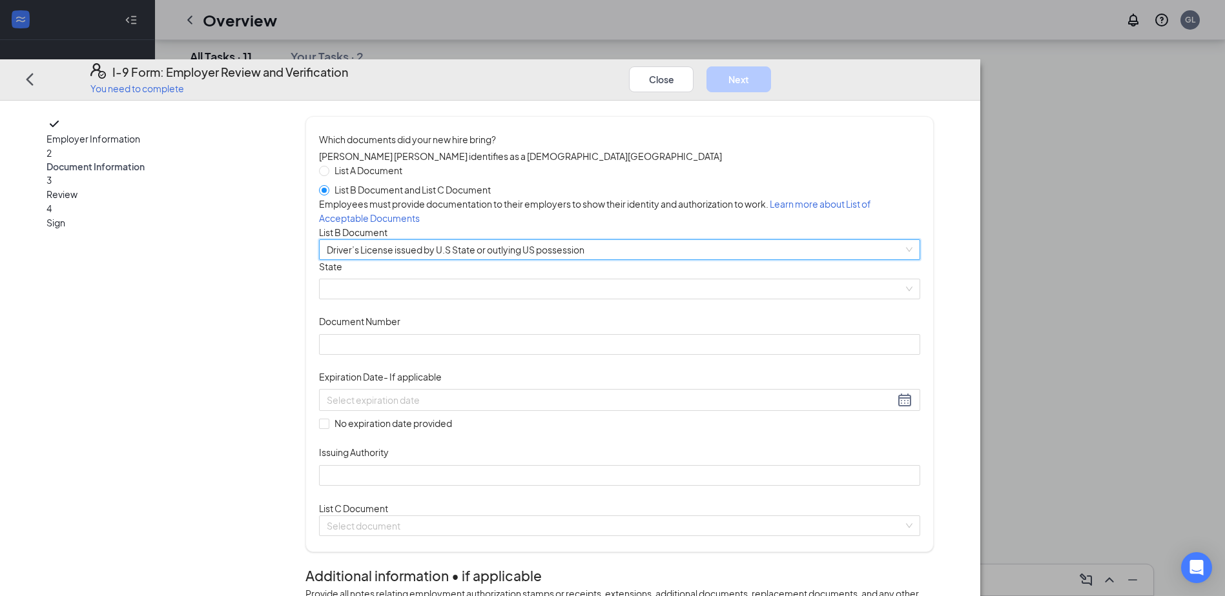
click at [407, 163] on span "List A Document" at bounding box center [368, 170] width 78 height 14
click at [328, 166] on input "List A Document" at bounding box center [323, 170] width 9 height 9
radio input "true"
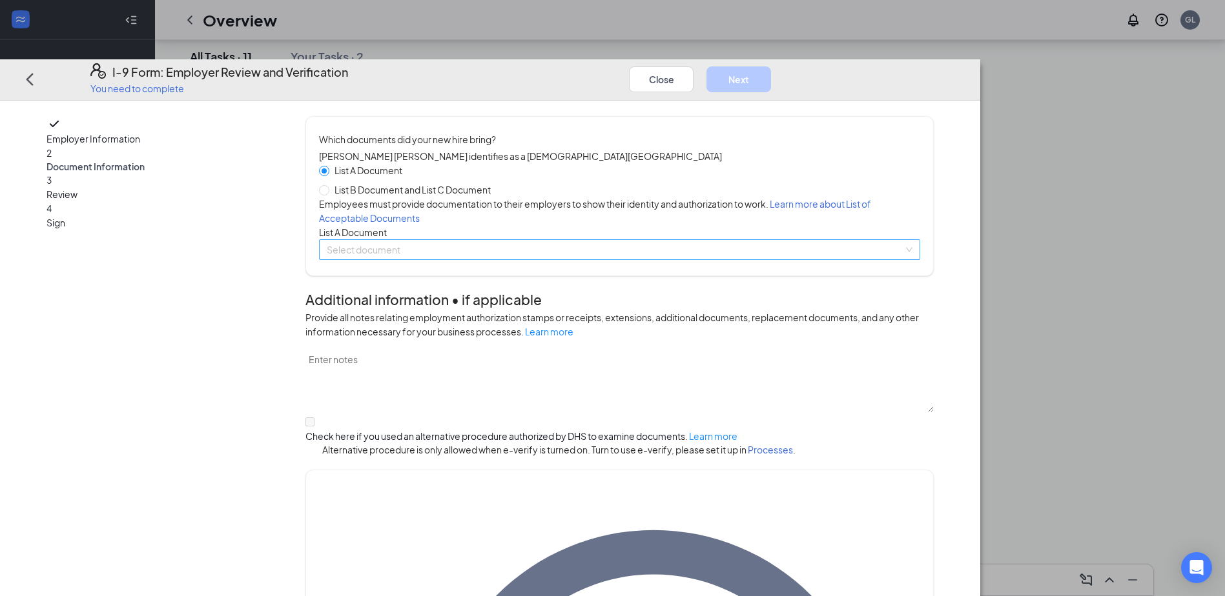
click at [569, 259] on input "search" at bounding box center [615, 249] width 576 height 19
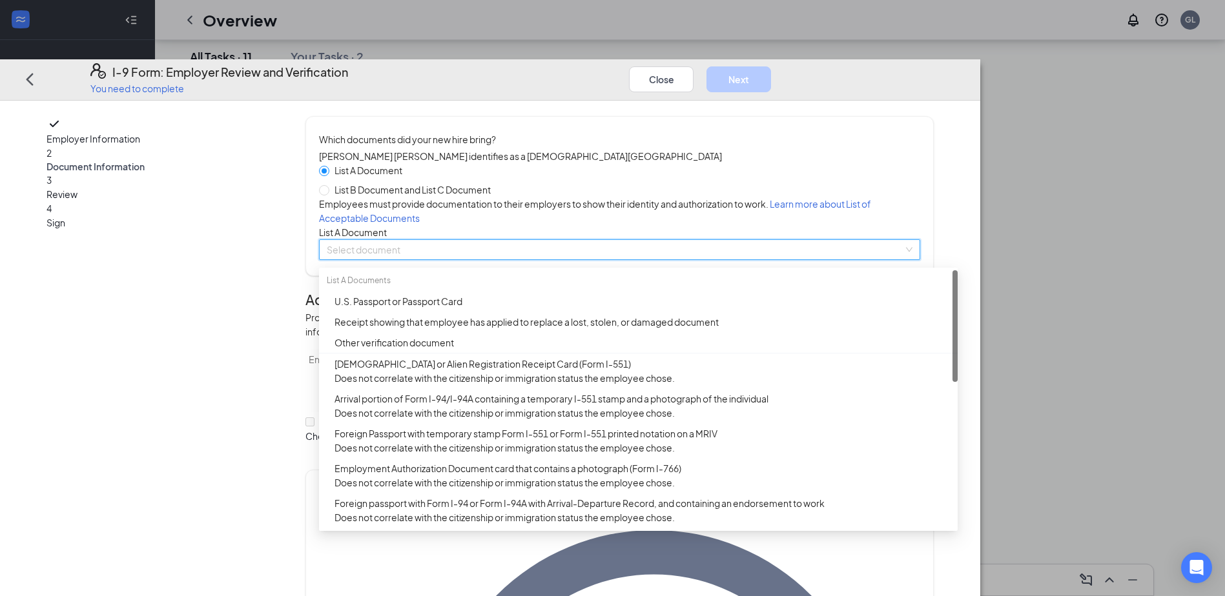
click at [496, 183] on span "List B Document and List C Document" at bounding box center [412, 190] width 167 height 14
click at [328, 185] on input "List B Document and List C Document" at bounding box center [323, 189] width 9 height 9
radio input "true"
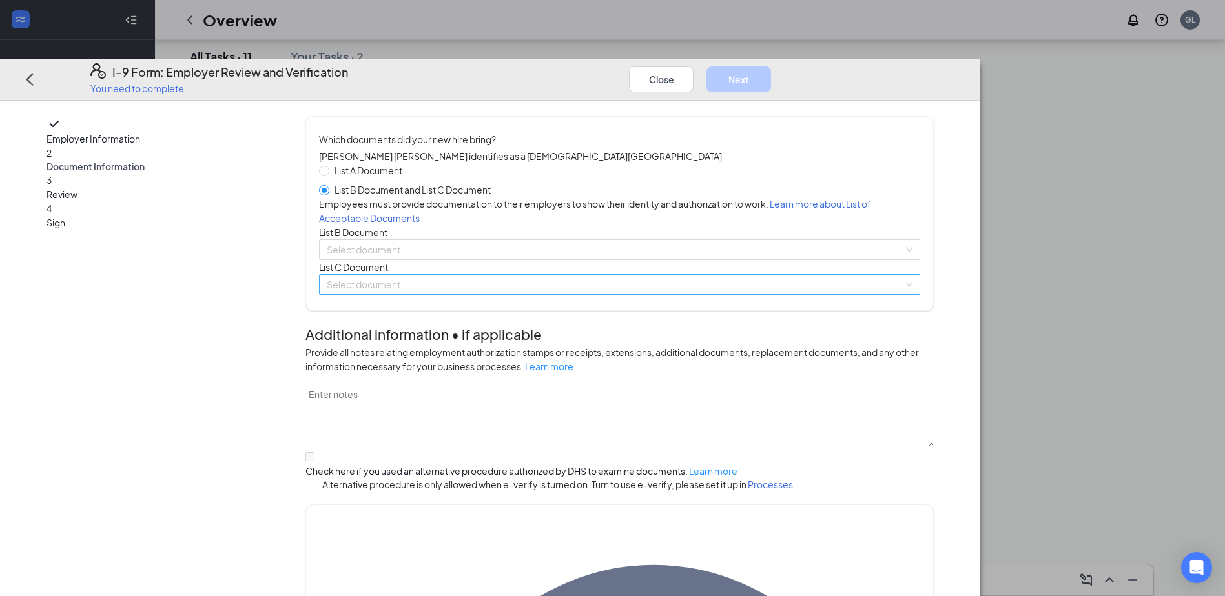
drag, startPoint x: 513, startPoint y: 364, endPoint x: 524, endPoint y: 358, distance: 12.2
click at [522, 294] on input "search" at bounding box center [615, 284] width 576 height 19
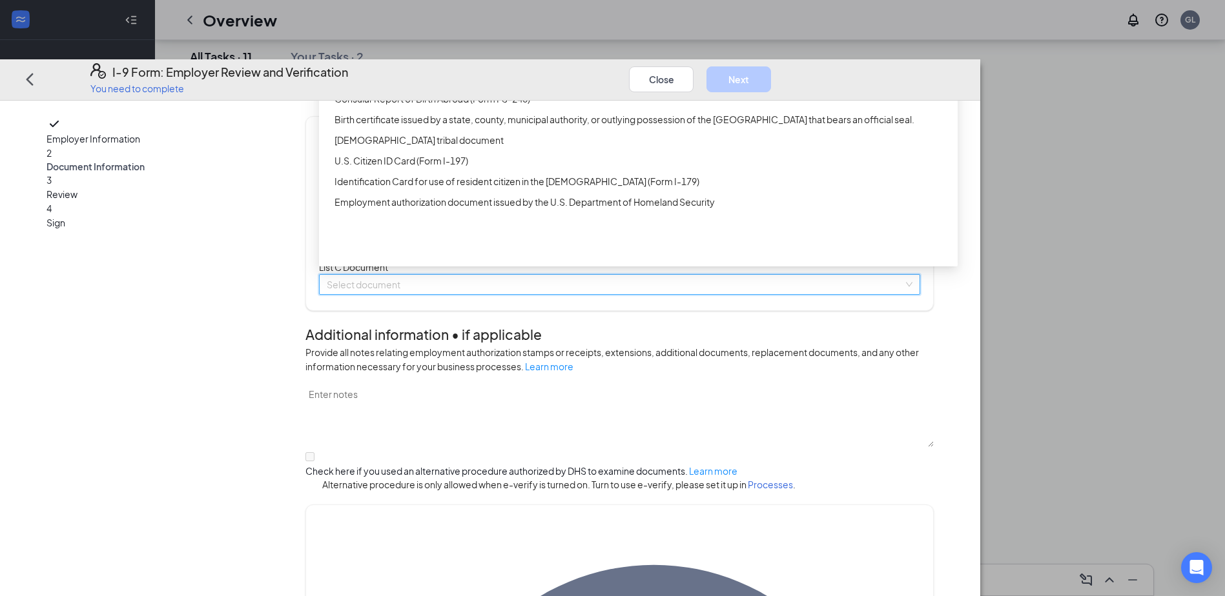
click at [528, 44] on div "Unrestricted Social Security Card" at bounding box center [641, 37] width 615 height 14
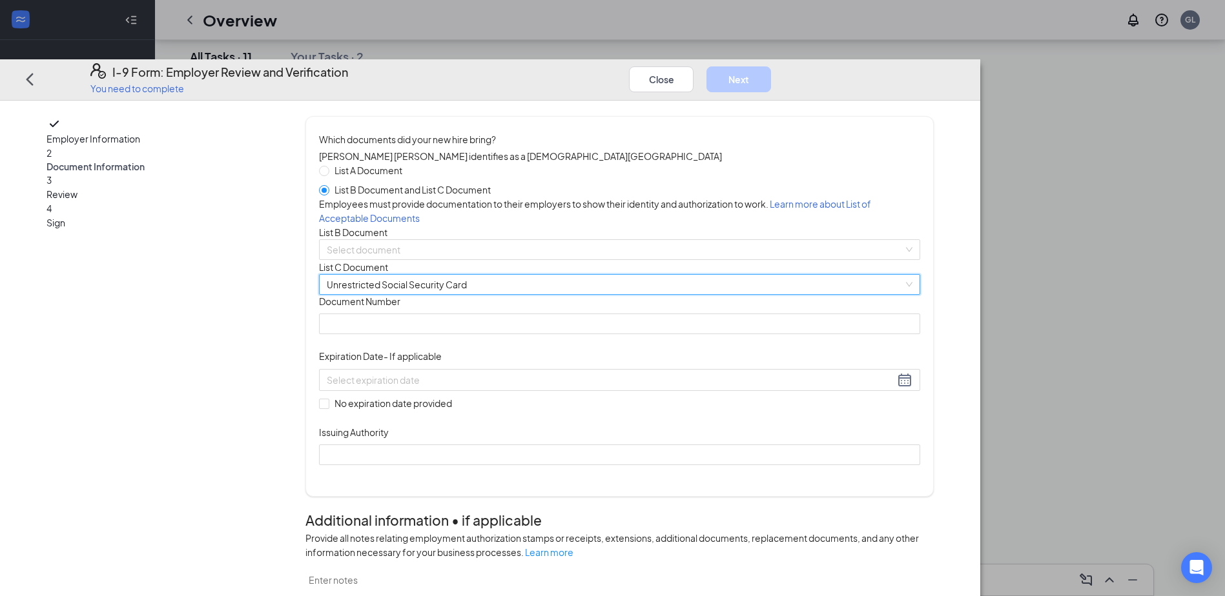
click at [478, 183] on span "List B Document and List C Document" at bounding box center [412, 190] width 167 height 14
click at [328, 185] on input "List B Document and List C Document" at bounding box center [323, 189] width 9 height 9
click at [463, 137] on div "Which documents did your new hire bring? [PERSON_NAME] [PERSON_NAME] identifies…" at bounding box center [619, 306] width 601 height 349
click at [407, 163] on span "List A Document" at bounding box center [368, 170] width 78 height 14
click at [328, 166] on input "List A Document" at bounding box center [323, 170] width 9 height 9
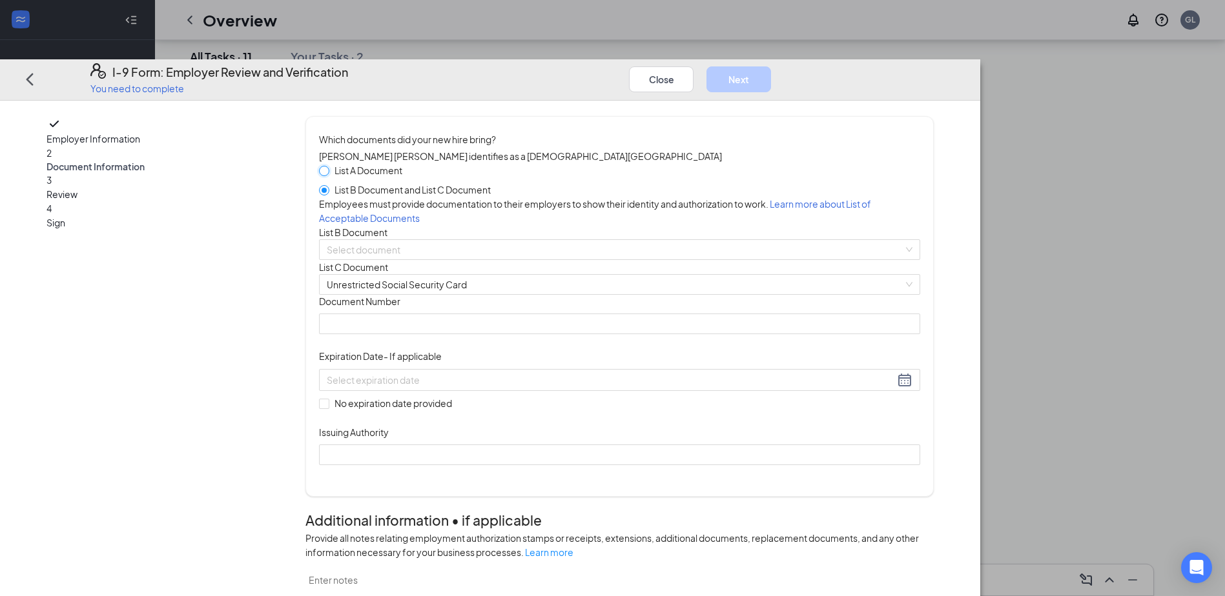
radio input "true"
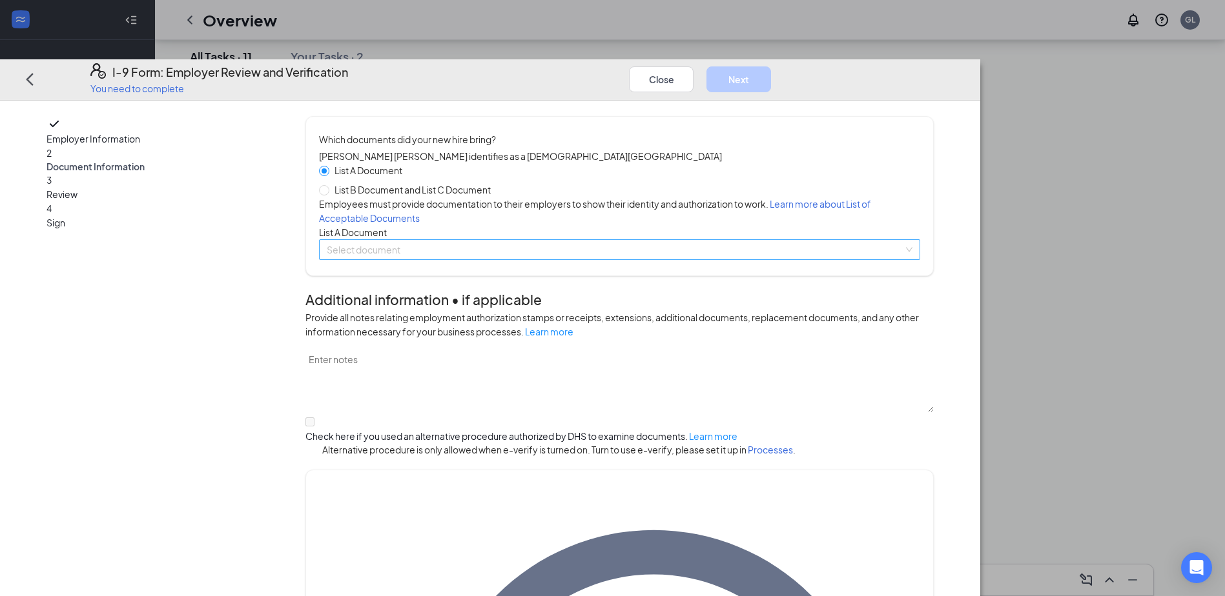
click at [481, 259] on input "search" at bounding box center [615, 249] width 576 height 19
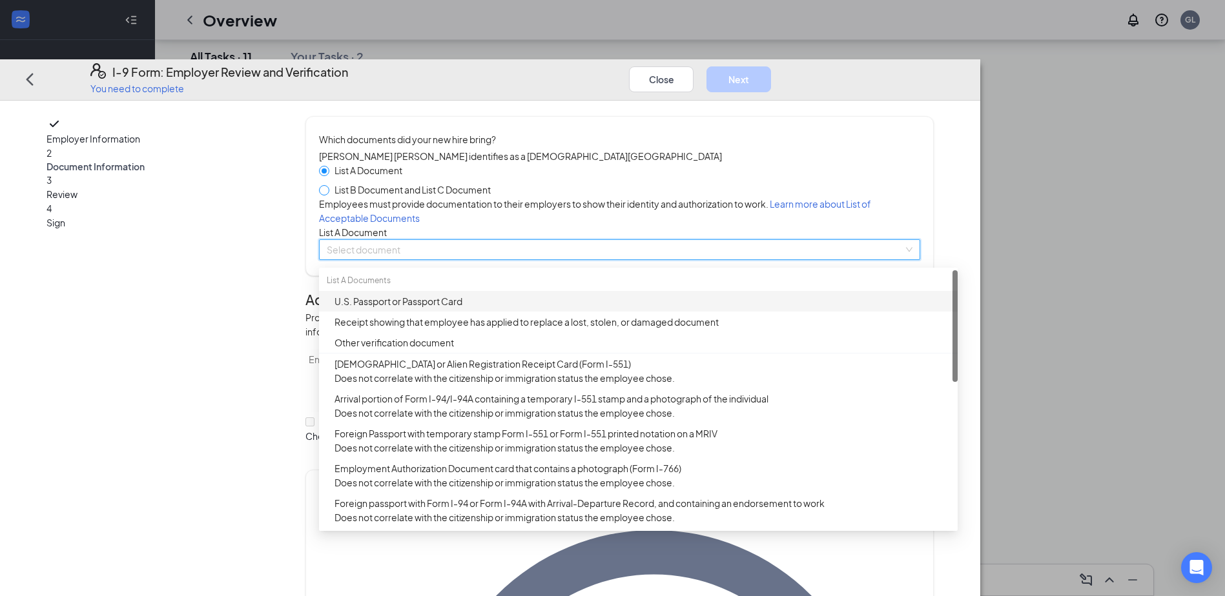
click at [329, 185] on span at bounding box center [324, 190] width 10 height 10
click at [328, 185] on input "List B Document and List C Document" at bounding box center [323, 189] width 9 height 9
radio input "true"
radio input "false"
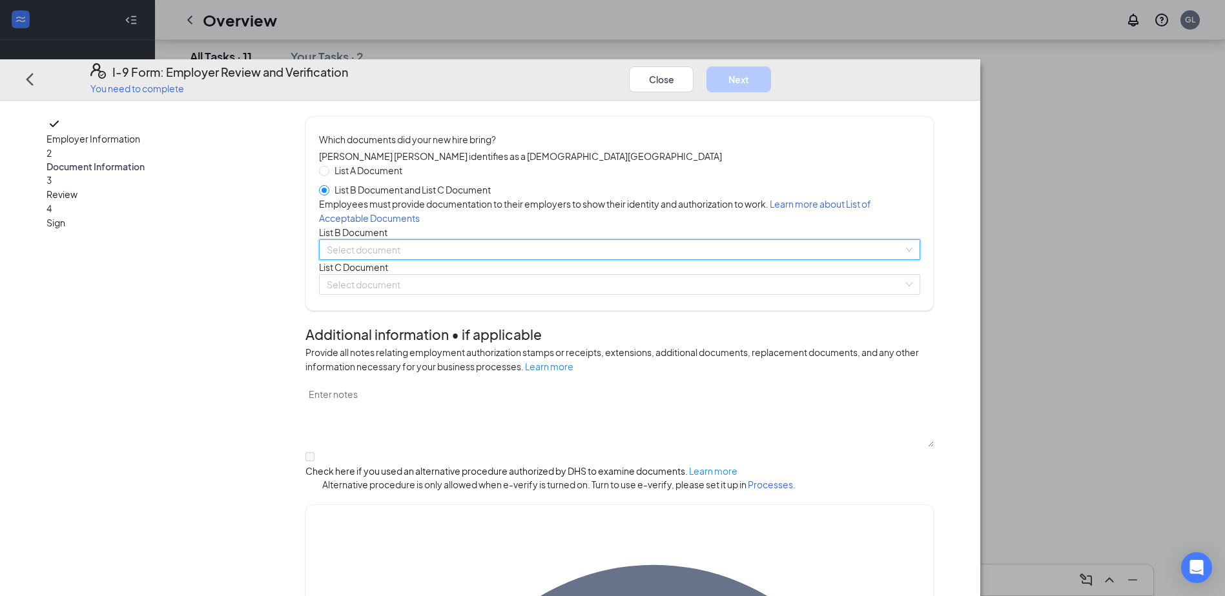
click at [496, 259] on input "search" at bounding box center [615, 249] width 576 height 19
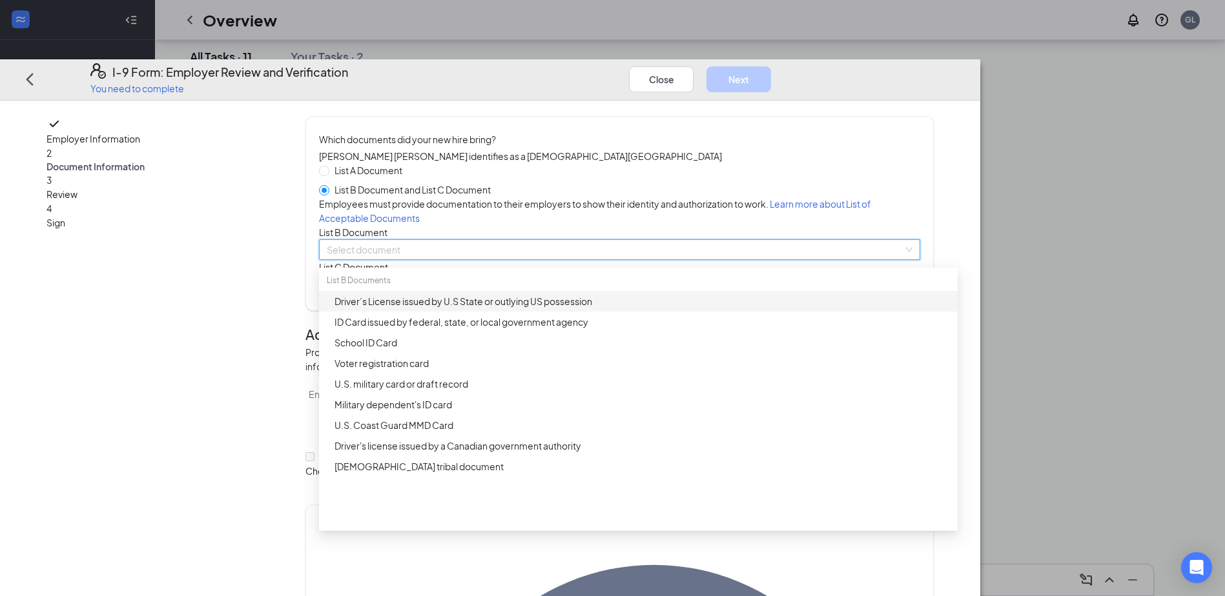
click at [614, 259] on input "search" at bounding box center [615, 249] width 576 height 19
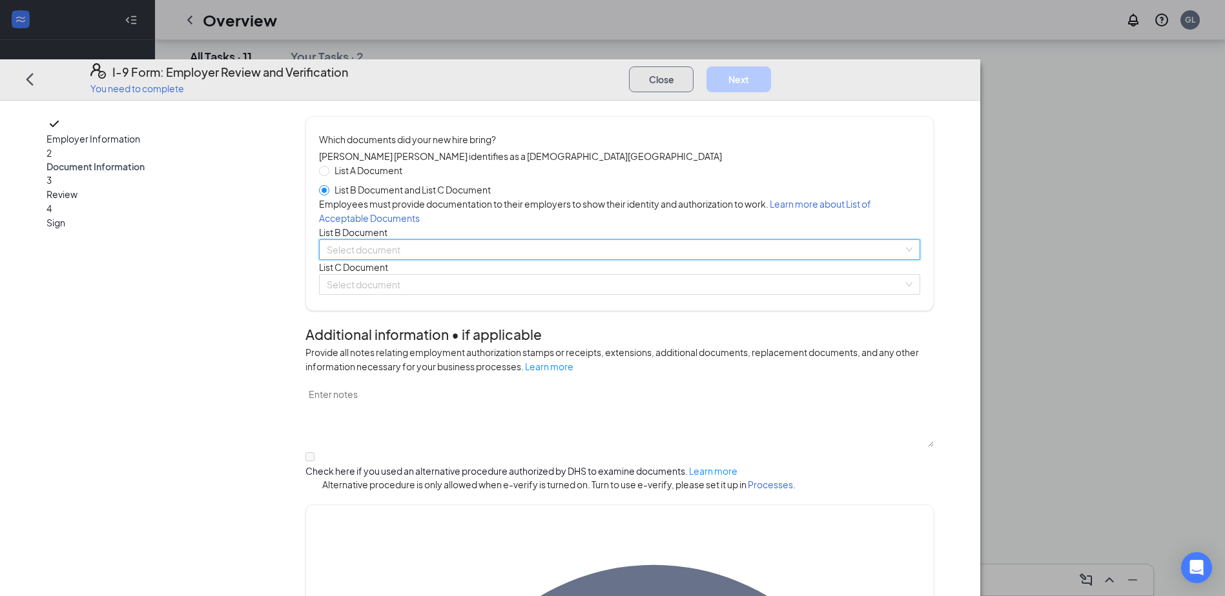
click at [693, 66] on button "Close" at bounding box center [661, 79] width 65 height 26
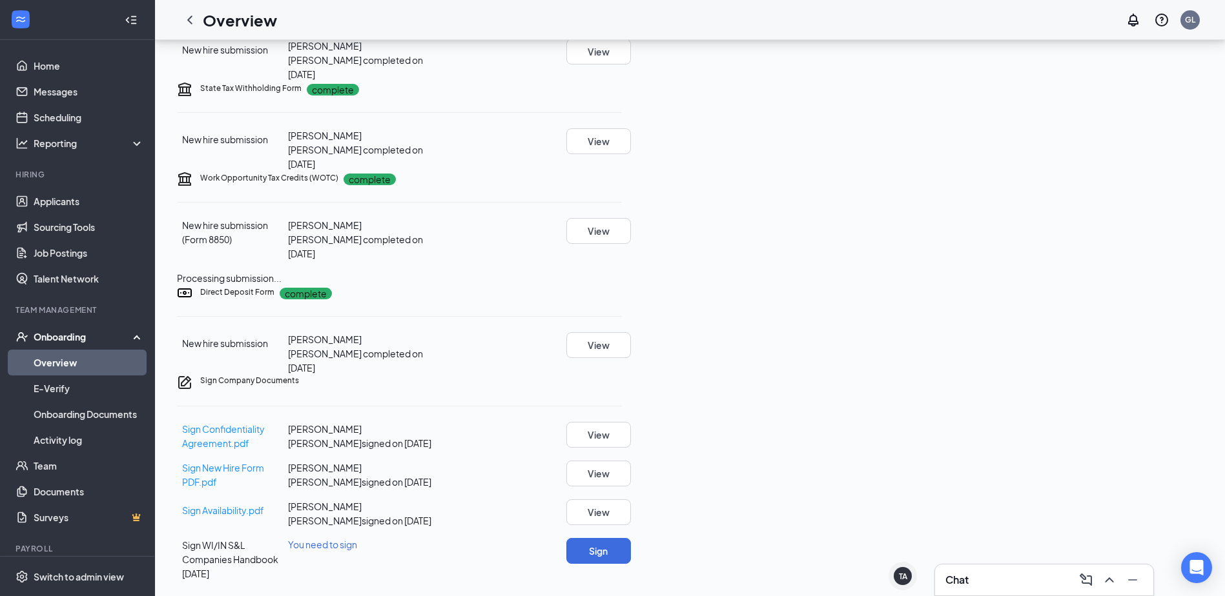
scroll to position [488, 0]
click at [84, 197] on link "Applicants" at bounding box center [89, 201] width 110 height 26
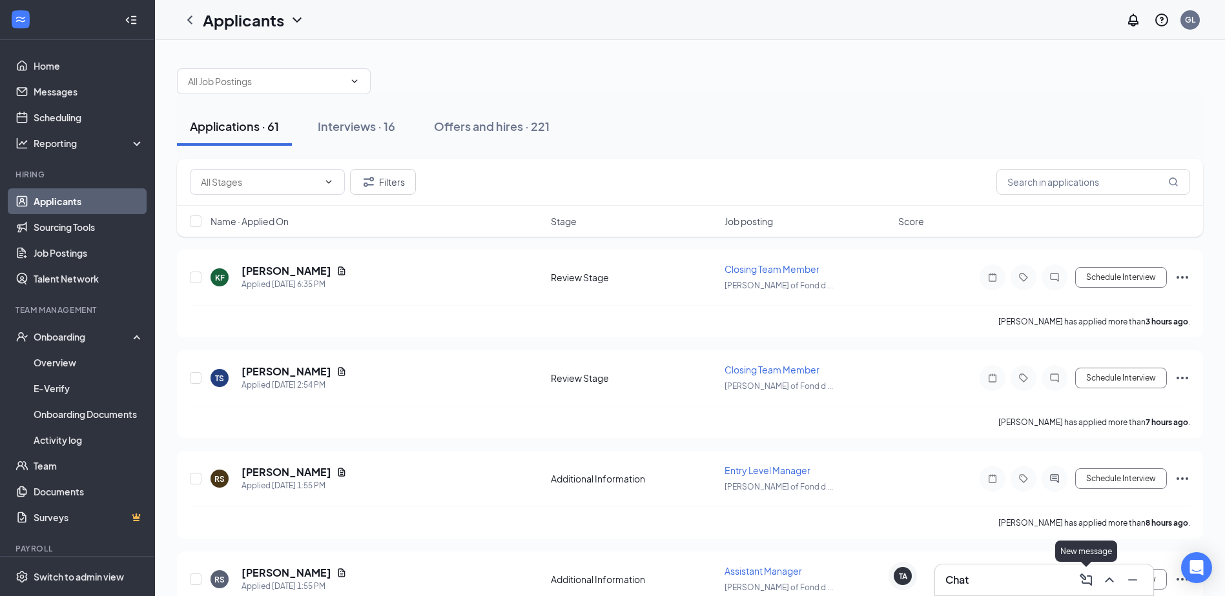
click at [992, 590] on div "Chat" at bounding box center [1044, 580] width 198 height 21
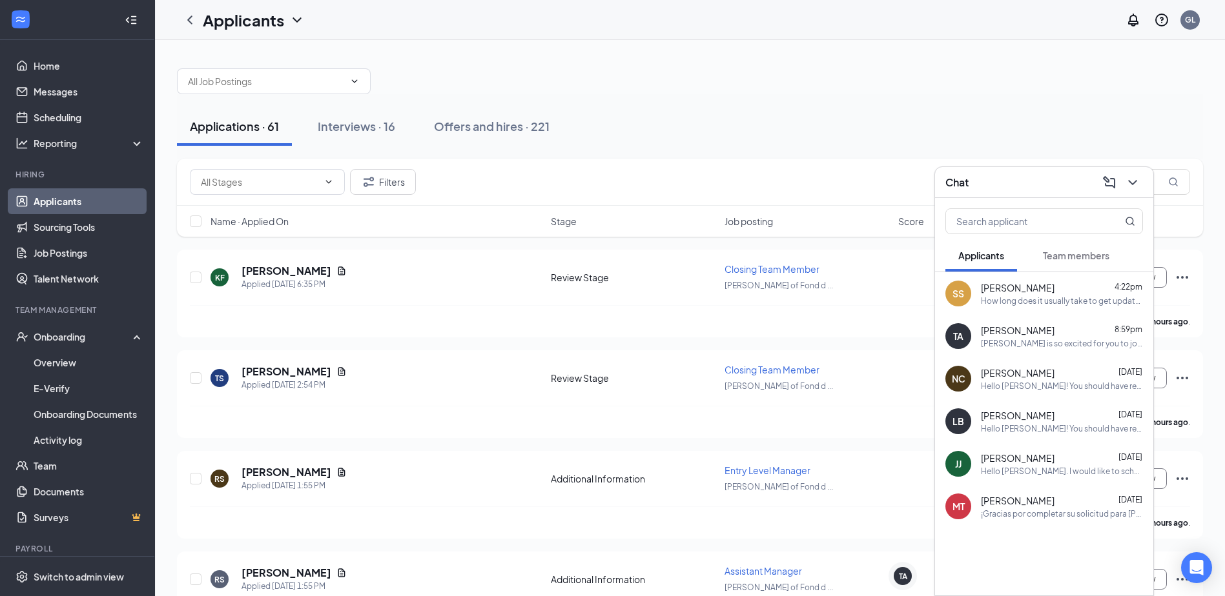
click at [1054, 257] on span "Team members" at bounding box center [1075, 256] width 66 height 12
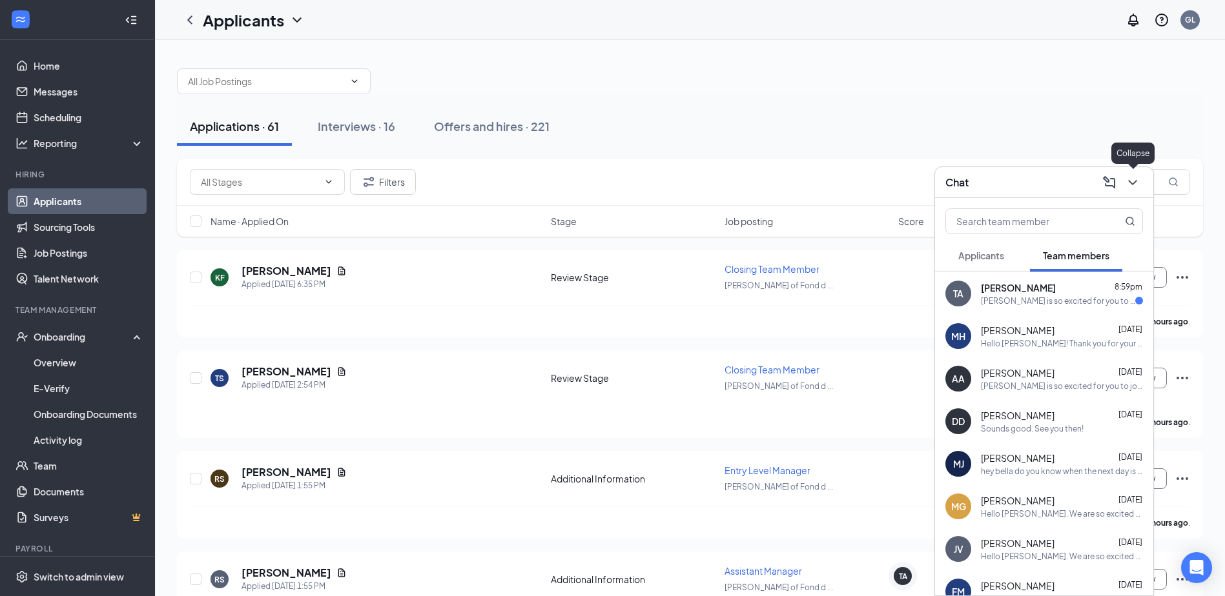
click at [1130, 180] on icon "ChevronDown" at bounding box center [1131, 182] width 15 height 15
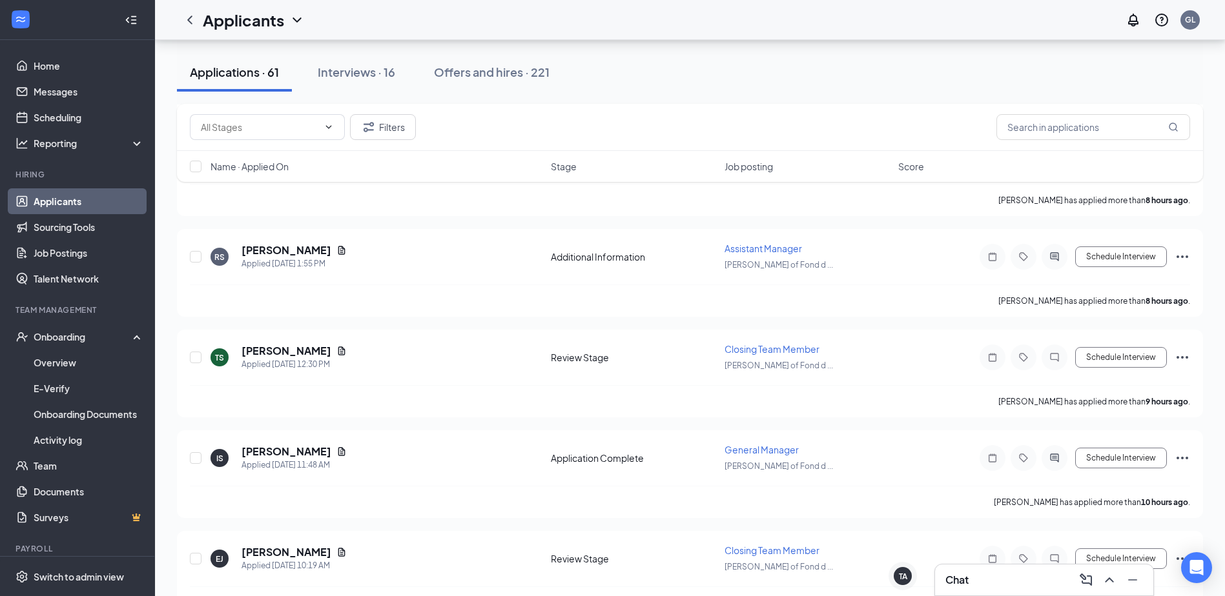
scroll to position [387, 0]
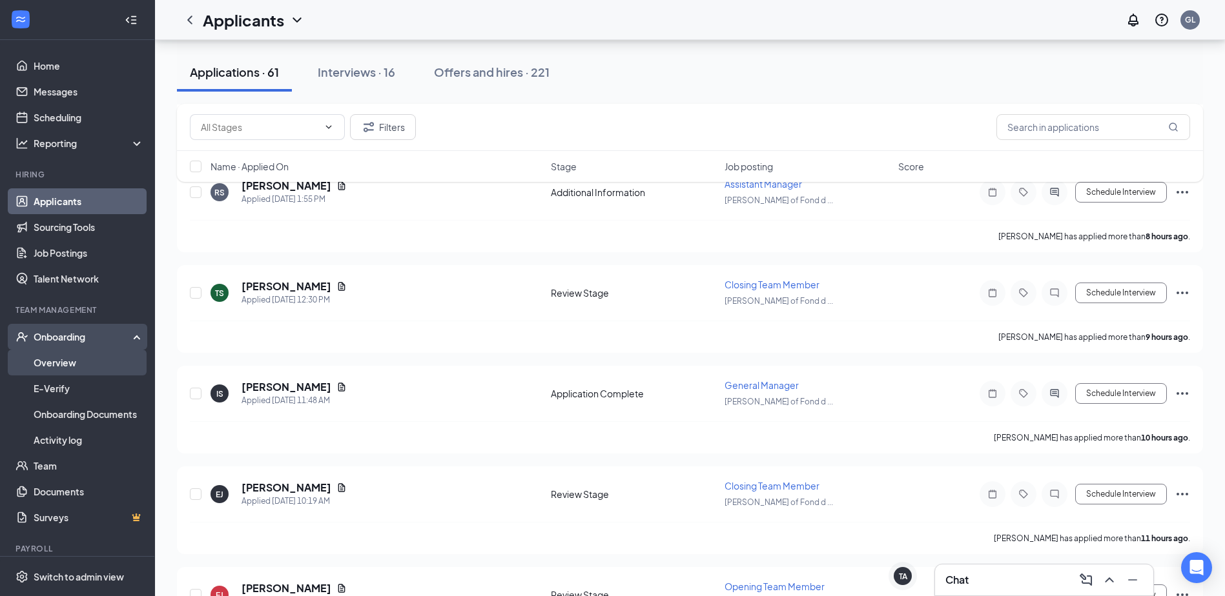
click at [83, 356] on link "Overview" at bounding box center [89, 363] width 110 height 26
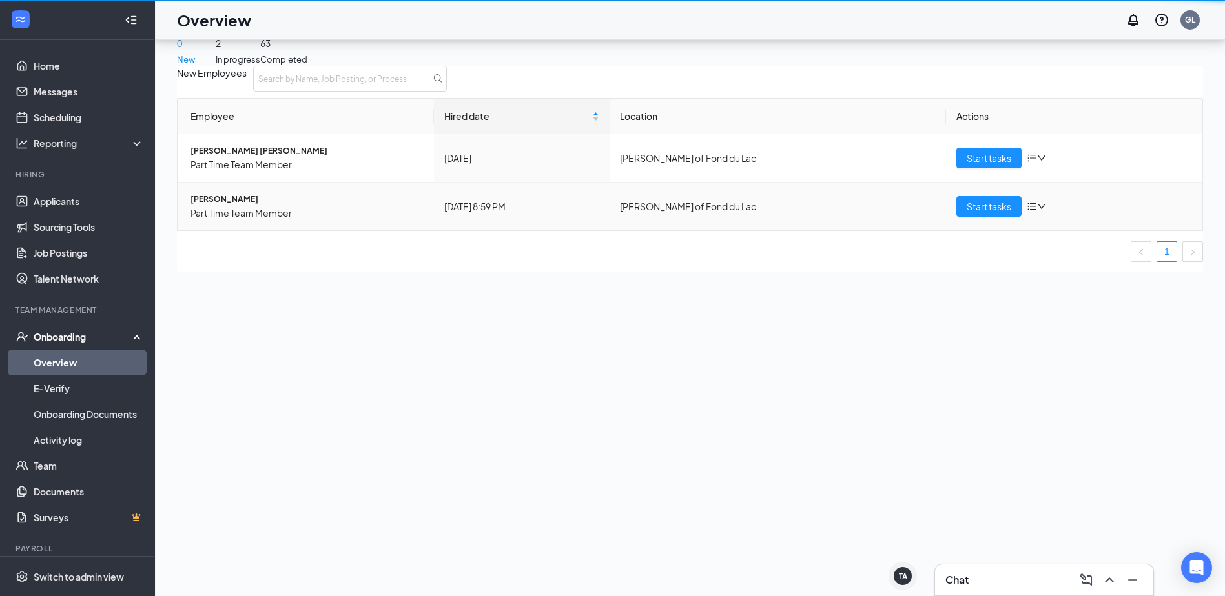
scroll to position [58, 0]
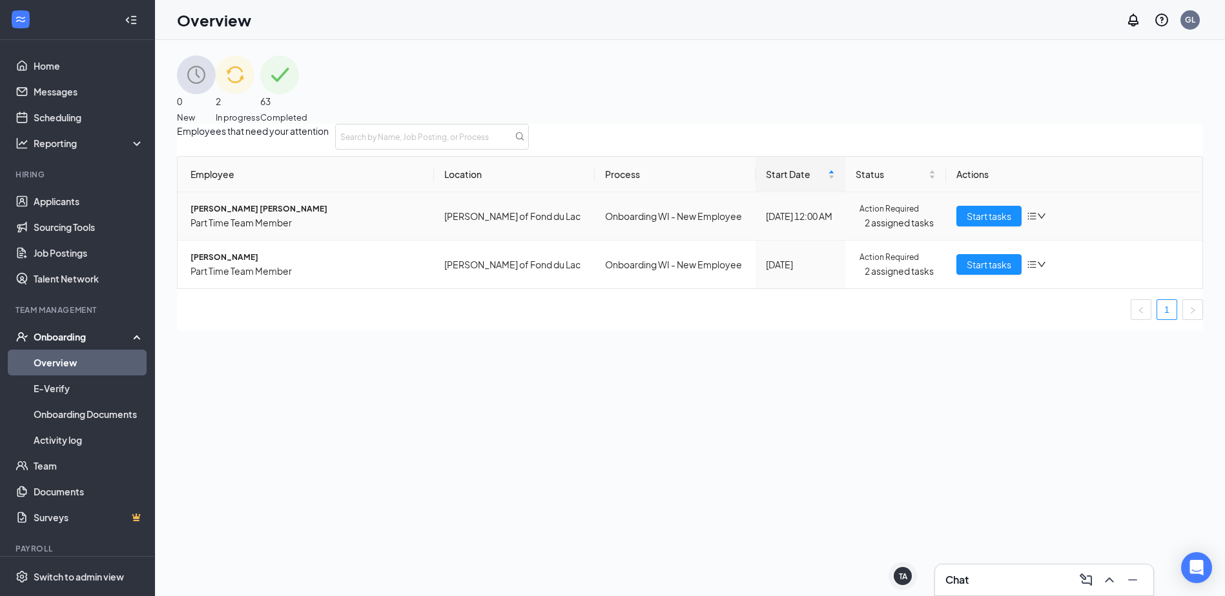
click at [251, 216] on span "[PERSON_NAME] [PERSON_NAME]" at bounding box center [306, 209] width 233 height 13
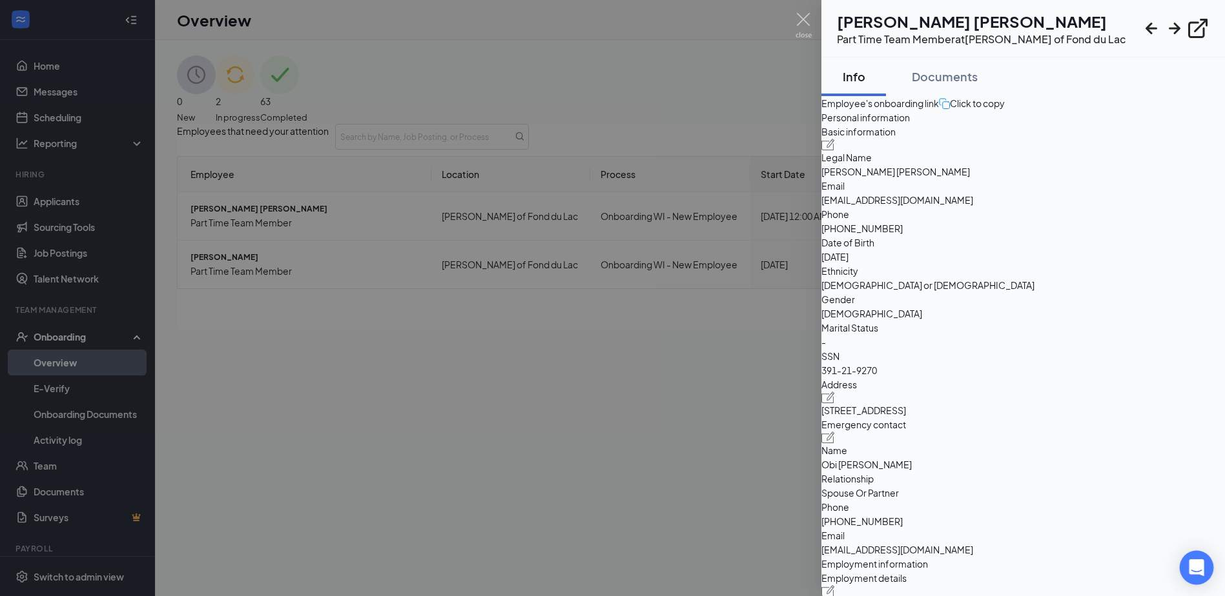
click at [1197, 565] on icon "Open Intercom Messenger" at bounding box center [1195, 568] width 15 height 17
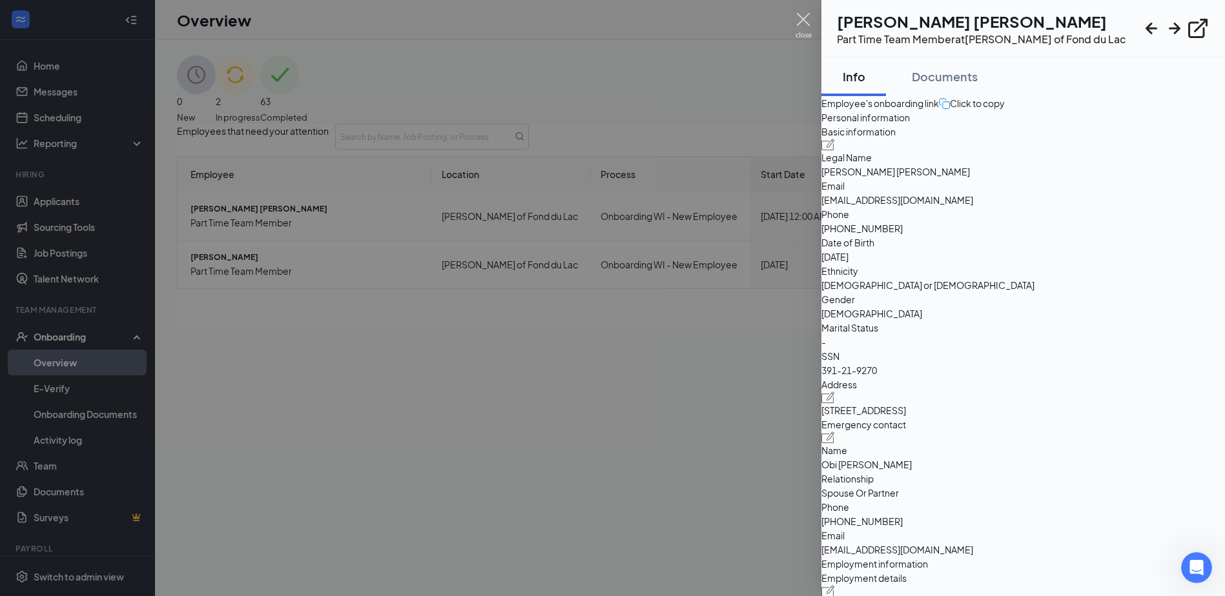
click at [797, 21] on img at bounding box center [803, 25] width 16 height 25
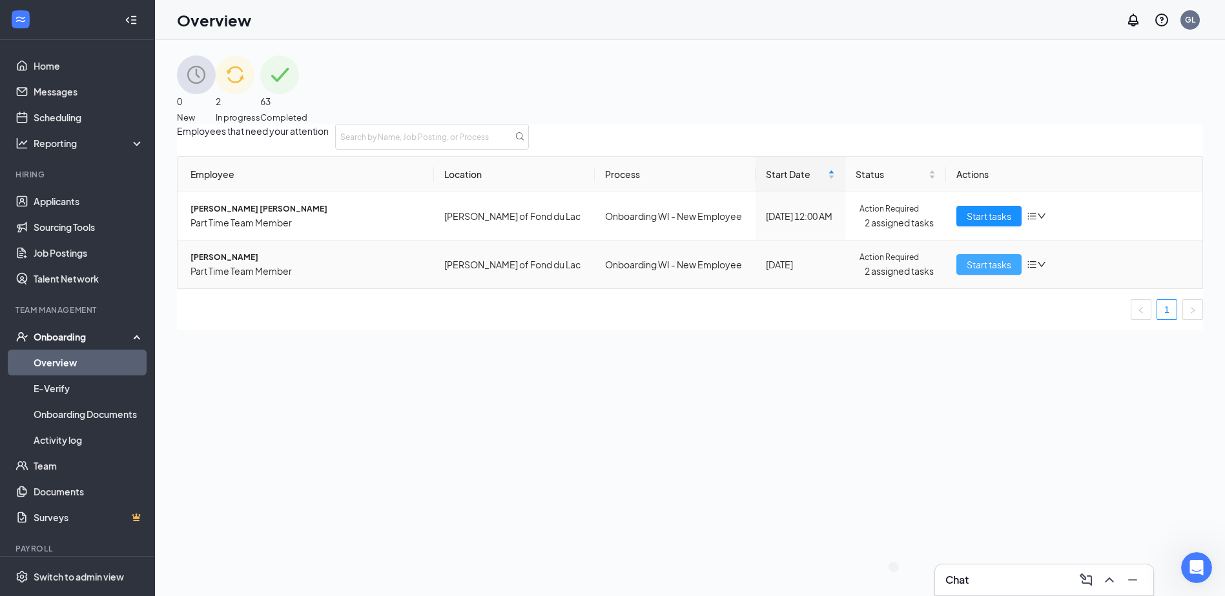
click at [972, 272] on span "Start tasks" at bounding box center [988, 265] width 45 height 14
